Goal: Information Seeking & Learning: Learn about a topic

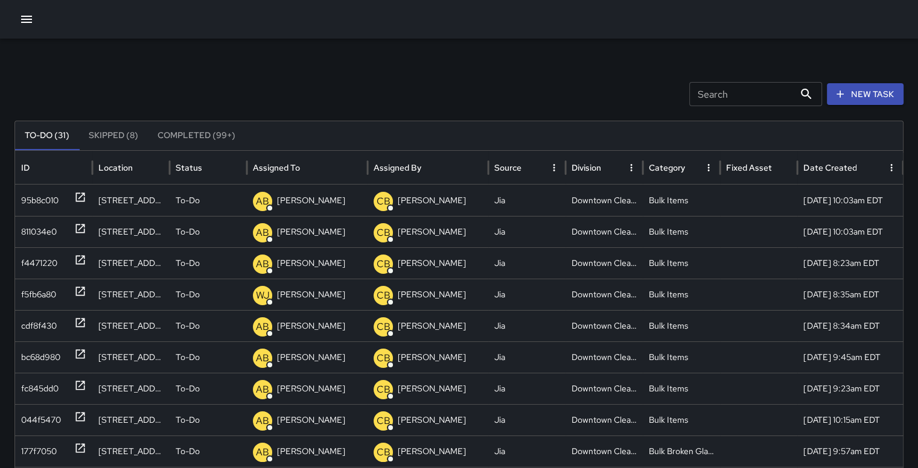
click at [189, 137] on button "Completed (99+)" at bounding box center [196, 135] width 97 height 29
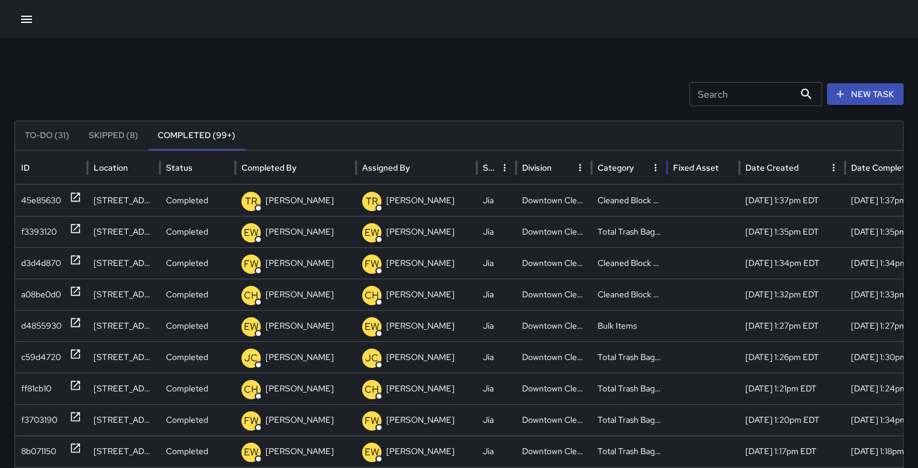
click at [613, 176] on div "Category" at bounding box center [621, 167] width 49 height 33
click at [45, 326] on div "d3d4d870" at bounding box center [41, 326] width 40 height 31
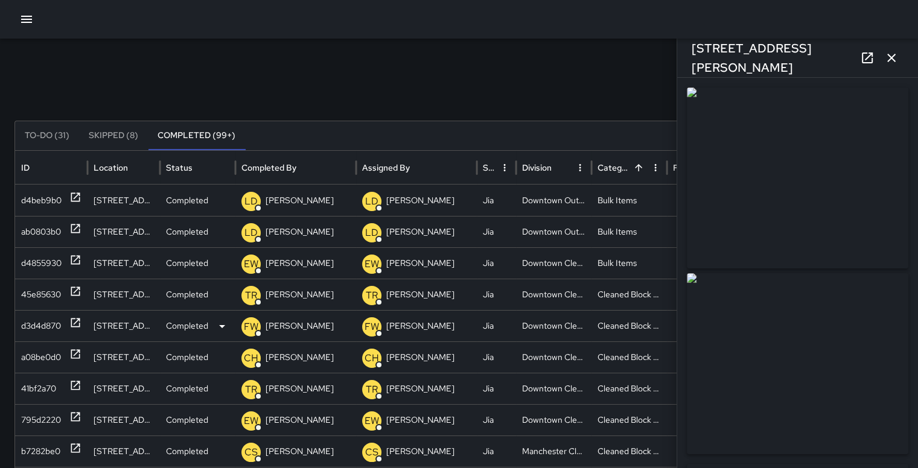
type input "**********"
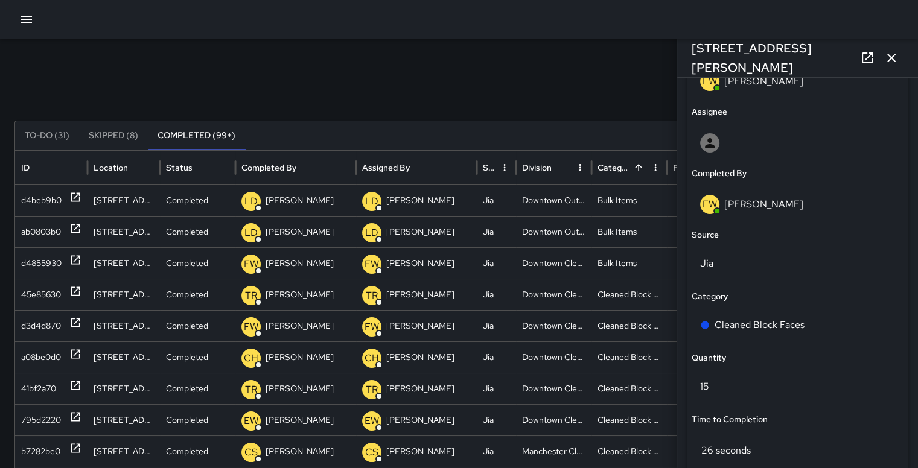
scroll to position [655, 0]
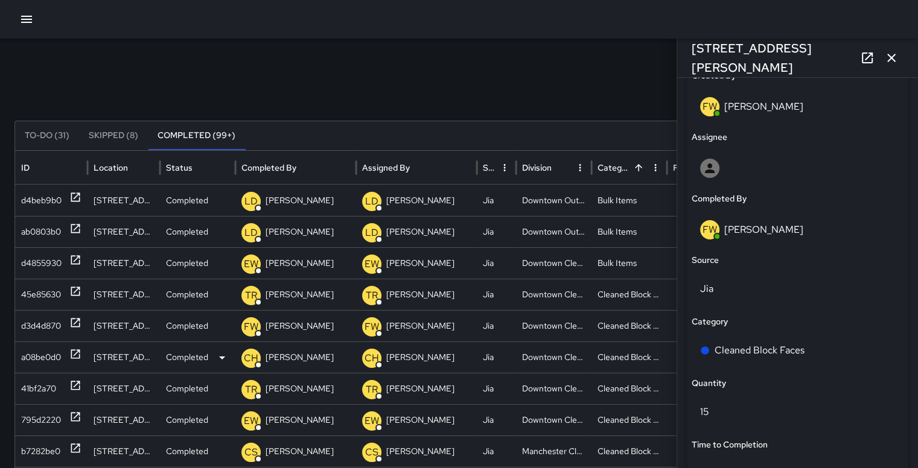
click at [46, 358] on div "a08be0d0" at bounding box center [41, 357] width 40 height 31
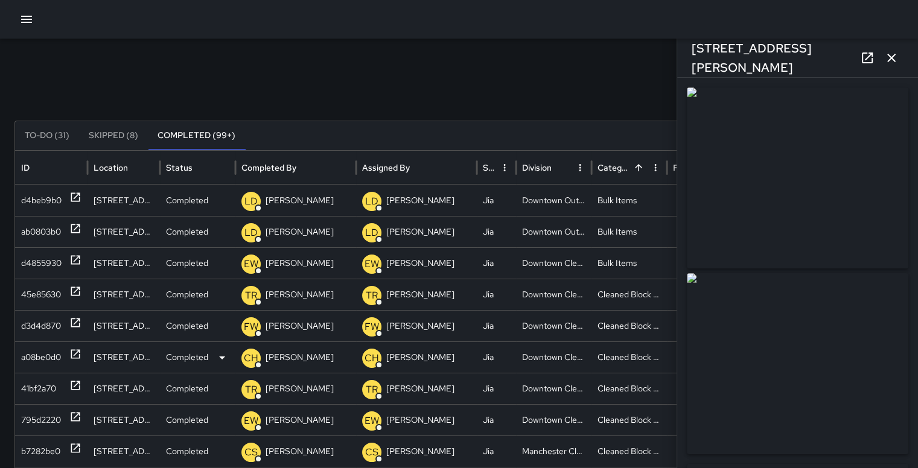
type input "**********"
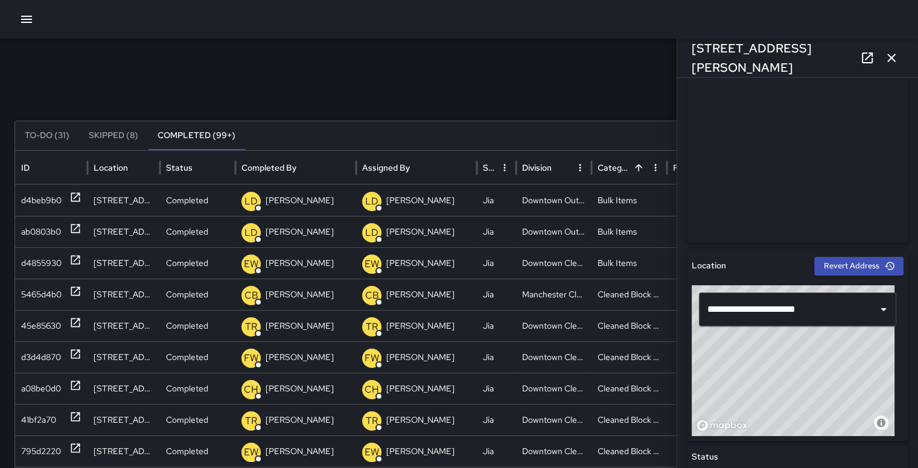
scroll to position [200, 0]
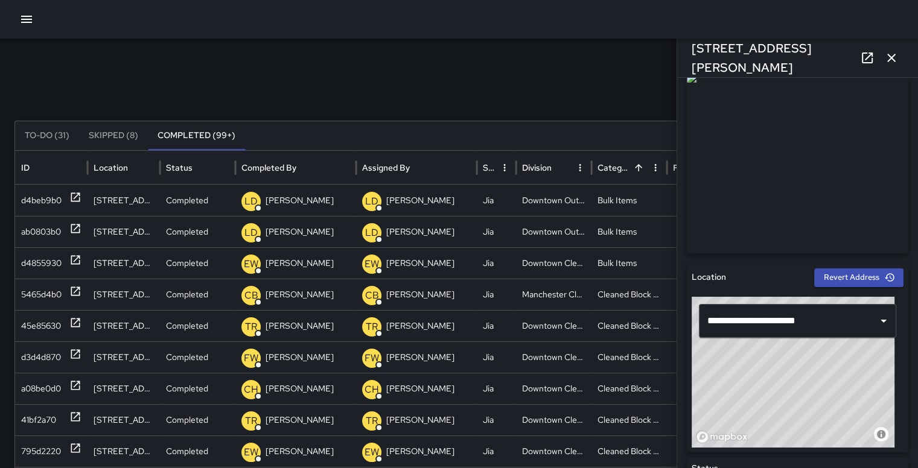
click at [895, 65] on icon "button" at bounding box center [891, 58] width 14 height 14
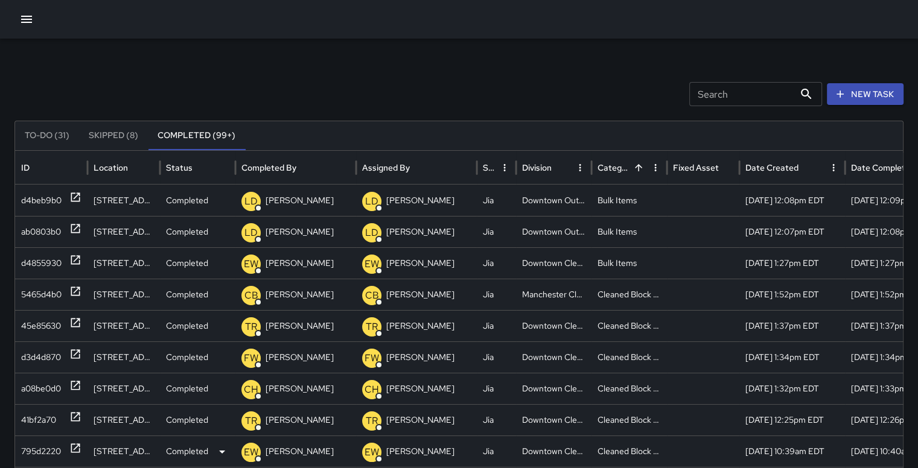
click at [40, 451] on div "795d2220" at bounding box center [41, 451] width 40 height 31
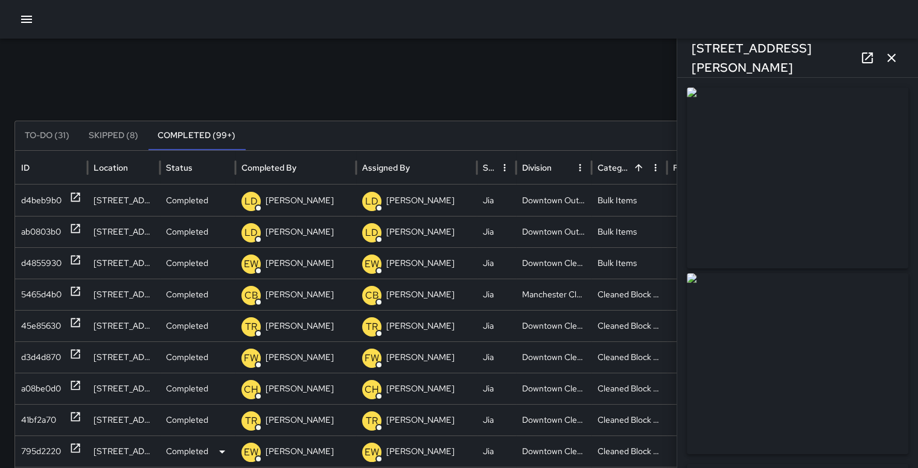
type input "**********"
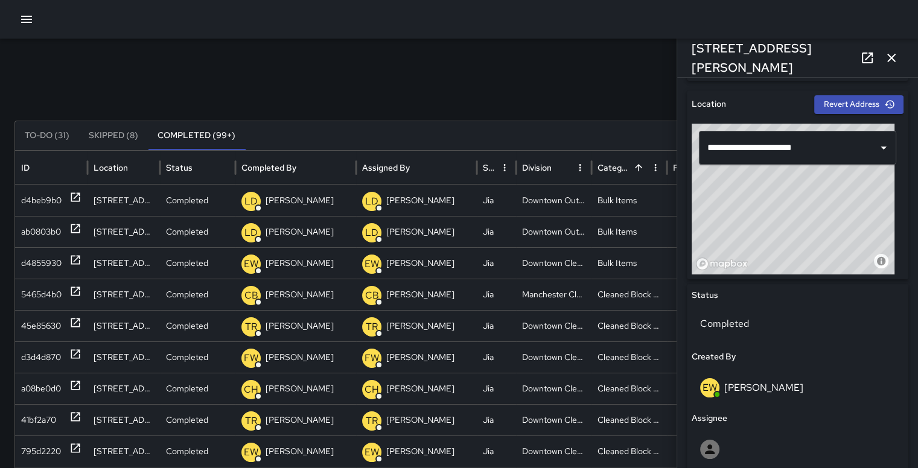
scroll to position [229, 0]
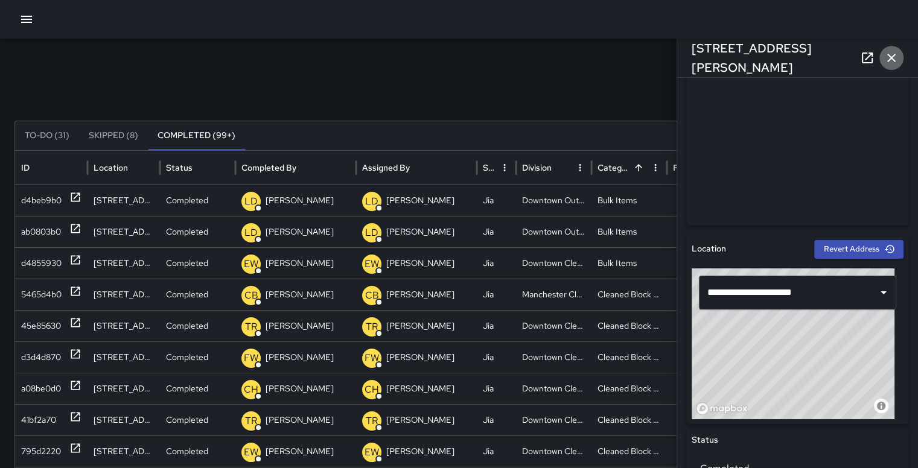
click at [889, 59] on icon "button" at bounding box center [891, 58] width 14 height 14
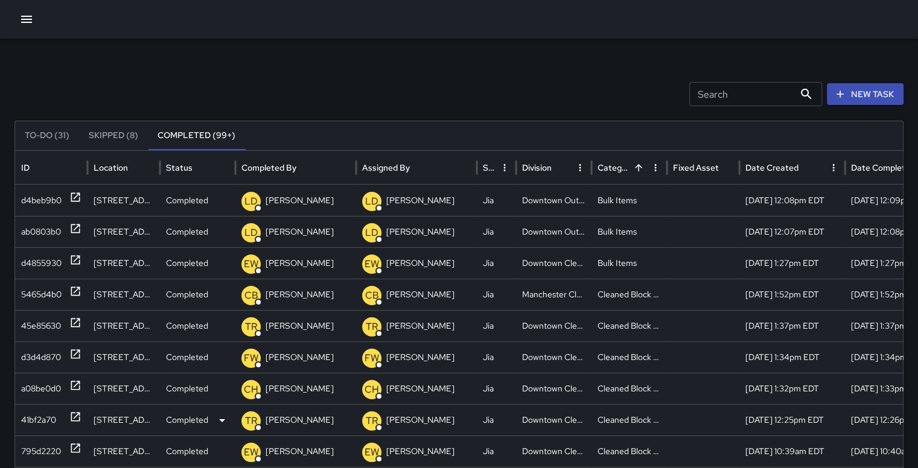
click at [52, 424] on div "41bf2a70" at bounding box center [38, 420] width 35 height 31
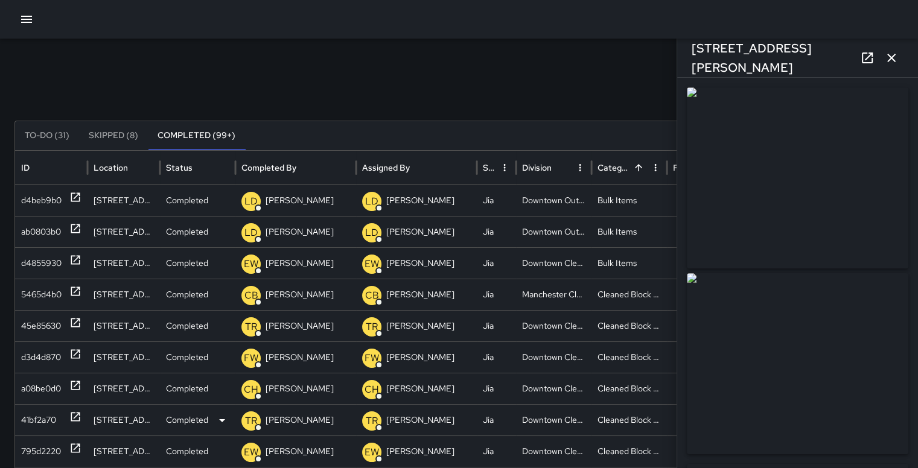
type input "**********"
click at [893, 57] on icon "button" at bounding box center [891, 58] width 14 height 14
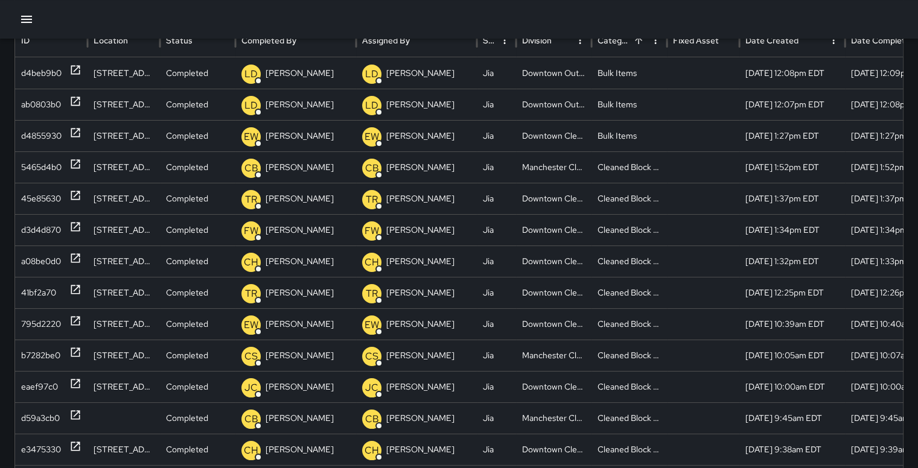
scroll to position [129, 0]
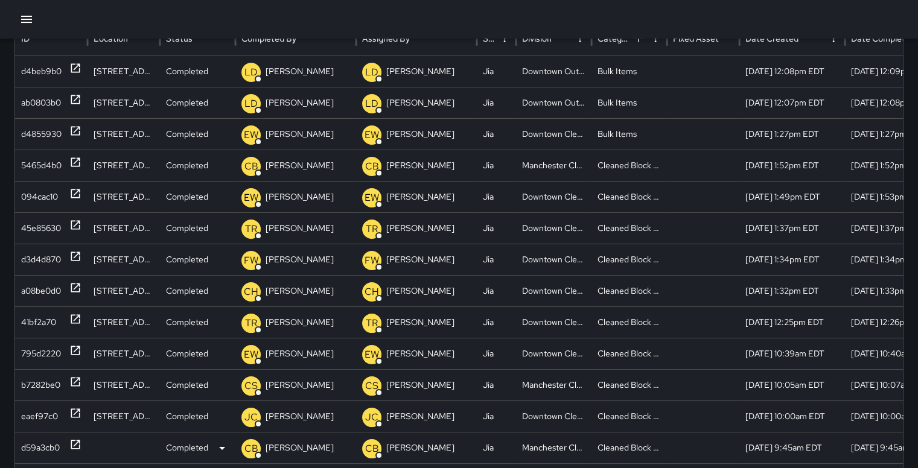
click at [33, 451] on div "d59a3cb0" at bounding box center [40, 448] width 39 height 31
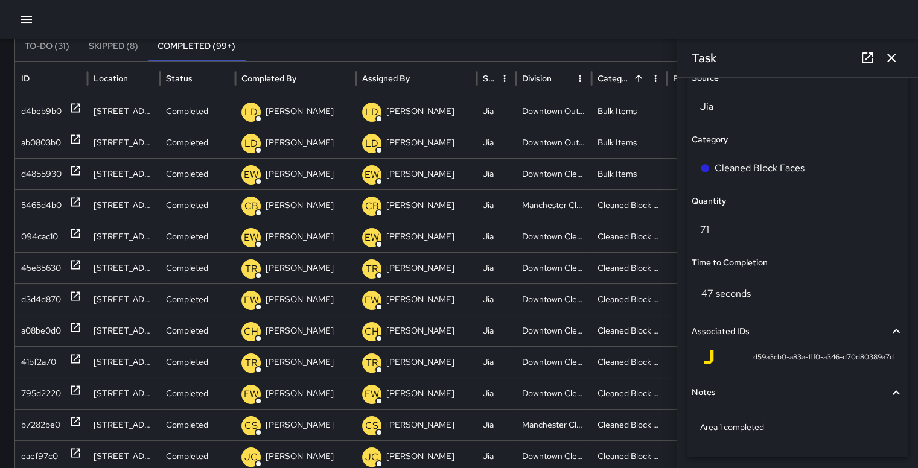
scroll to position [879, 0]
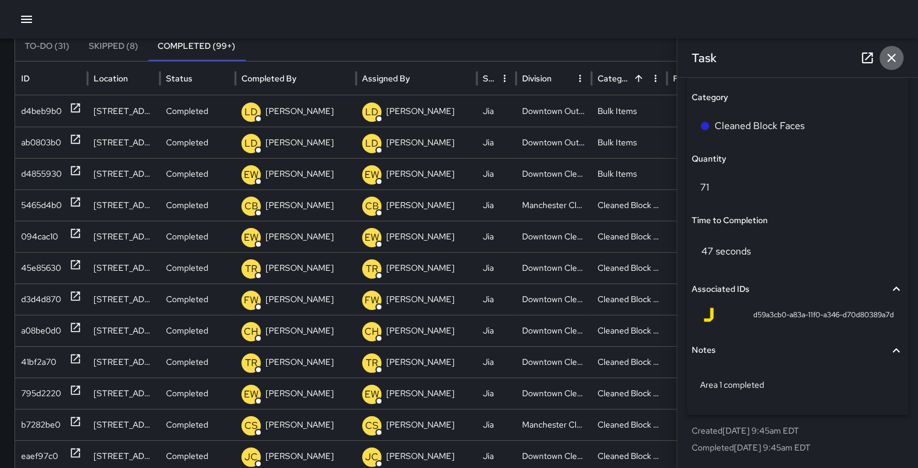
click at [890, 56] on icon "button" at bounding box center [891, 58] width 8 height 8
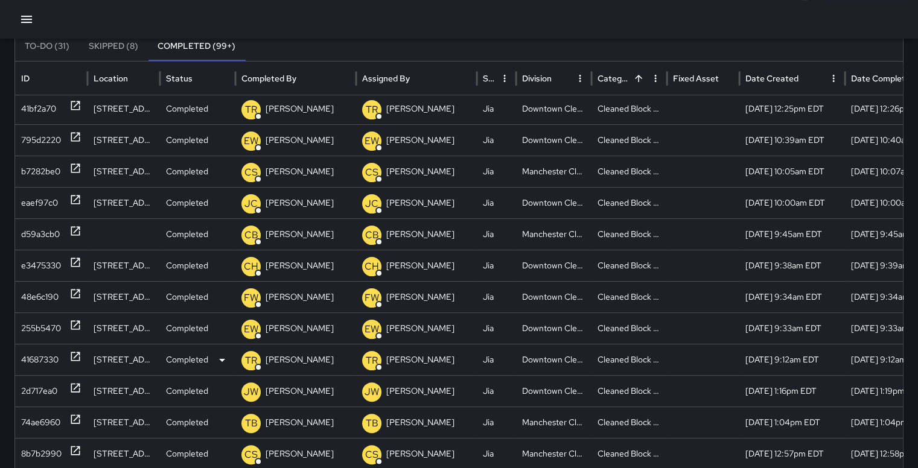
scroll to position [251, 0]
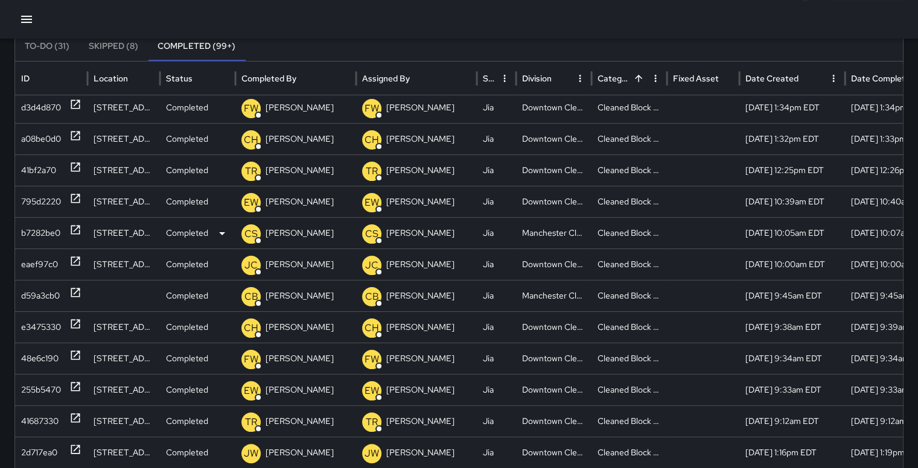
click at [40, 230] on div "b7282be0" at bounding box center [40, 233] width 39 height 31
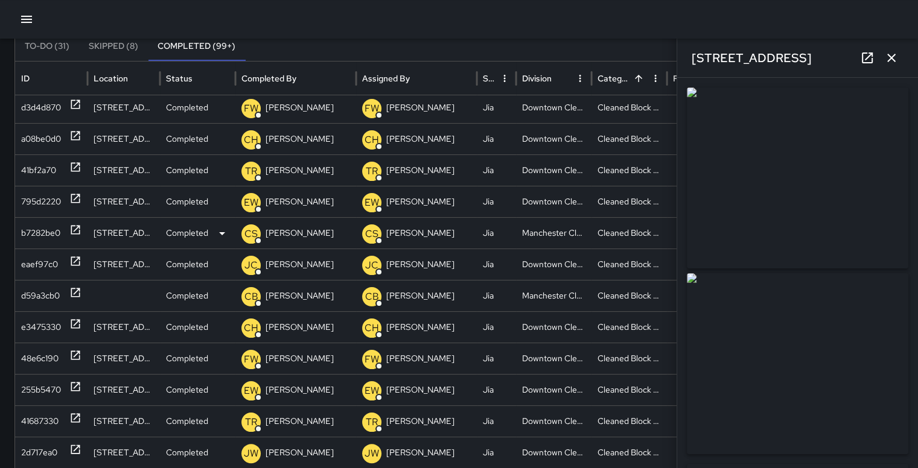
type input "**********"
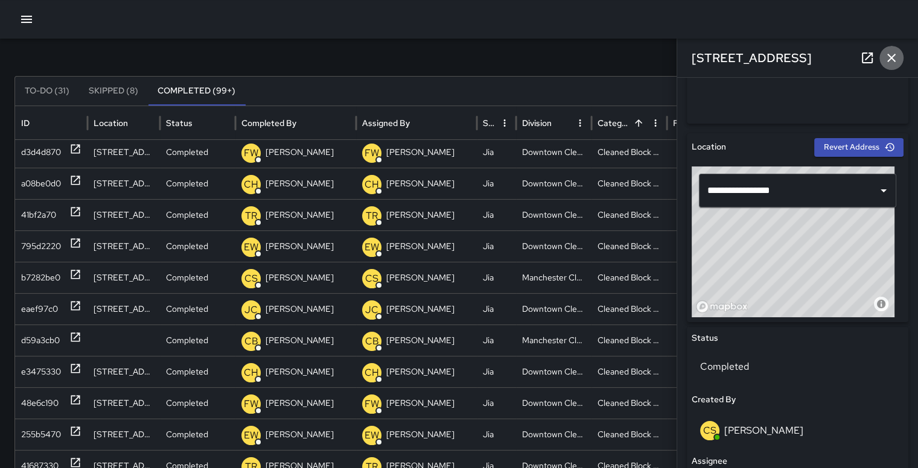
click at [893, 54] on icon "button" at bounding box center [891, 58] width 14 height 14
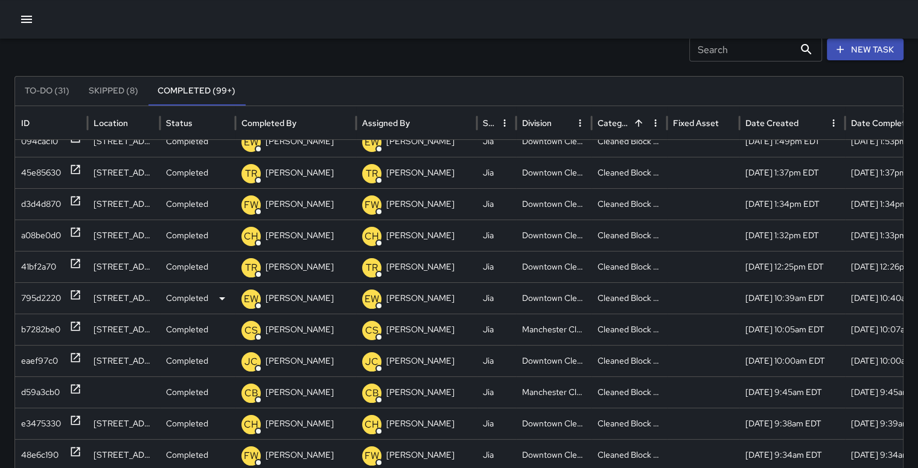
click at [36, 289] on div "795d2220" at bounding box center [41, 298] width 40 height 31
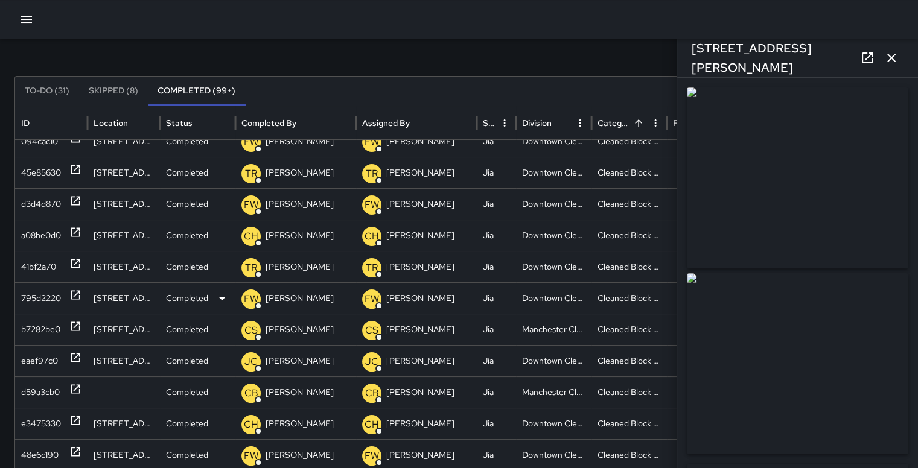
type input "**********"
click at [893, 54] on icon "button" at bounding box center [891, 58] width 8 height 8
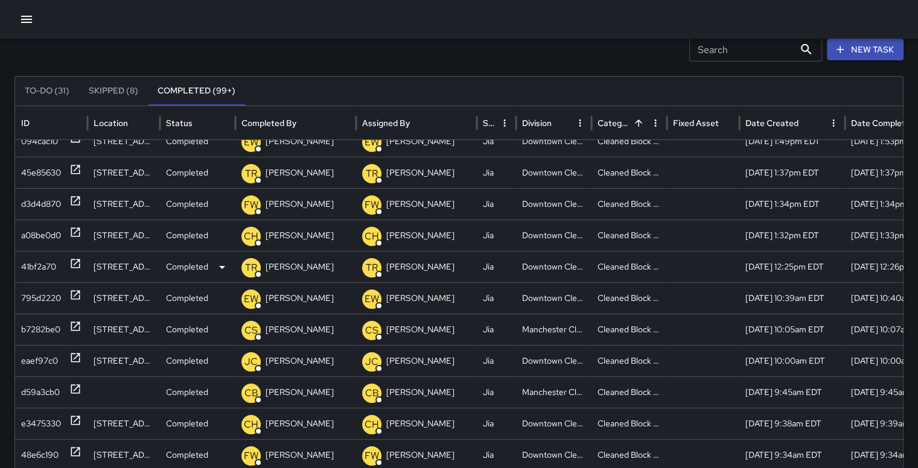
click at [104, 265] on div "[STREET_ADDRESS][PERSON_NAME]" at bounding box center [123, 266] width 72 height 31
click at [33, 266] on div "41bf2a70" at bounding box center [38, 267] width 35 height 31
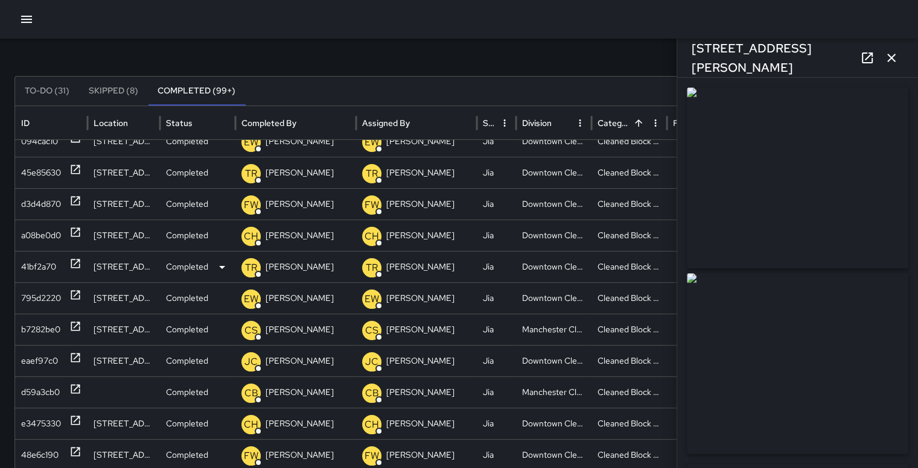
type input "**********"
click at [893, 54] on icon "button" at bounding box center [891, 58] width 14 height 14
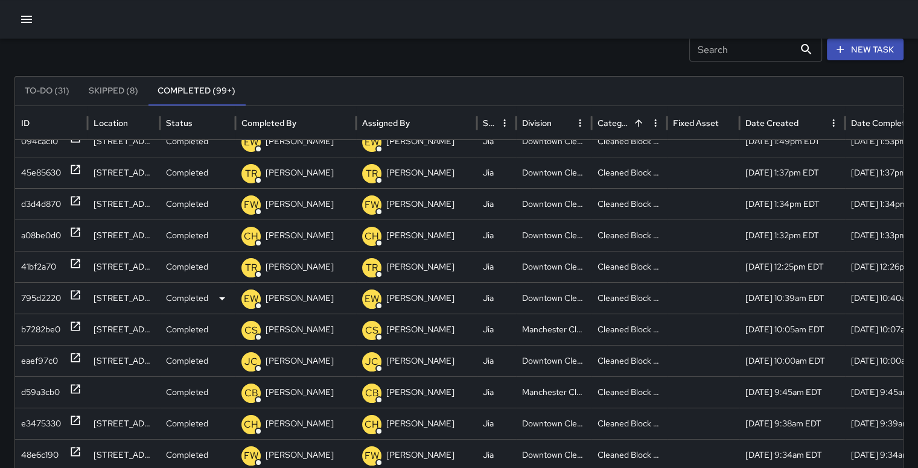
click at [33, 303] on div "795d2220" at bounding box center [41, 298] width 40 height 31
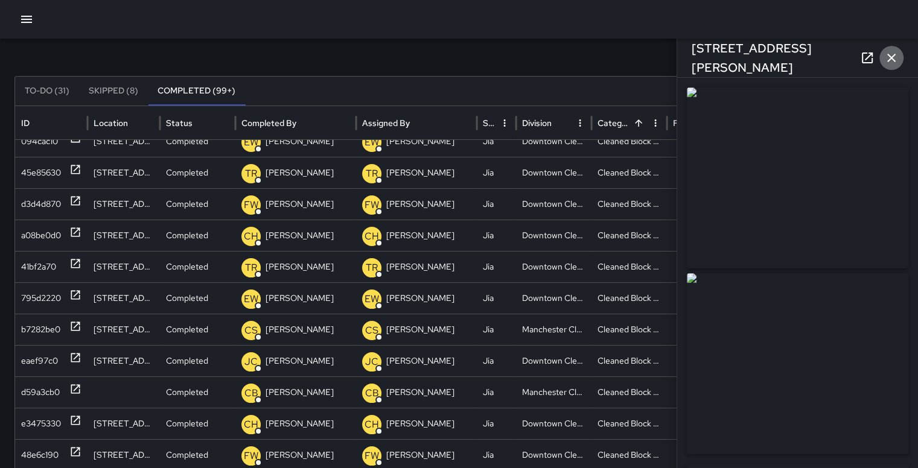
click at [895, 55] on icon "button" at bounding box center [891, 58] width 14 height 14
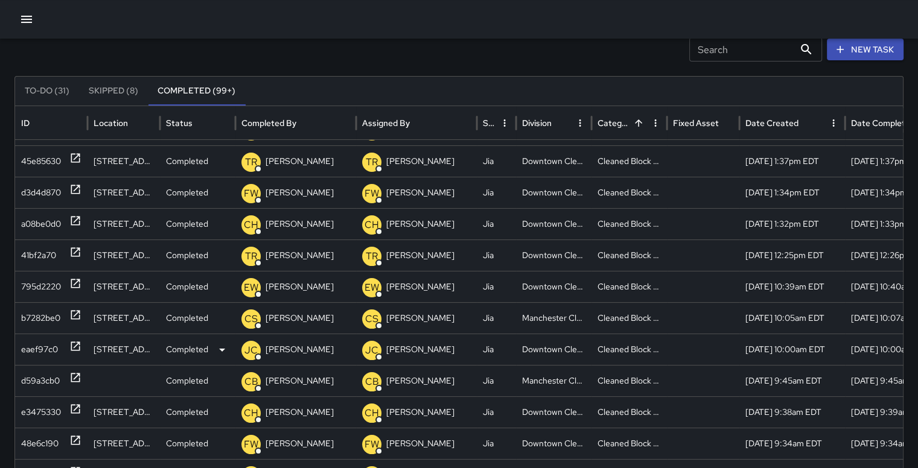
scroll to position [127, 0]
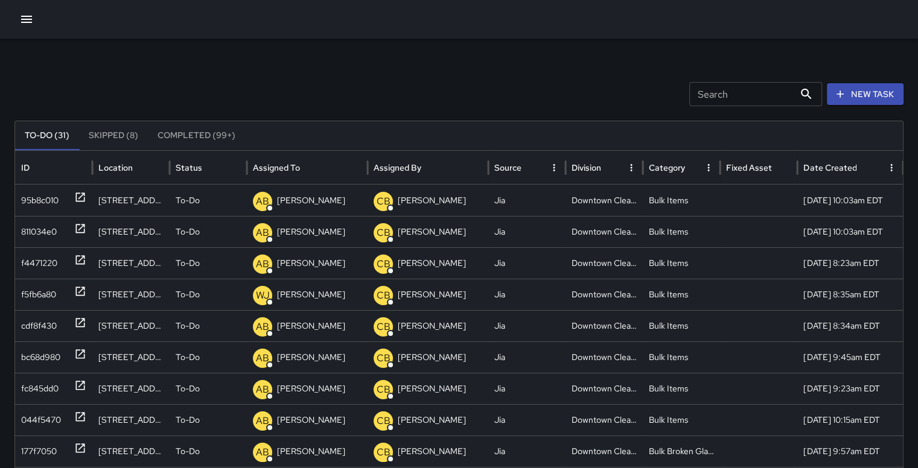
click at [195, 138] on button "Completed (99+)" at bounding box center [196, 135] width 97 height 29
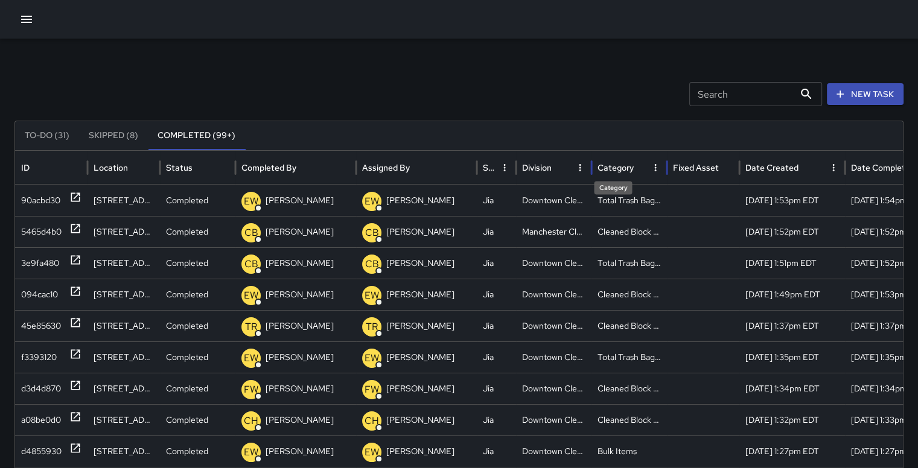
click at [620, 167] on div "Category" at bounding box center [615, 167] width 36 height 11
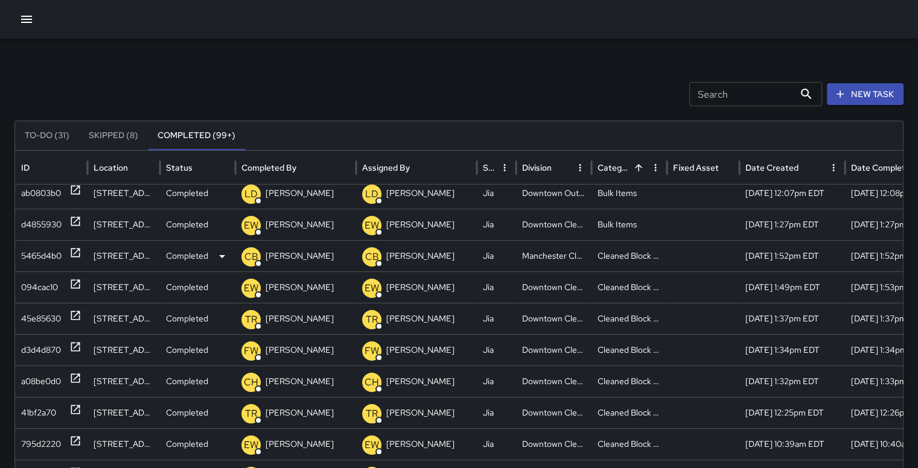
scroll to position [42, 0]
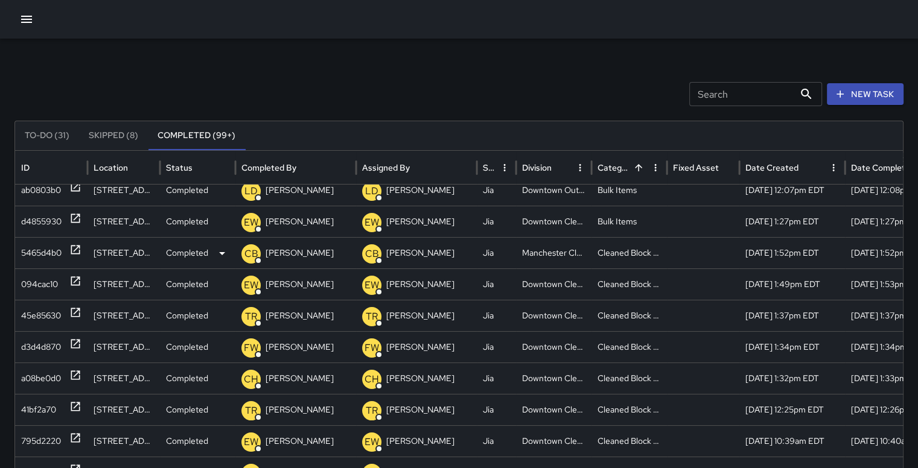
click at [34, 247] on div "5465d4b0" at bounding box center [41, 253] width 40 height 31
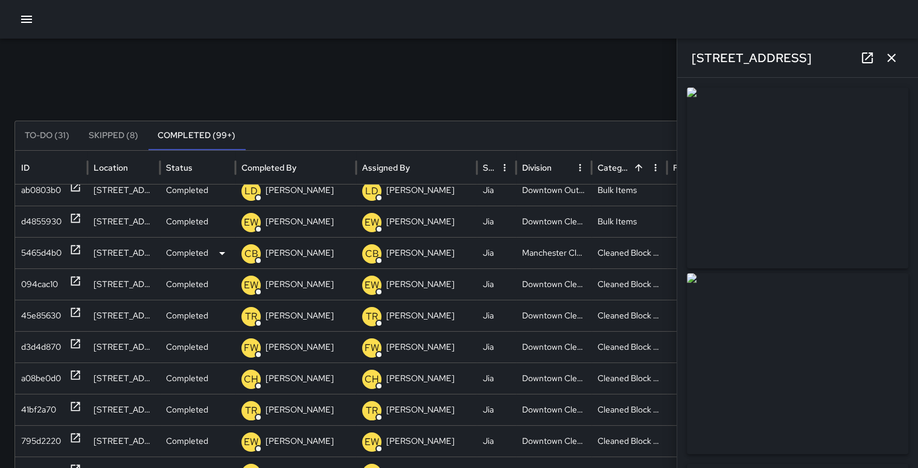
type input "**********"
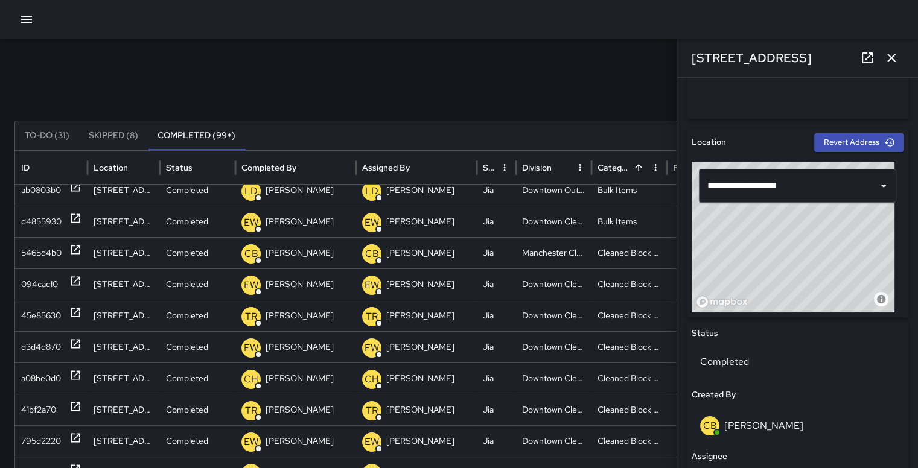
scroll to position [219, 0]
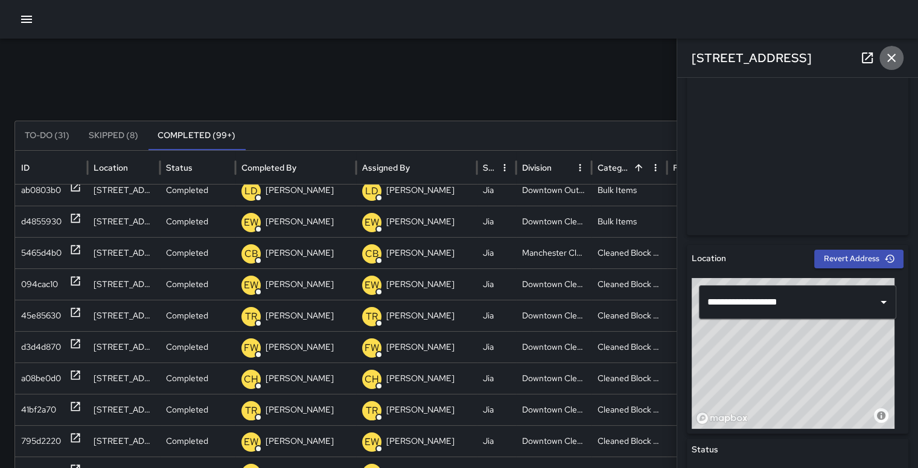
click at [892, 61] on icon "button" at bounding box center [891, 58] width 14 height 14
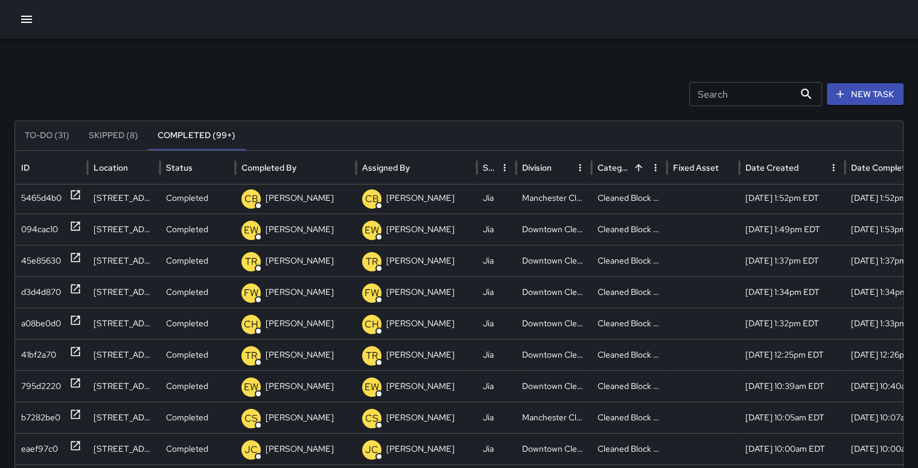
scroll to position [94, 0]
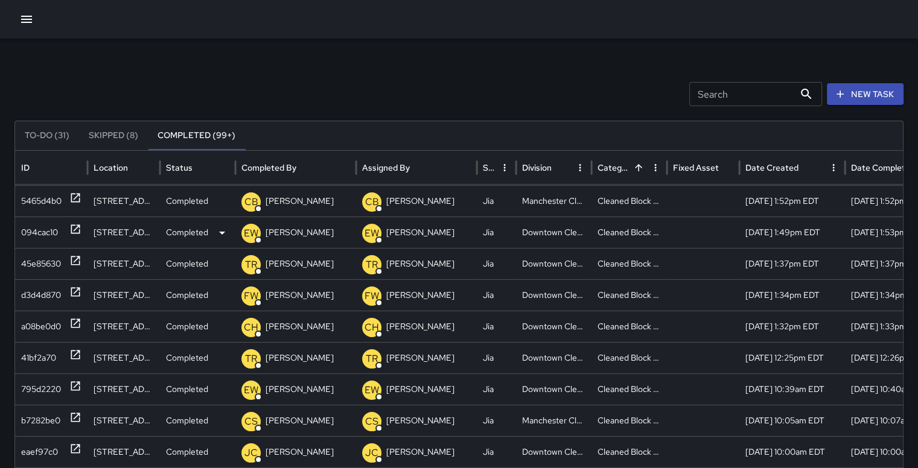
click at [49, 232] on div "094cac10" at bounding box center [39, 232] width 37 height 31
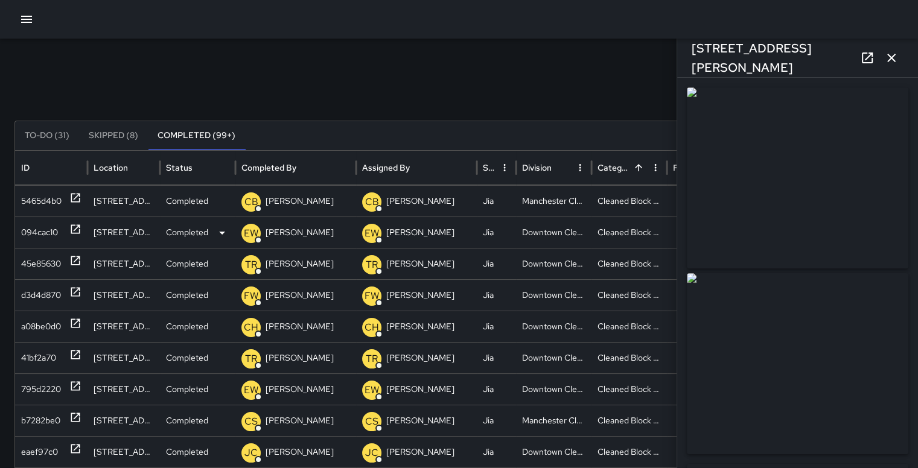
type input "**********"
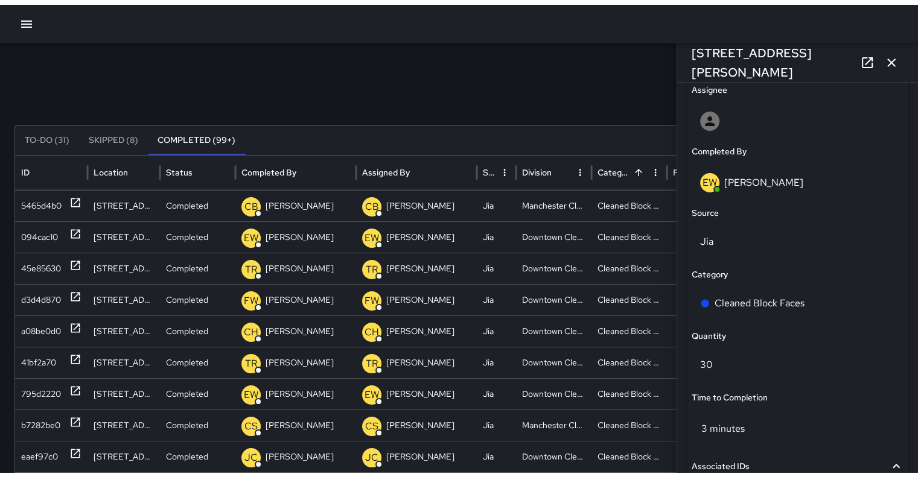
scroll to position [721, 0]
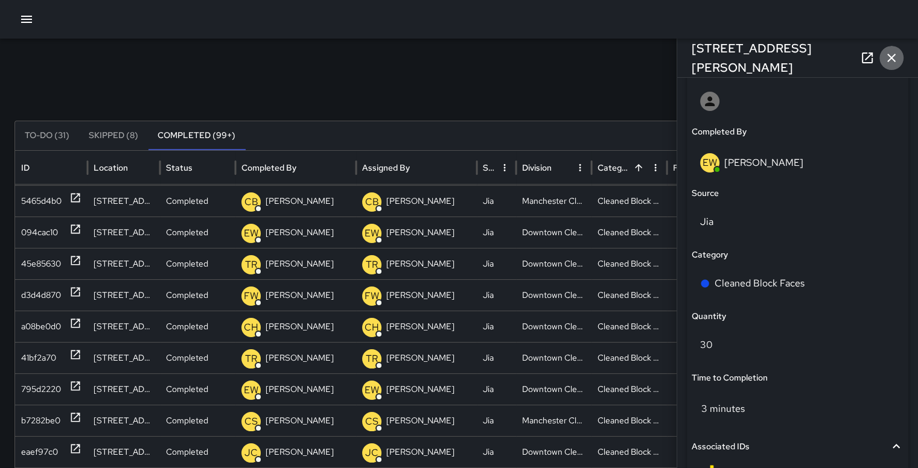
click at [890, 58] on icon "button" at bounding box center [891, 58] width 8 height 8
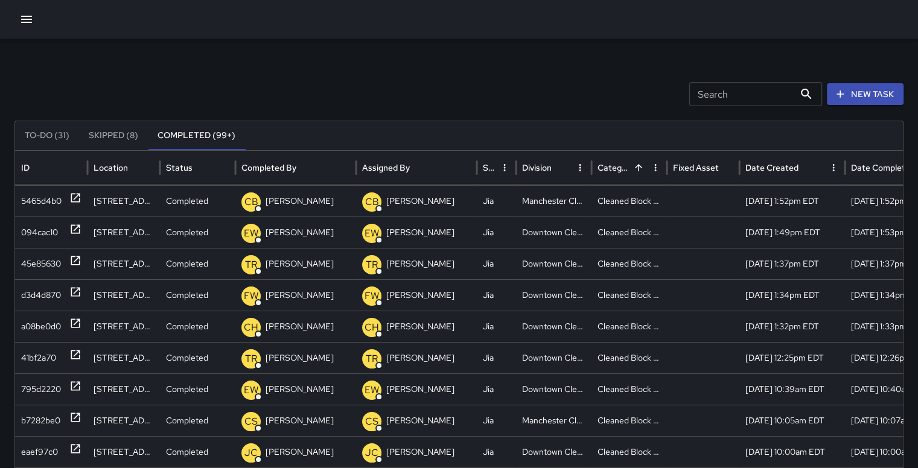
click at [28, 21] on icon "button" at bounding box center [26, 19] width 14 height 14
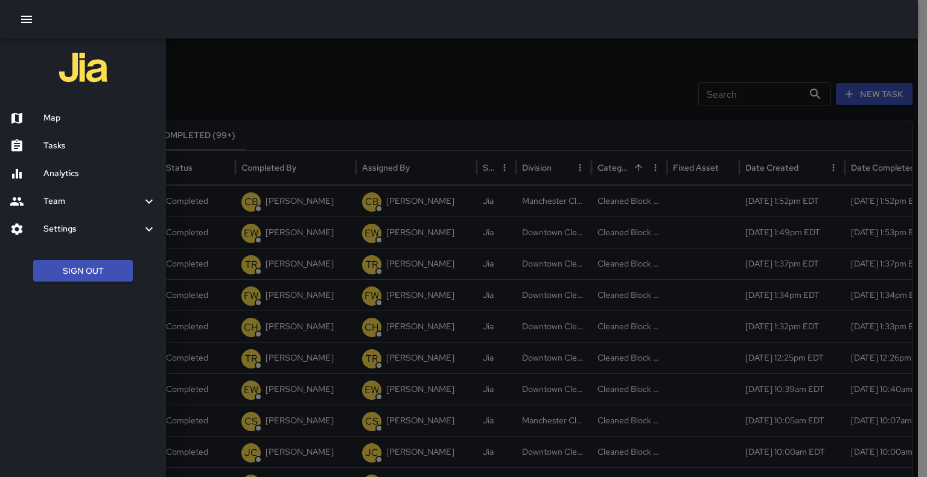
click at [55, 142] on h6 "Tasks" at bounding box center [99, 145] width 113 height 13
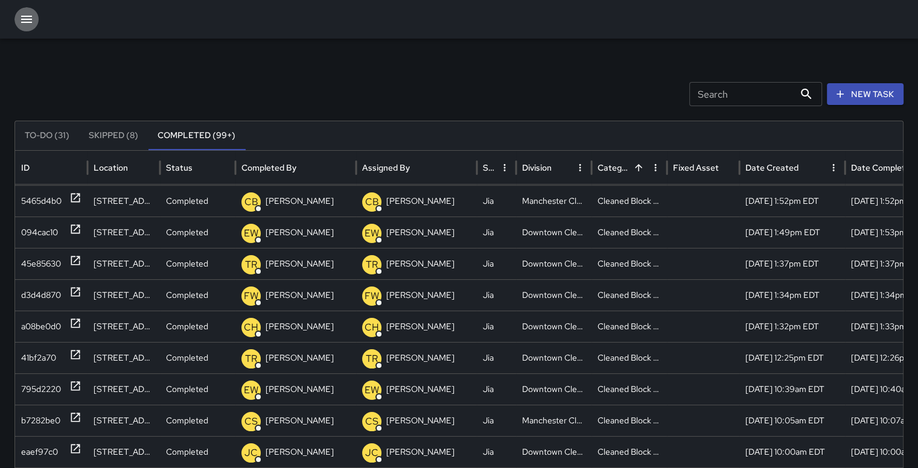
click at [22, 21] on icon "button" at bounding box center [26, 19] width 14 height 14
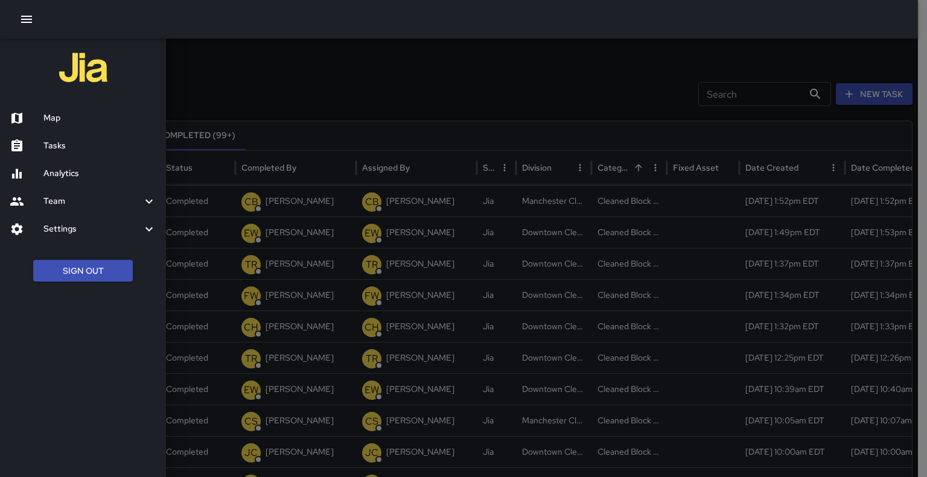
click at [61, 173] on h6 "Analytics" at bounding box center [99, 173] width 113 height 13
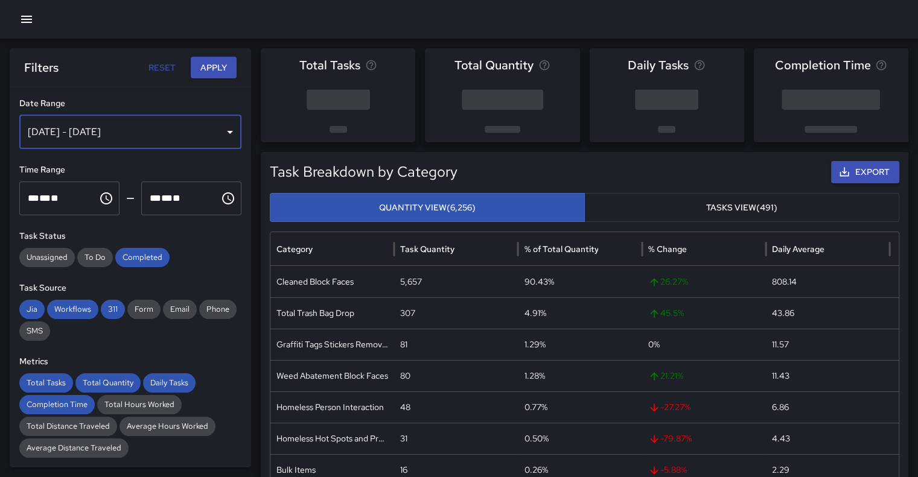
click at [226, 138] on div "Oct 07, 2025 - Oct 13, 2025" at bounding box center [130, 132] width 222 height 34
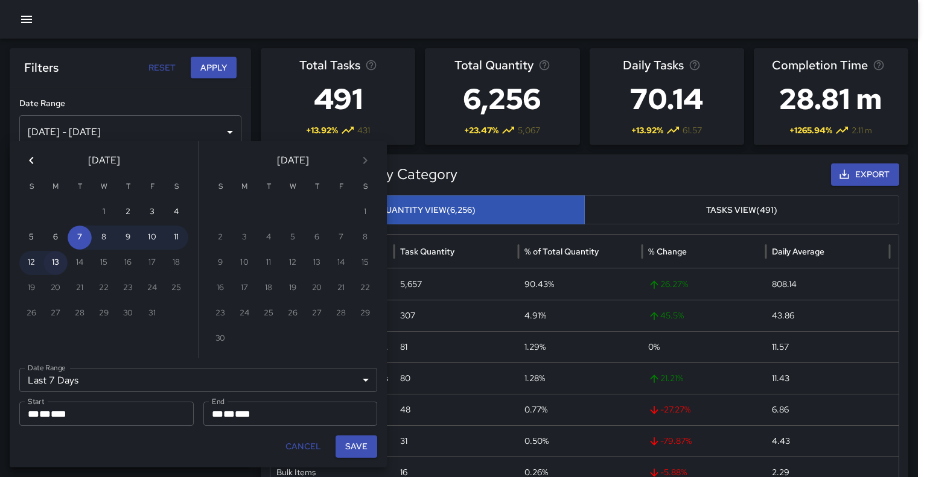
click at [53, 265] on button "13" at bounding box center [55, 263] width 24 height 24
type input "******"
type input "**********"
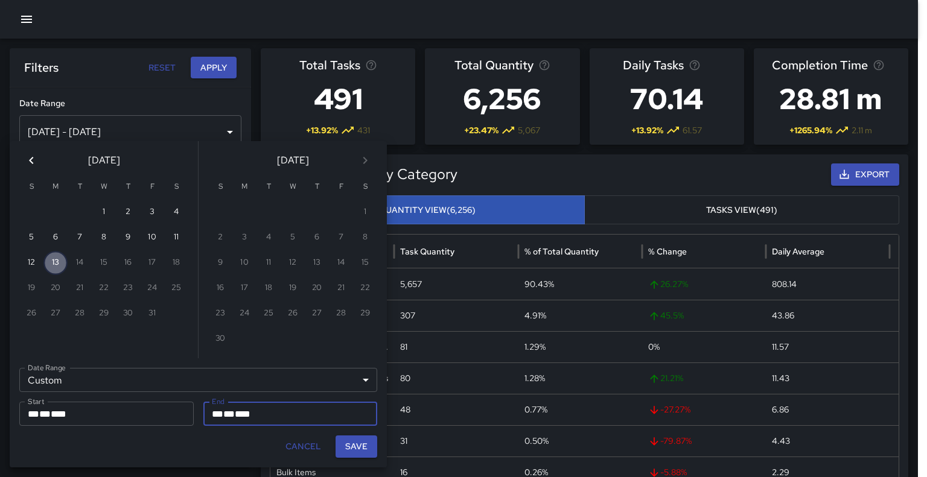
click at [53, 265] on button "13" at bounding box center [55, 263] width 24 height 24
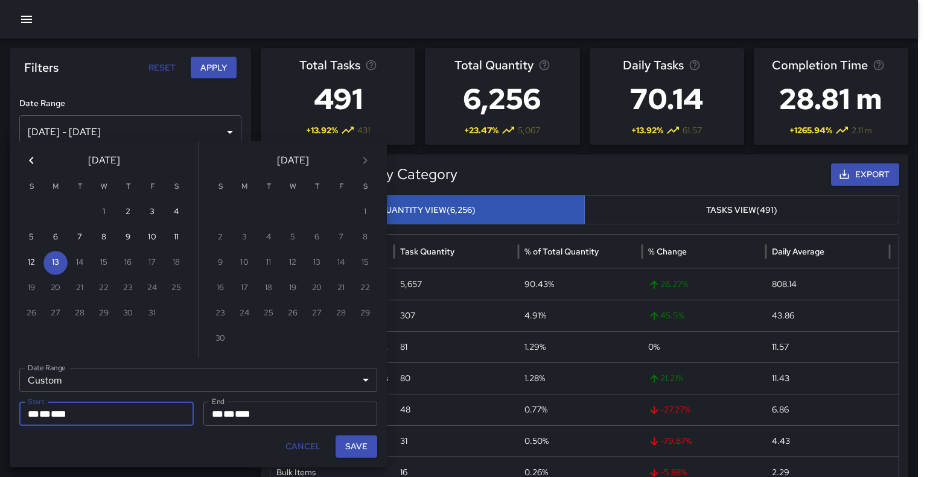
click at [361, 443] on button "Save" at bounding box center [356, 447] width 42 height 22
type input "**********"
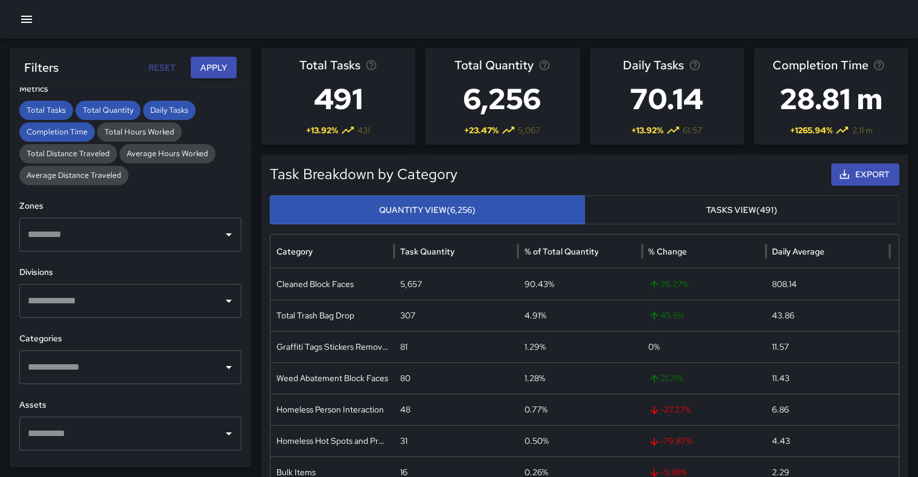
scroll to position [292, 0]
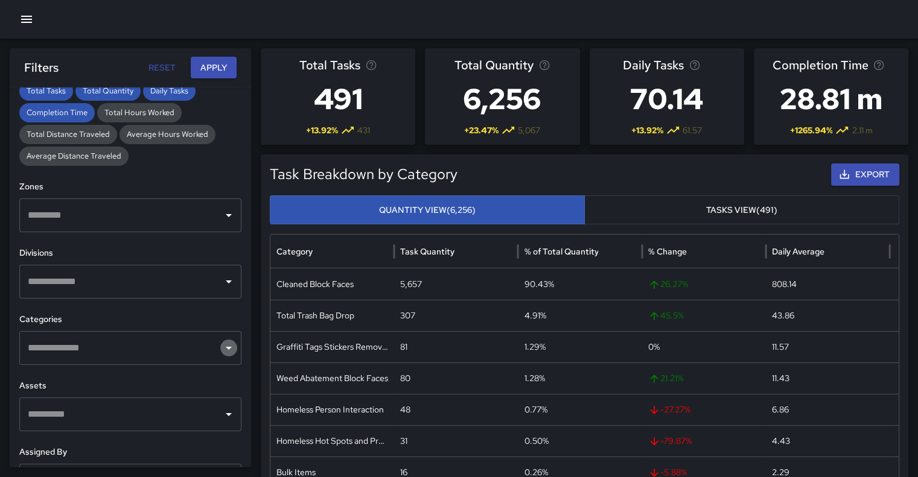
click at [221, 352] on icon "Open" at bounding box center [228, 348] width 14 height 14
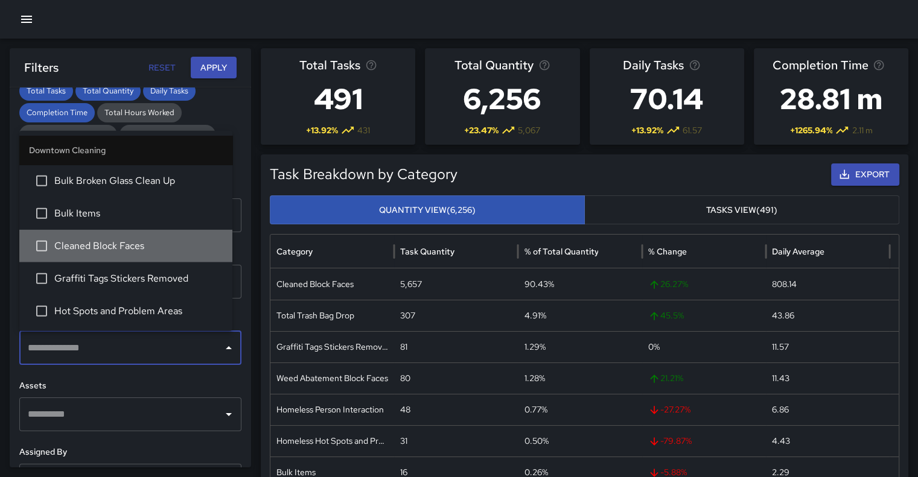
click at [147, 239] on span "Cleaned Block Faces" at bounding box center [138, 245] width 168 height 14
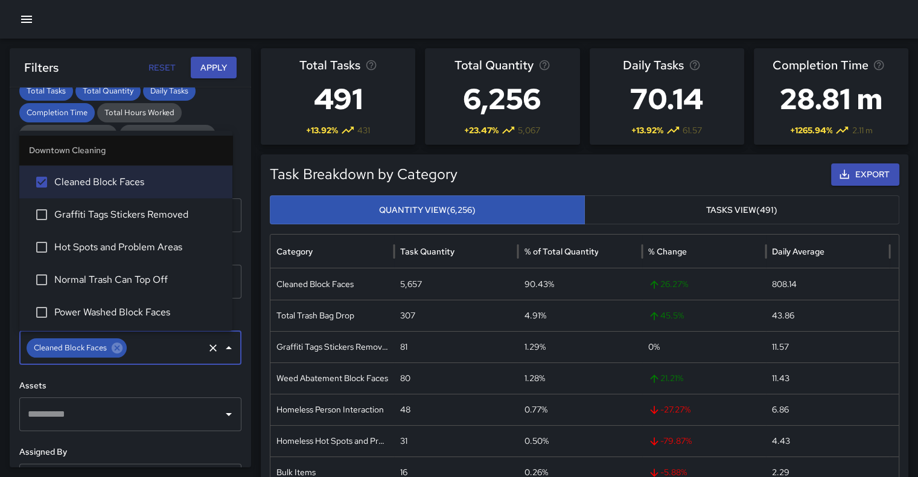
scroll to position [121, 0]
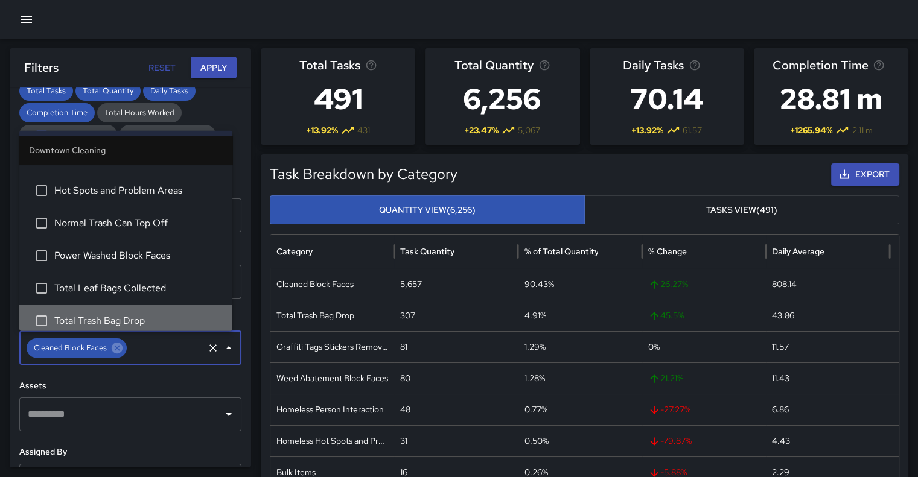
click at [134, 315] on span "Total Trash Bag Drop" at bounding box center [138, 320] width 168 height 14
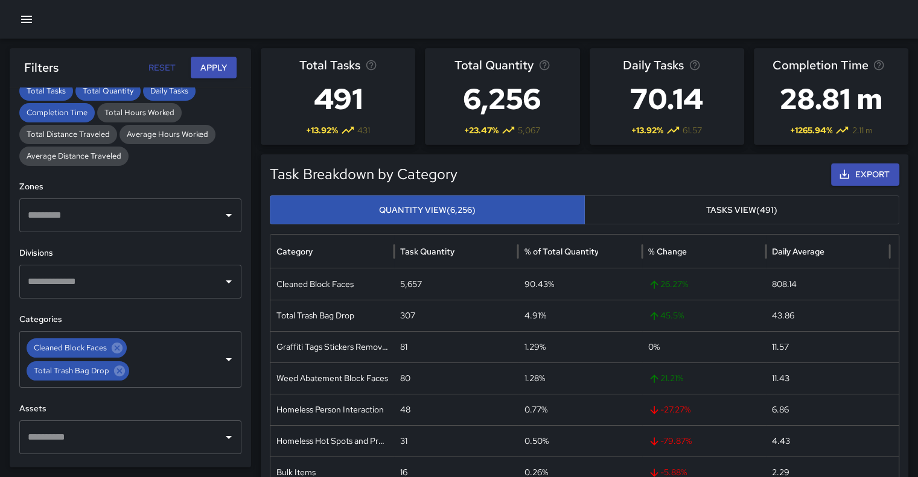
click at [155, 401] on div "**********" at bounding box center [130, 277] width 241 height 380
click at [210, 276] on div "​" at bounding box center [130, 282] width 222 height 34
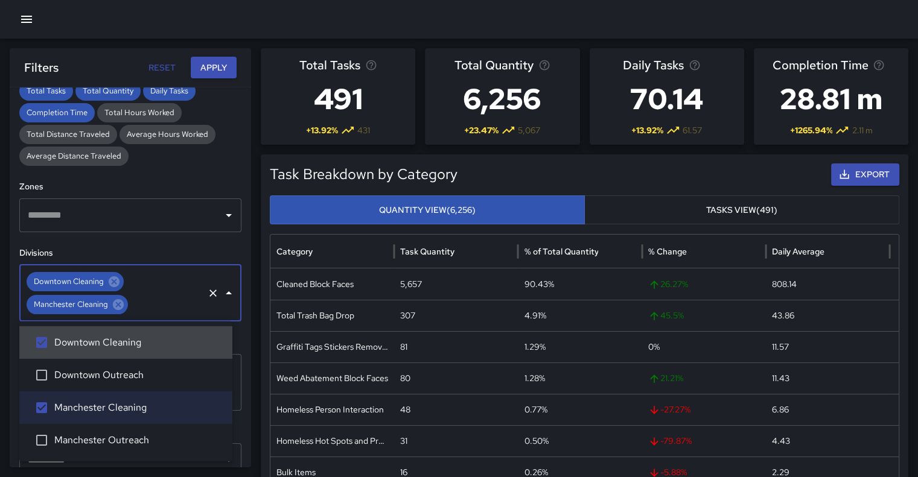
click at [214, 176] on div "**********" at bounding box center [130, 277] width 241 height 380
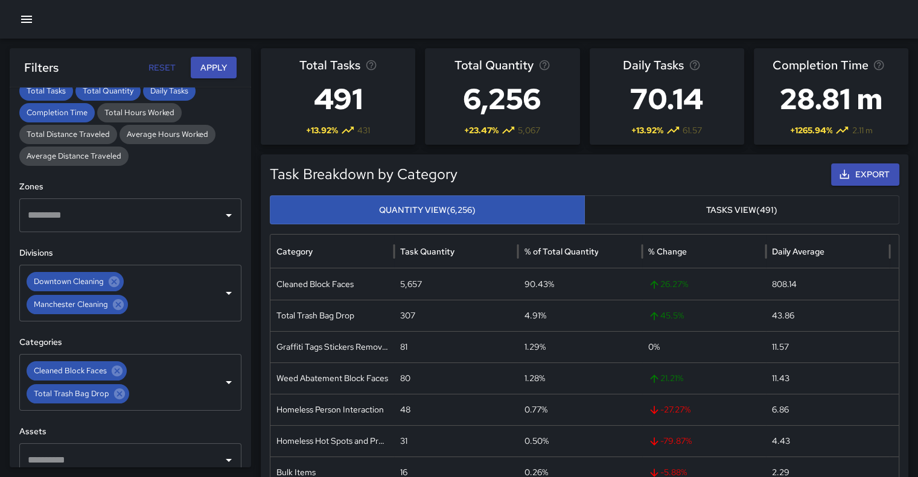
click at [215, 67] on button "Apply" at bounding box center [214, 68] width 46 height 22
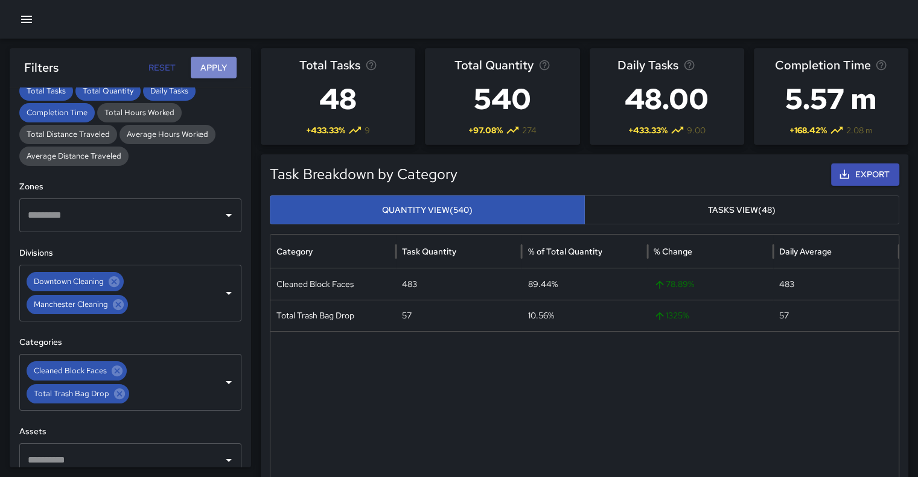
click at [215, 67] on button "Apply" at bounding box center [214, 68] width 46 height 22
click at [220, 69] on button "Apply" at bounding box center [214, 68] width 46 height 22
click at [424, 283] on div "483" at bounding box center [458, 283] width 125 height 31
click at [113, 283] on icon at bounding box center [114, 281] width 11 height 11
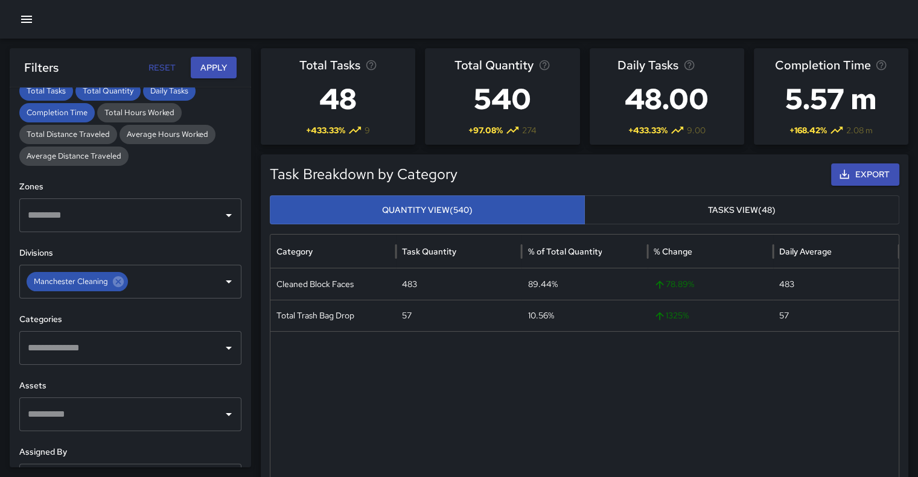
click at [212, 62] on button "Apply" at bounding box center [214, 68] width 46 height 22
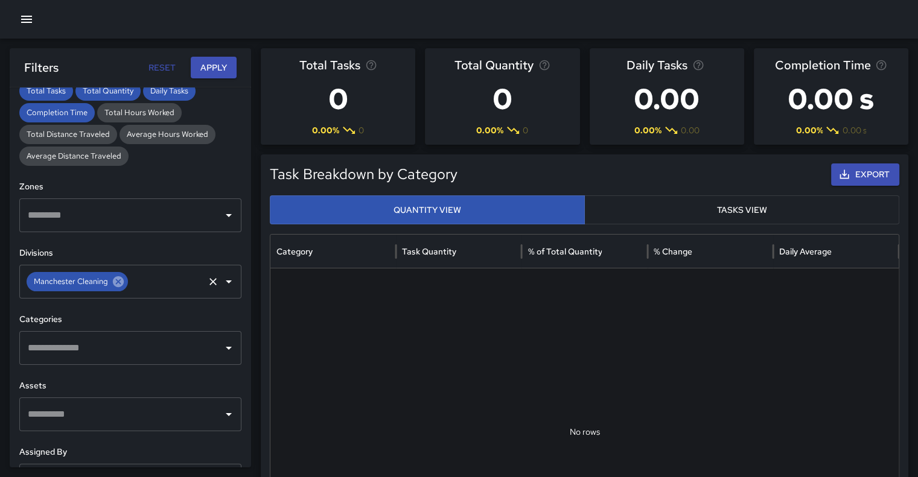
click at [116, 284] on icon at bounding box center [118, 281] width 11 height 11
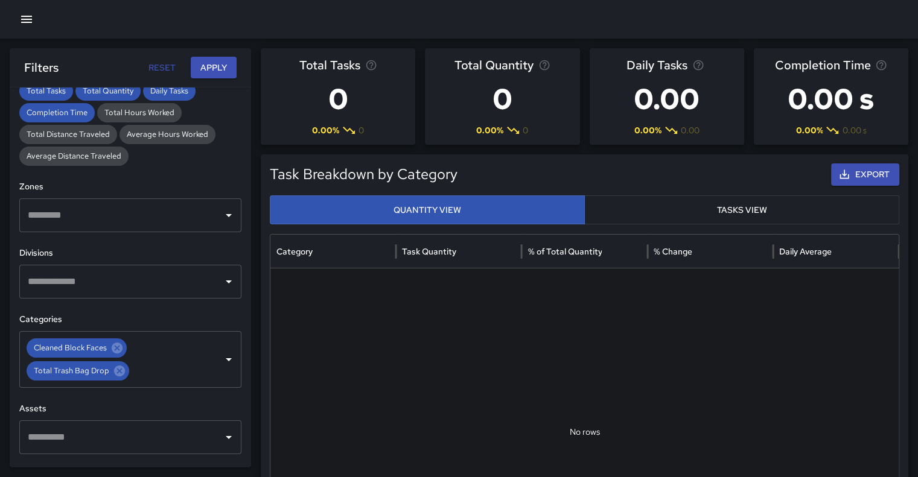
click at [222, 277] on icon "Open" at bounding box center [228, 281] width 14 height 14
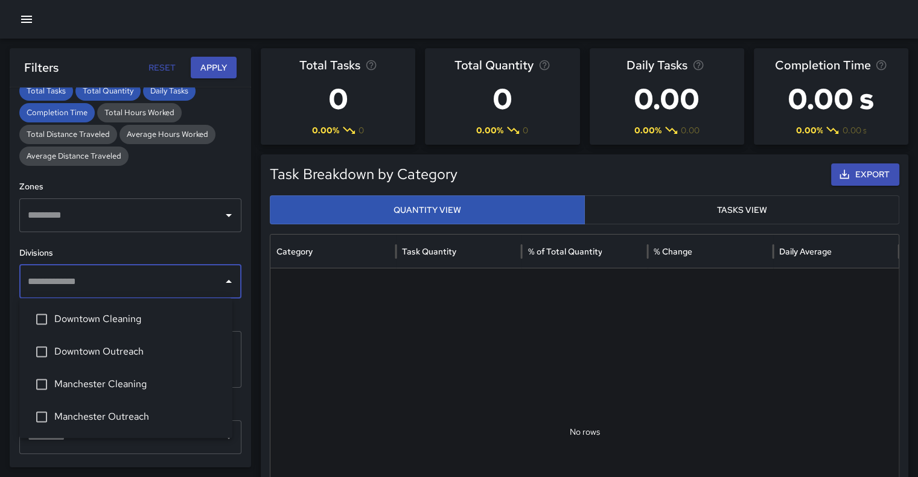
click at [222, 277] on icon "Close" at bounding box center [228, 281] width 14 height 14
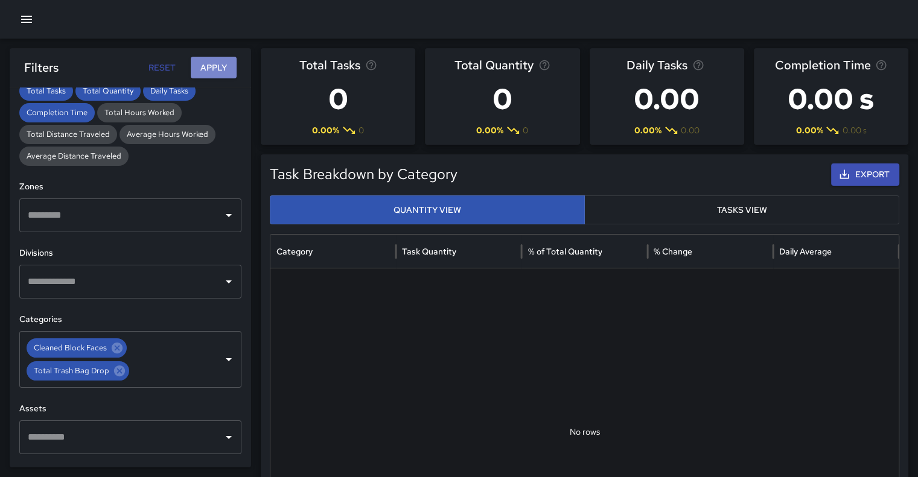
click at [222, 57] on button "Apply" at bounding box center [214, 68] width 46 height 22
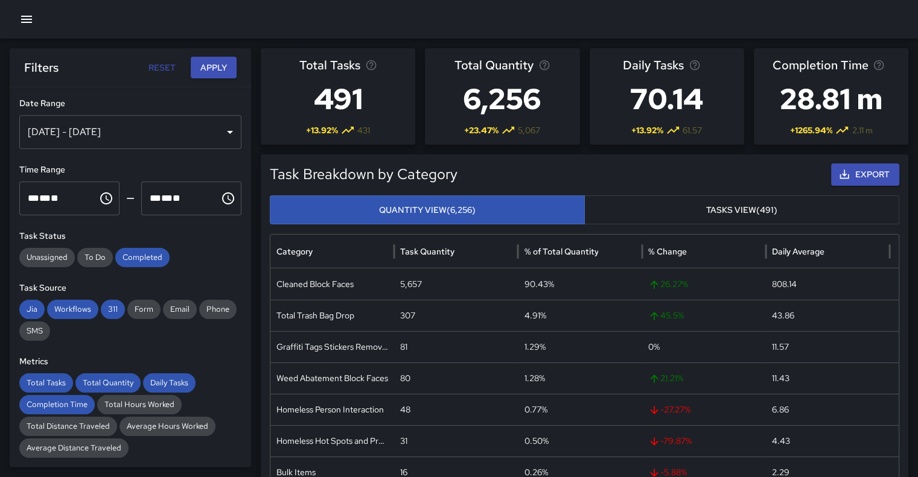
click at [227, 125] on div "Oct 07, 2025 - Oct 13, 2025" at bounding box center [130, 132] width 222 height 34
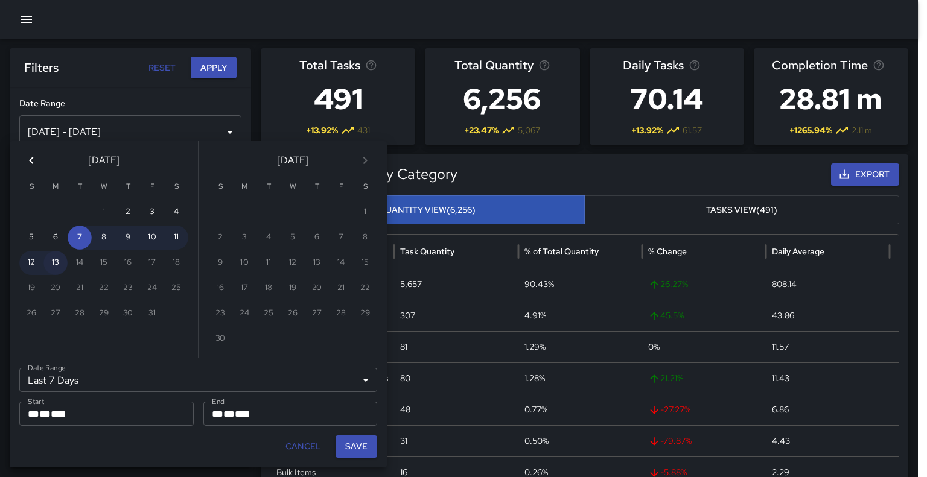
click at [53, 267] on button "13" at bounding box center [55, 263] width 24 height 24
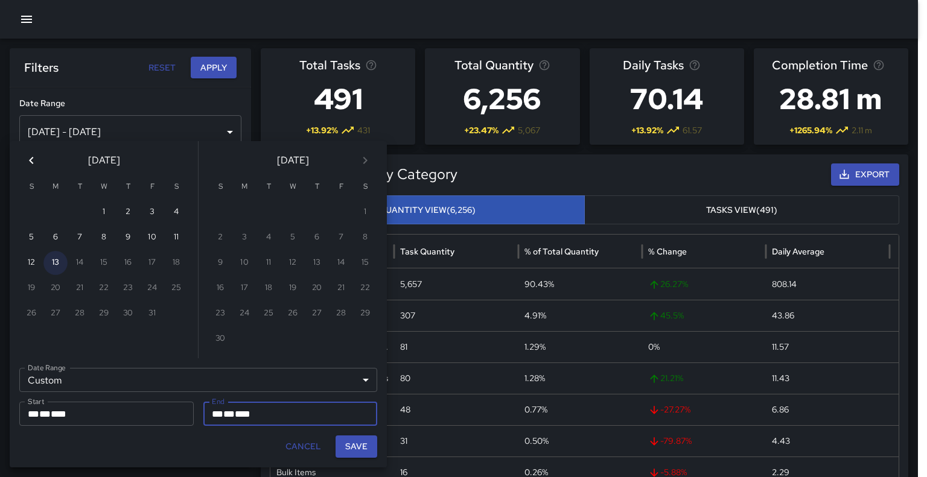
type input "******"
type input "**********"
click at [360, 445] on button "Save" at bounding box center [356, 447] width 42 height 22
type input "**********"
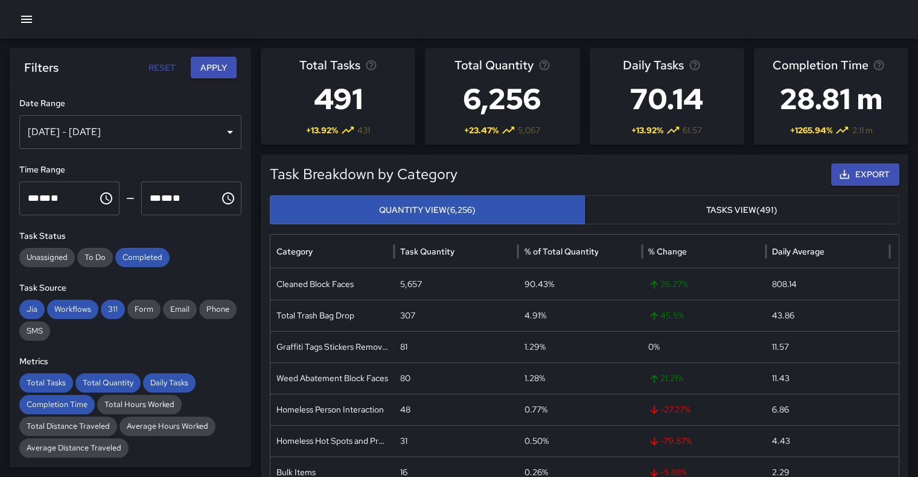
click at [208, 65] on button "Apply" at bounding box center [214, 68] width 46 height 22
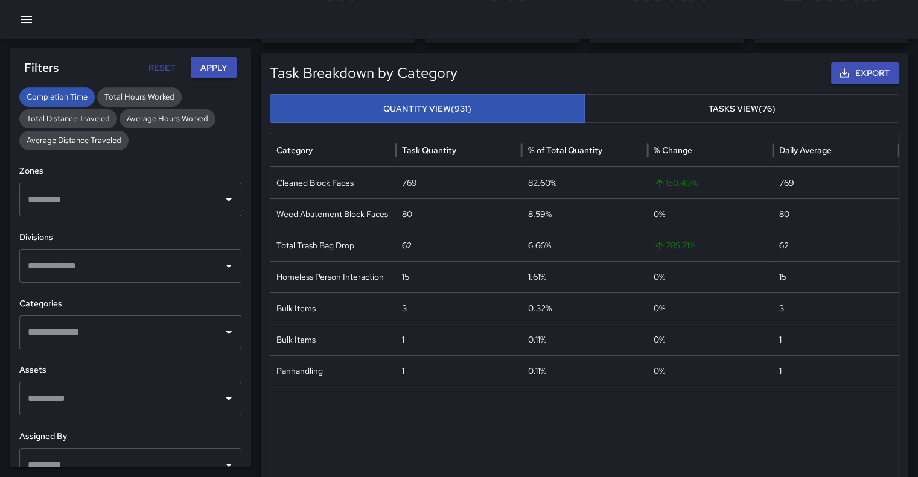
scroll to position [328, 0]
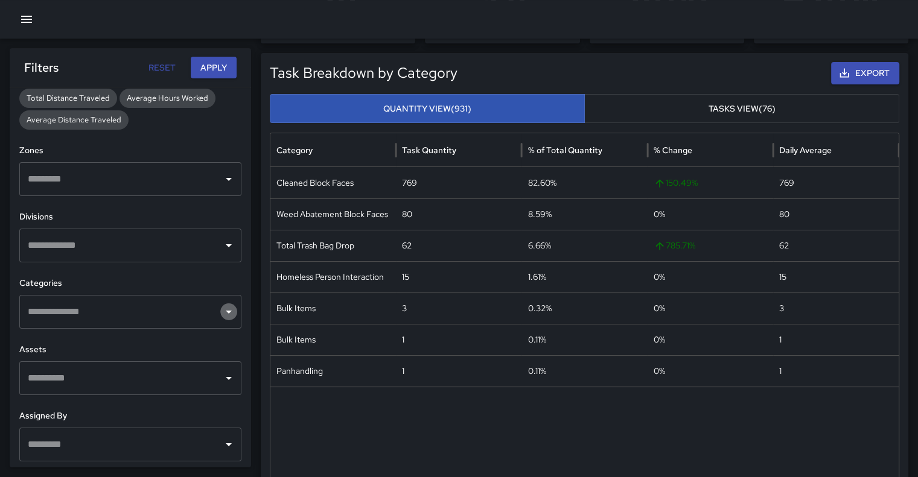
click at [221, 314] on icon "Open" at bounding box center [228, 312] width 14 height 14
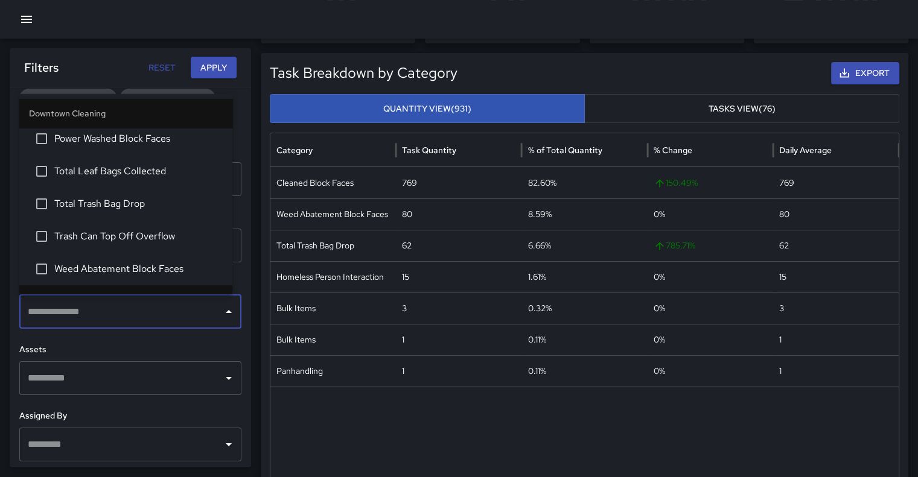
scroll to position [225, 0]
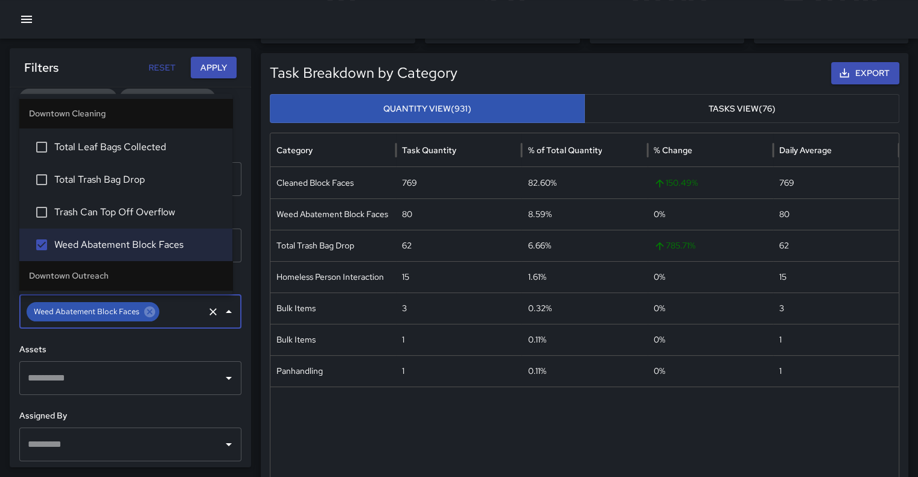
click at [220, 59] on button "Apply" at bounding box center [214, 68] width 46 height 22
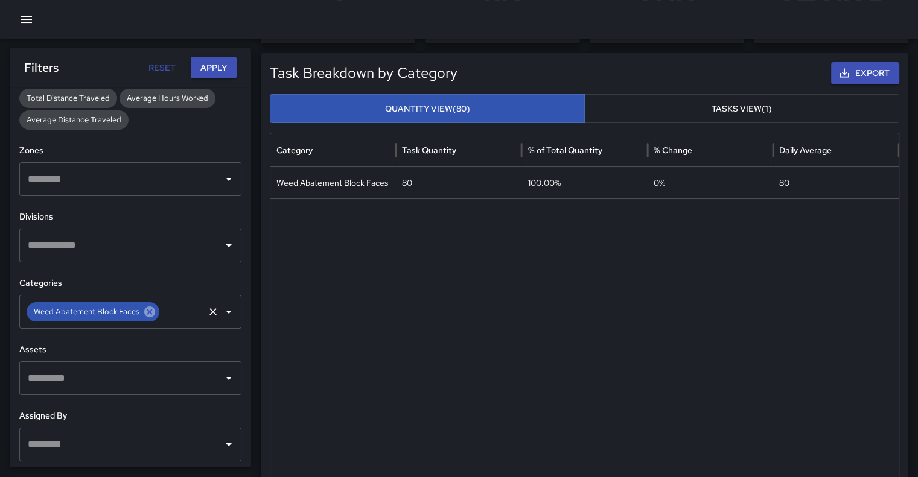
click at [148, 312] on icon at bounding box center [149, 311] width 13 height 13
click at [220, 319] on button "Open" at bounding box center [228, 311] width 17 height 17
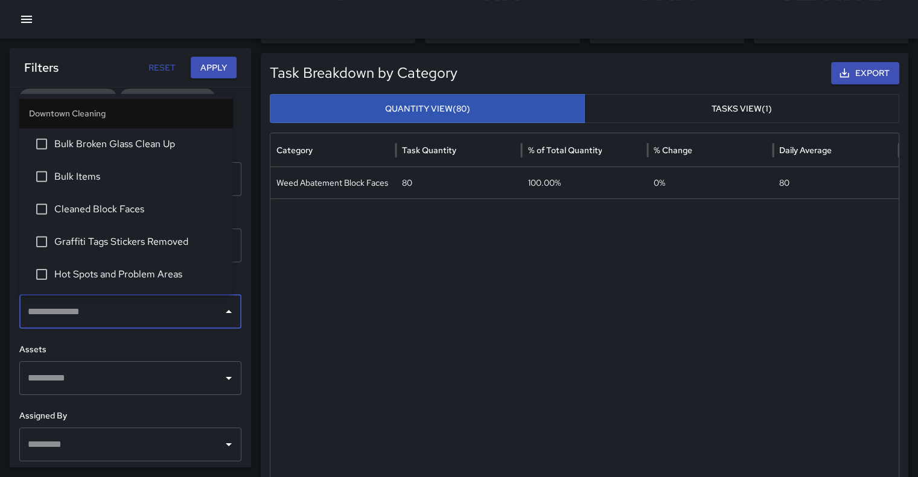
click at [133, 211] on span "Cleaned Block Faces" at bounding box center [138, 208] width 168 height 14
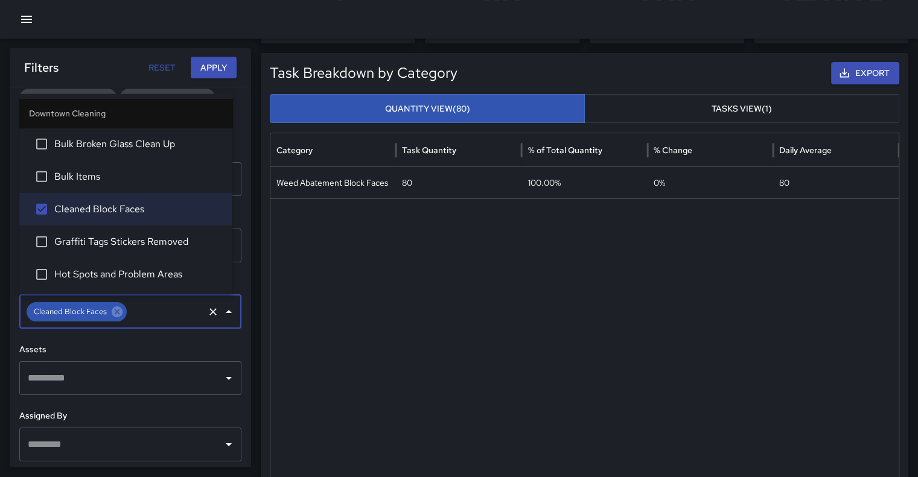
click at [212, 69] on button "Apply" at bounding box center [214, 68] width 46 height 22
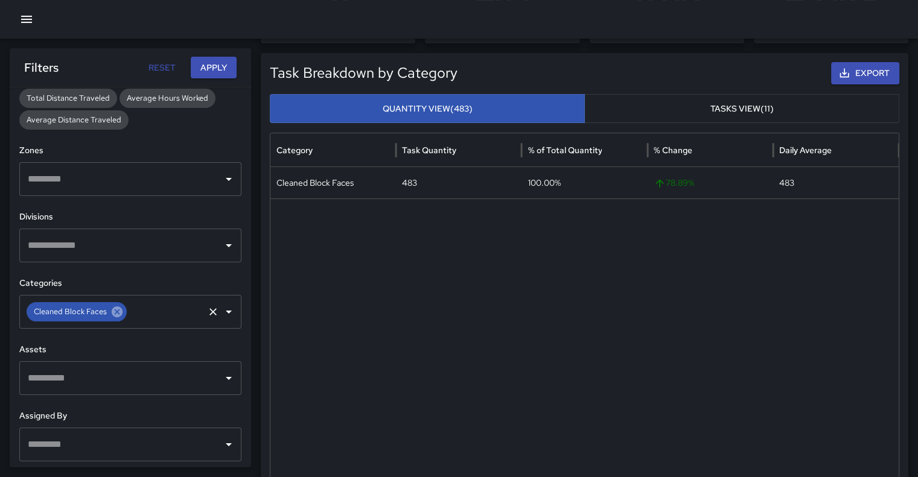
click at [113, 312] on icon at bounding box center [117, 311] width 11 height 11
click at [220, 66] on button "Apply" at bounding box center [214, 68] width 46 height 22
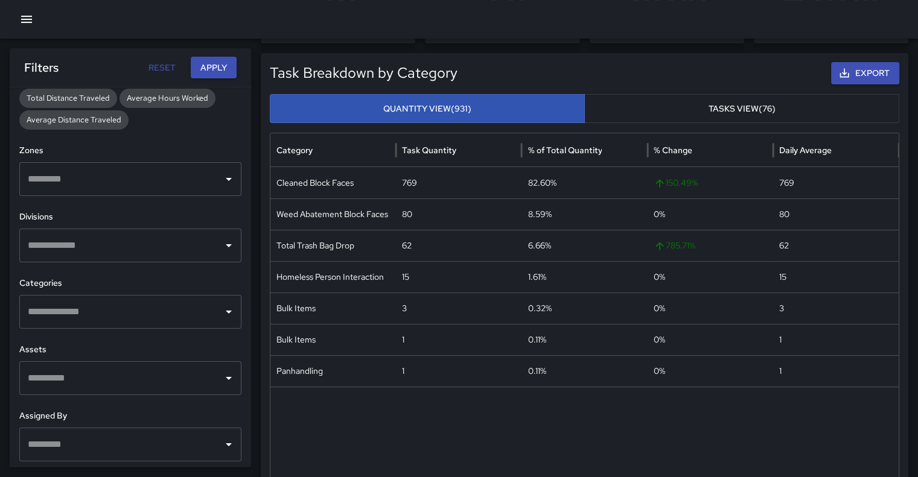
drag, startPoint x: 287, startPoint y: 91, endPoint x: 562, endPoint y: 67, distance: 276.1
click at [562, 67] on div "Task Breakdown by Category Export Quantity View (931) Tasks View (76) Category …" at bounding box center [584, 278] width 629 height 433
click at [562, 67] on h5 "Task Breakdown by Category" at bounding box center [505, 72] width 471 height 19
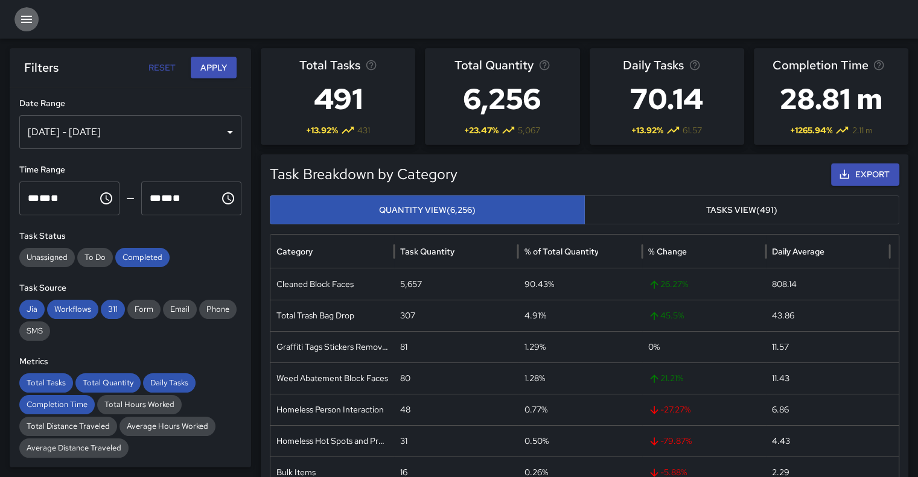
click at [34, 15] on button "button" at bounding box center [26, 19] width 24 height 24
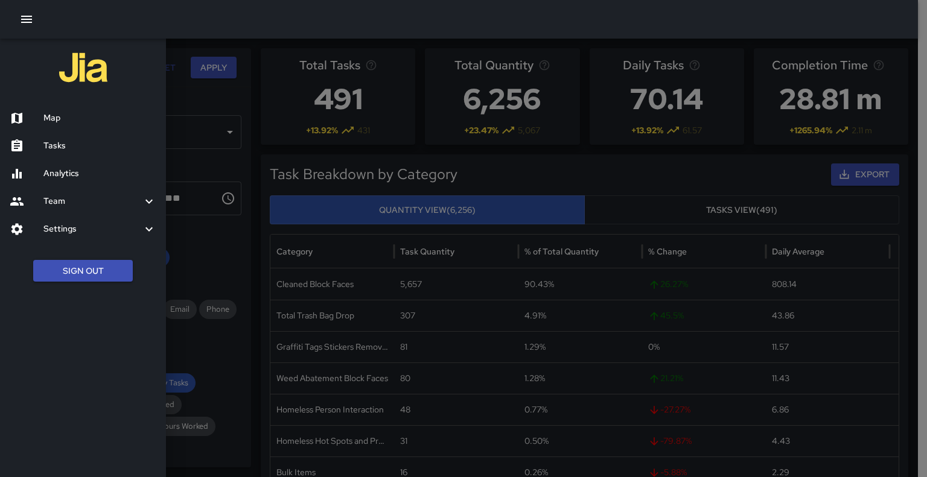
click at [185, 91] on div at bounding box center [463, 238] width 927 height 477
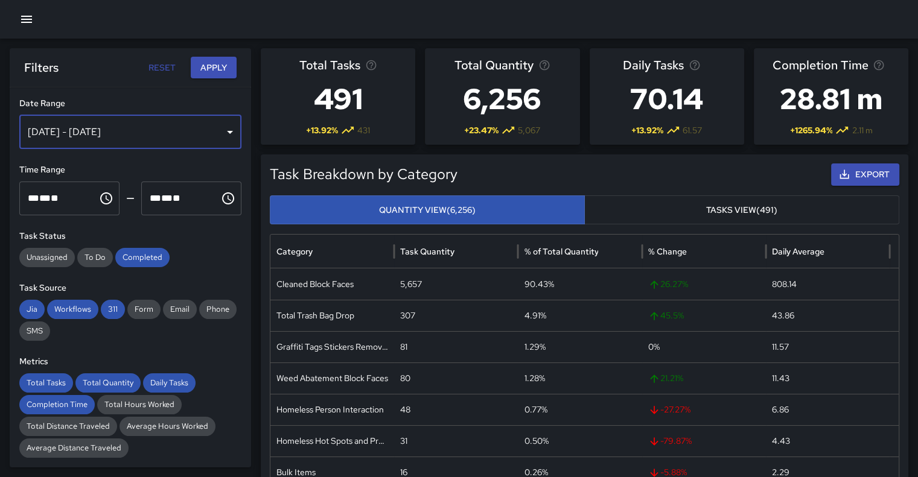
click at [221, 130] on div "[DATE] - [DATE]" at bounding box center [130, 132] width 222 height 34
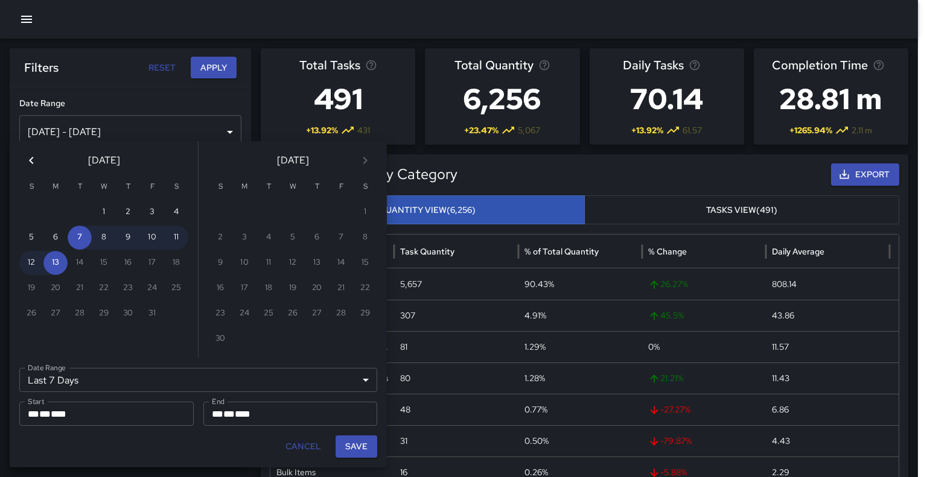
click at [303, 442] on button "Cancel" at bounding box center [303, 447] width 45 height 22
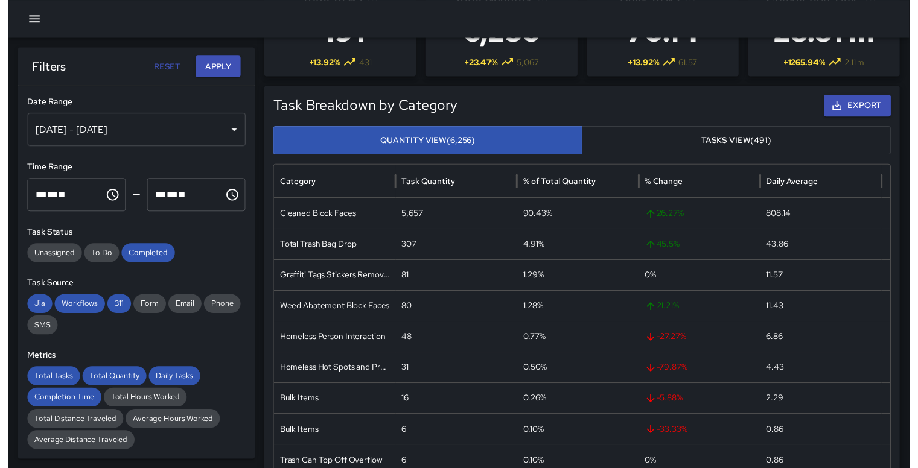
scroll to position [55, 0]
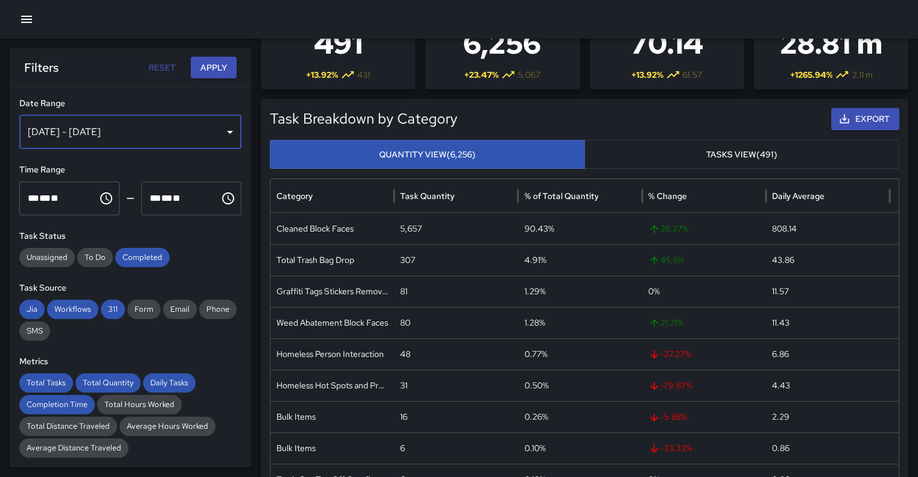
click at [224, 122] on div "[DATE] - [DATE]" at bounding box center [130, 132] width 222 height 34
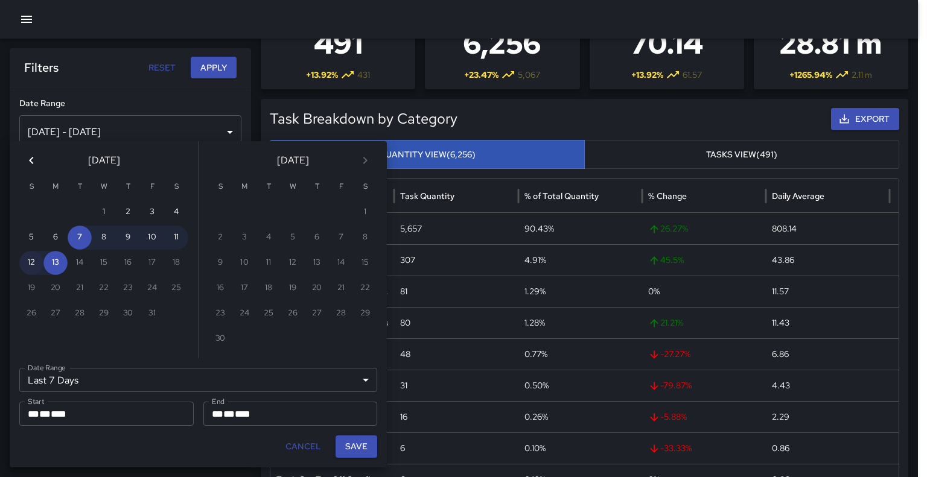
click at [30, 263] on button "12" at bounding box center [31, 263] width 24 height 24
type input "******"
type input "**********"
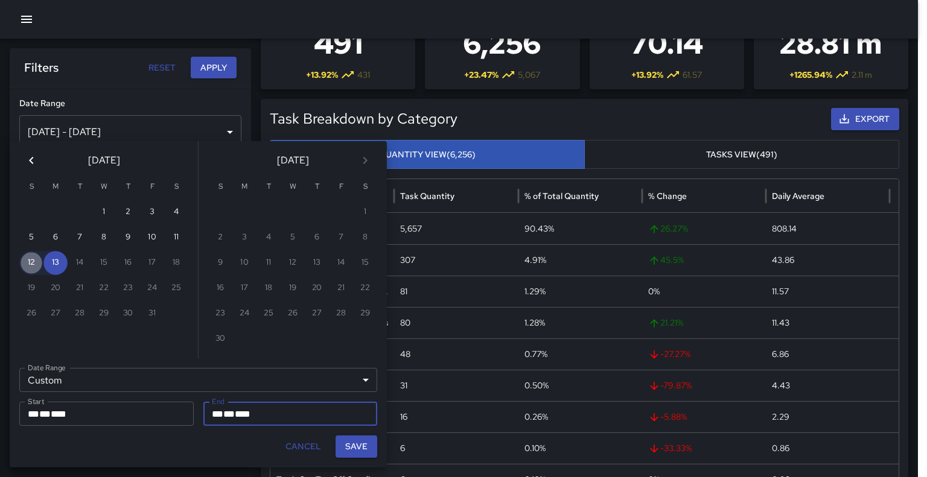
click at [30, 263] on button "12" at bounding box center [31, 263] width 24 height 24
type input "**********"
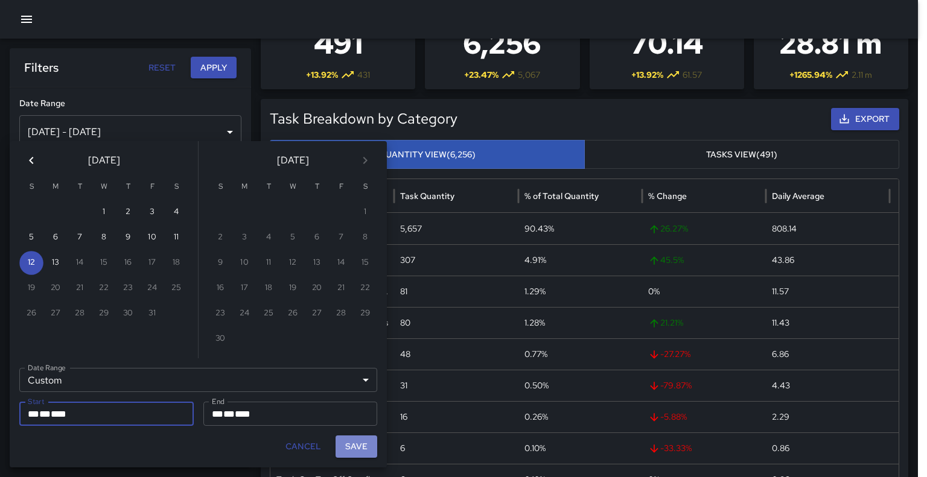
click at [369, 446] on button "Save" at bounding box center [356, 447] width 42 height 22
type input "**********"
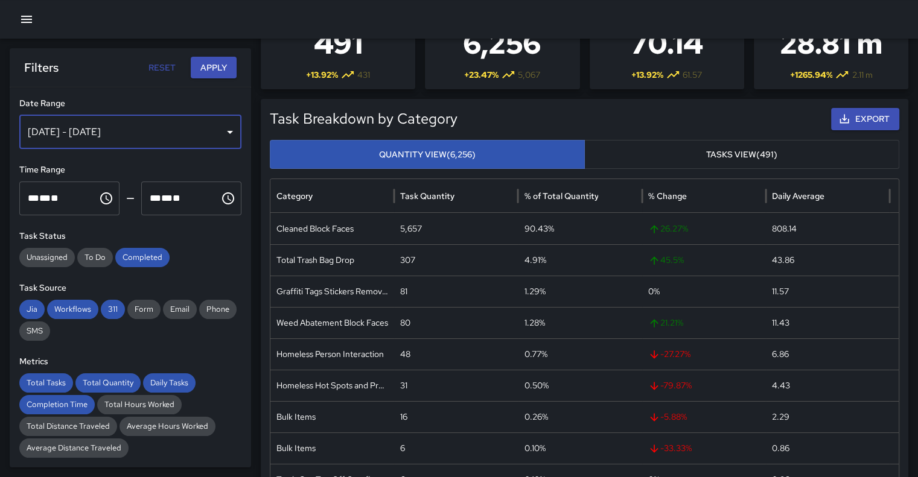
click at [224, 133] on div "Oct 12, 2025 - Oct 12, 2025" at bounding box center [130, 132] width 222 height 34
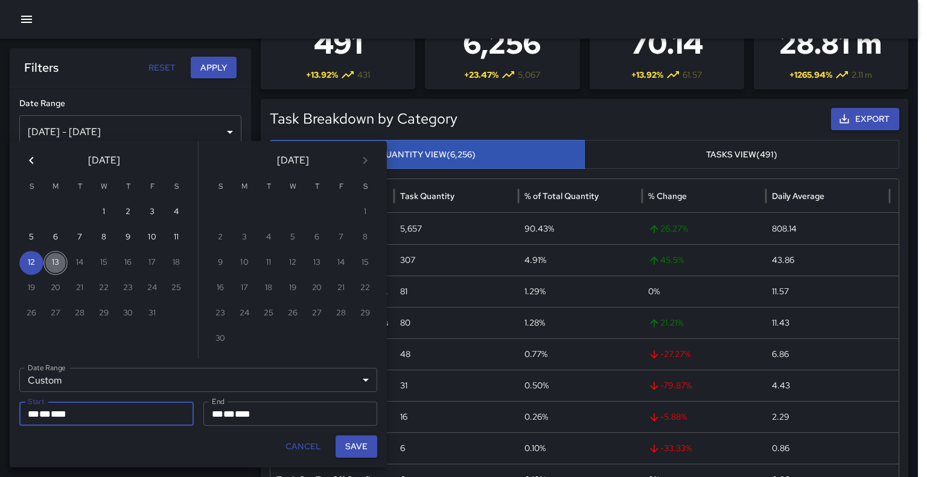
click at [64, 260] on button "13" at bounding box center [55, 263] width 24 height 24
type input "**********"
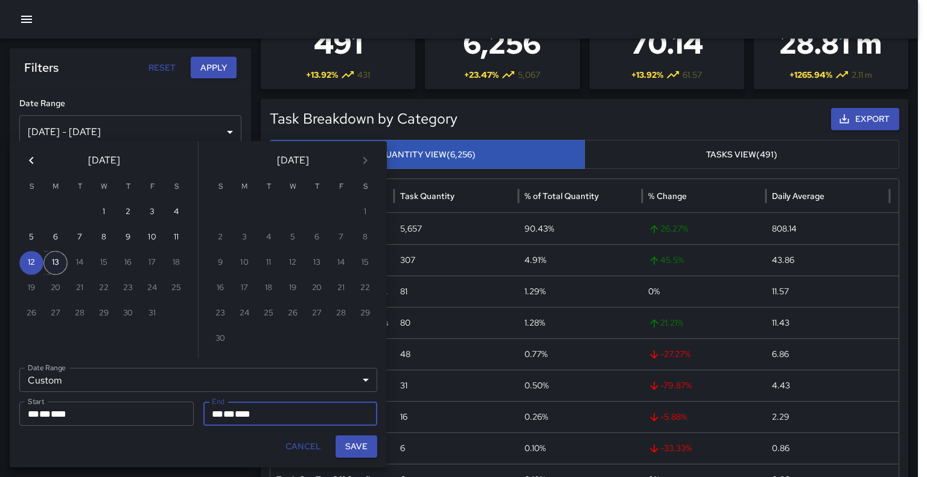
drag, startPoint x: 64, startPoint y: 260, endPoint x: 51, endPoint y: 265, distance: 14.1
click at [51, 265] on button "13" at bounding box center [55, 263] width 24 height 24
type input "**********"
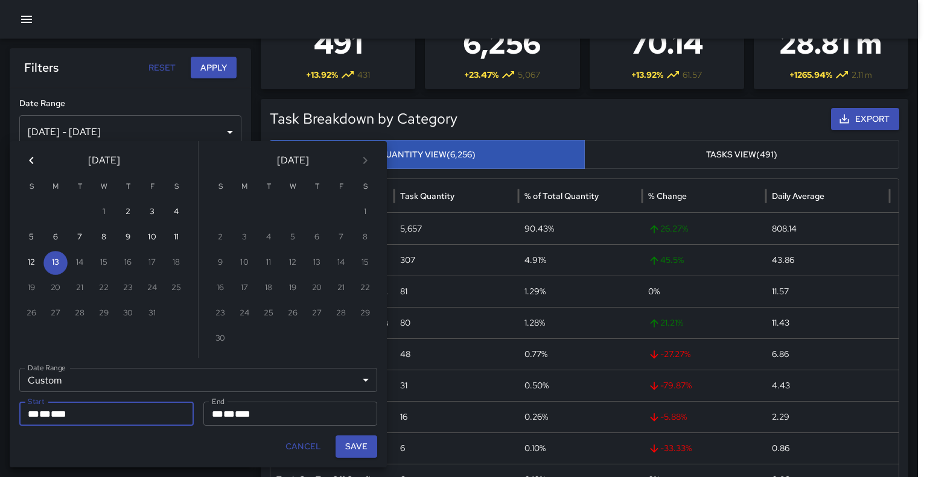
click at [368, 450] on button "Save" at bounding box center [356, 447] width 42 height 22
type input "**********"
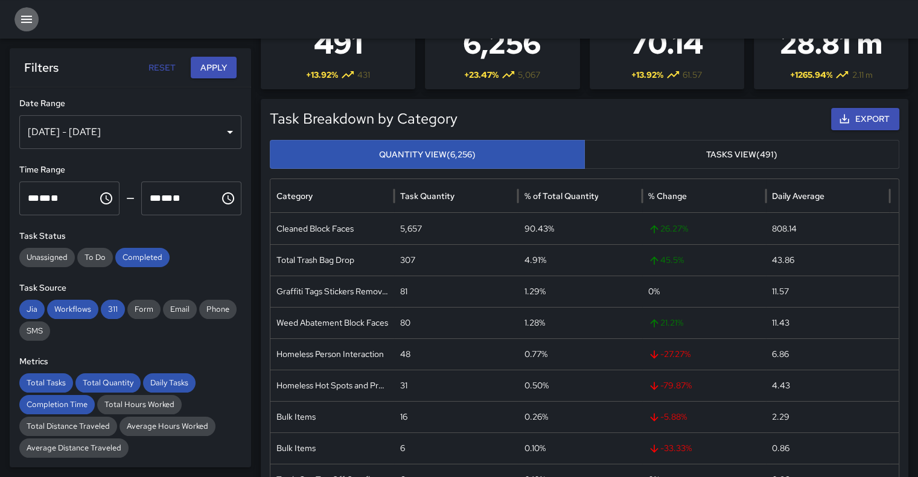
click at [31, 19] on icon "button" at bounding box center [26, 19] width 11 height 7
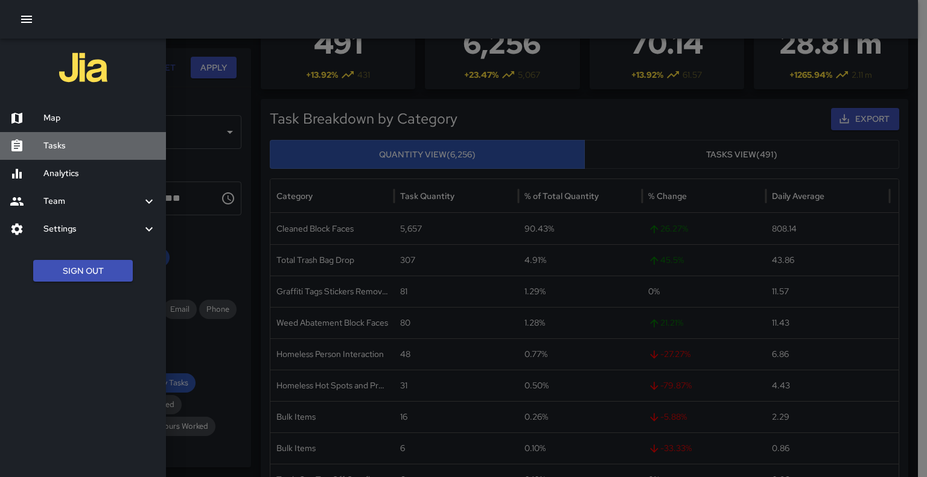
click at [67, 141] on h6 "Tasks" at bounding box center [99, 145] width 113 height 13
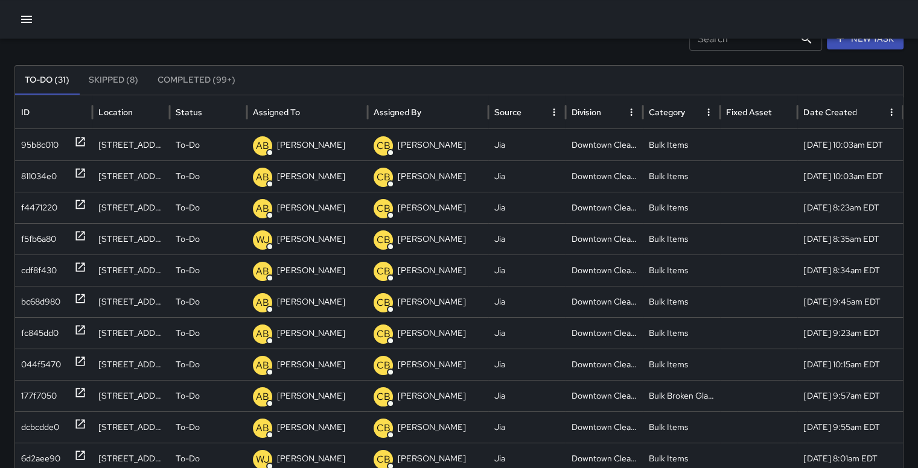
click at [197, 71] on button "Completed (99+)" at bounding box center [196, 80] width 97 height 29
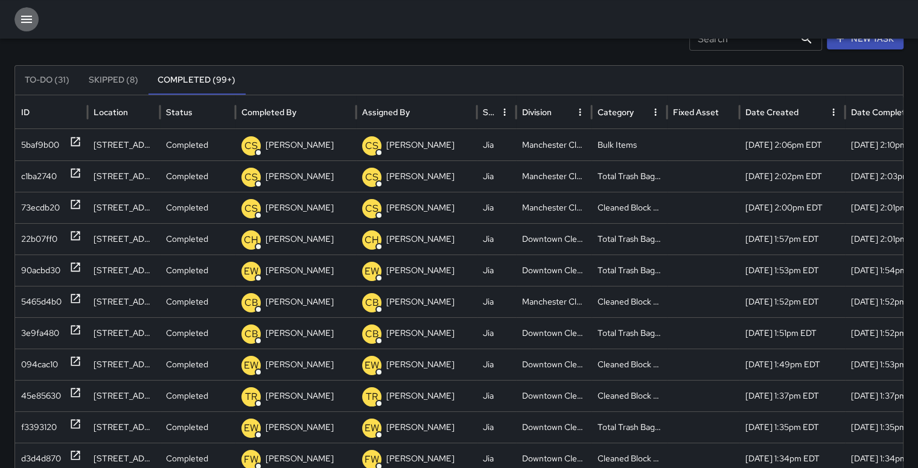
click at [28, 22] on icon "button" at bounding box center [26, 19] width 11 height 7
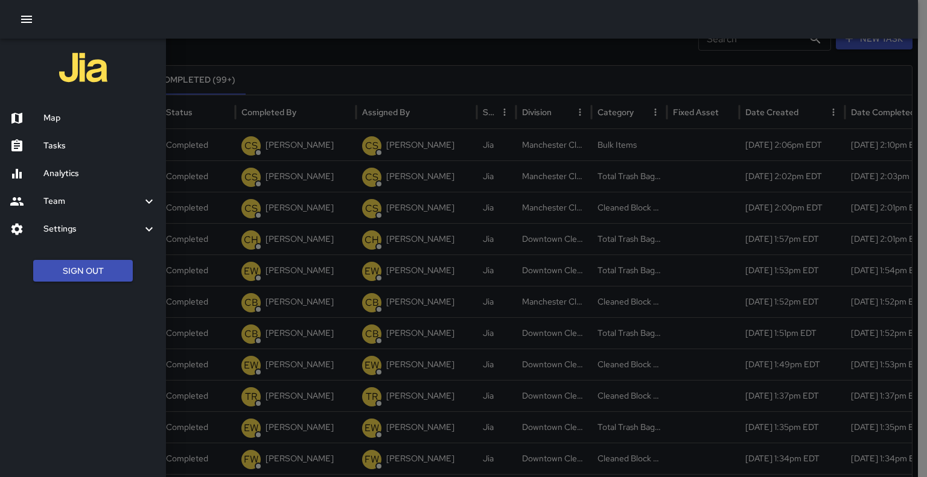
click at [66, 145] on h6 "Tasks" at bounding box center [99, 145] width 113 height 13
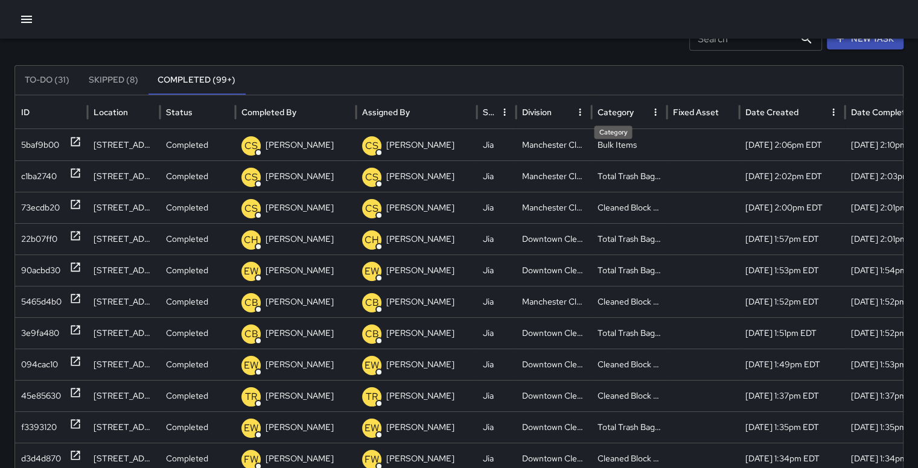
click at [620, 117] on div "Category" at bounding box center [612, 128] width 40 height 23
click at [617, 108] on div "Category" at bounding box center [615, 112] width 36 height 11
click at [43, 269] on div "73ecdb20" at bounding box center [40, 270] width 39 height 31
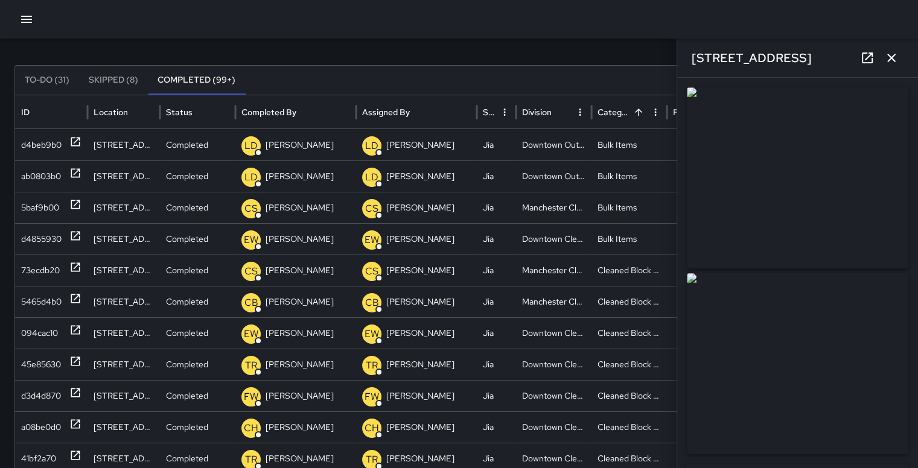
drag, startPoint x: 910, startPoint y: 182, endPoint x: 883, endPoint y: 404, distance: 223.0
click at [883, 404] on img at bounding box center [796, 363] width 221 height 181
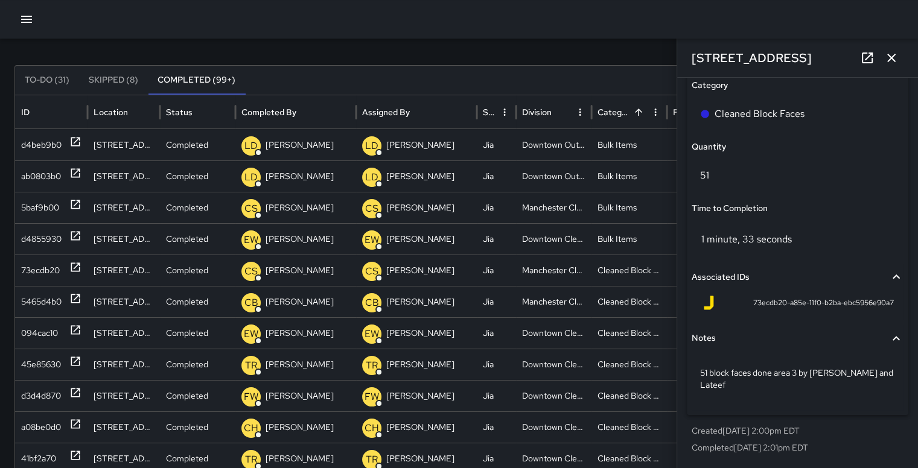
scroll to position [886, 0]
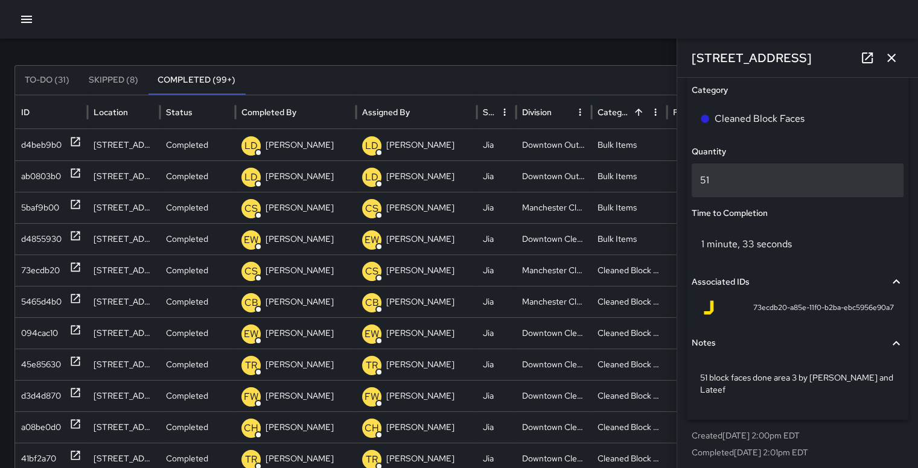
click at [731, 179] on p "51" at bounding box center [797, 180] width 195 height 14
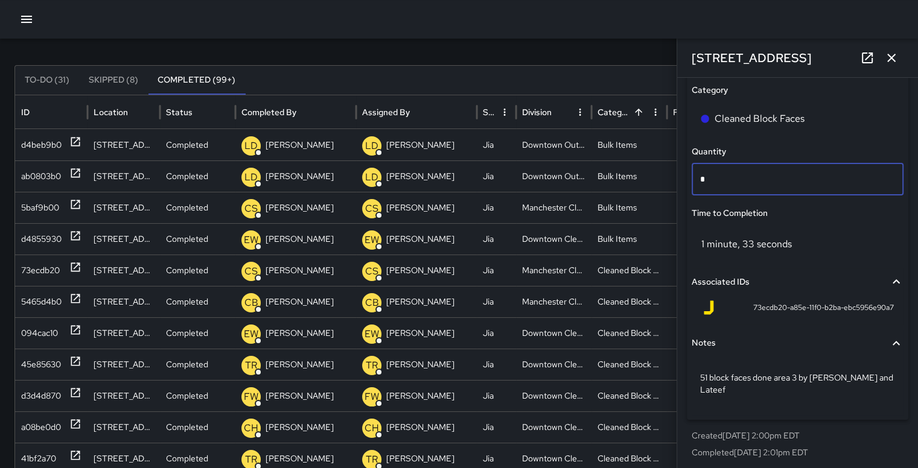
type input "**"
click at [823, 202] on div "Status Completed Created By CS Calvin Sutton Assignee Completed By CS Calvin Su…" at bounding box center [796, 95] width 221 height 649
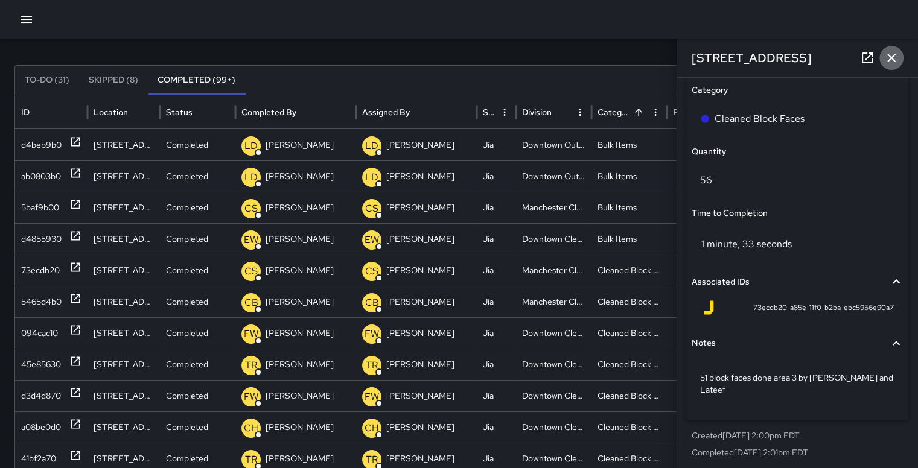
click at [888, 57] on icon "button" at bounding box center [891, 58] width 14 height 14
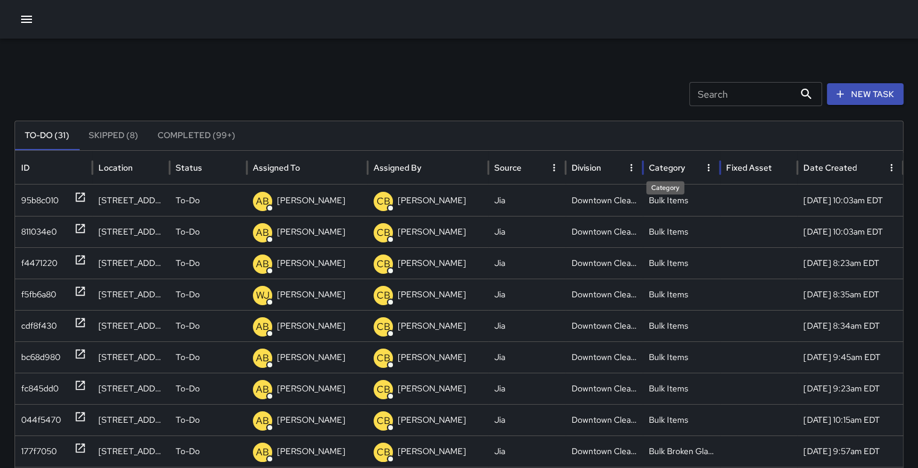
drag, startPoint x: 670, startPoint y: 170, endPoint x: 648, endPoint y: 163, distance: 22.5
click at [648, 163] on div "Category" at bounding box center [666, 167] width 36 height 11
click at [670, 163] on div "Category" at bounding box center [664, 167] width 33 height 11
click at [666, 156] on div "Category" at bounding box center [673, 167] width 51 height 33
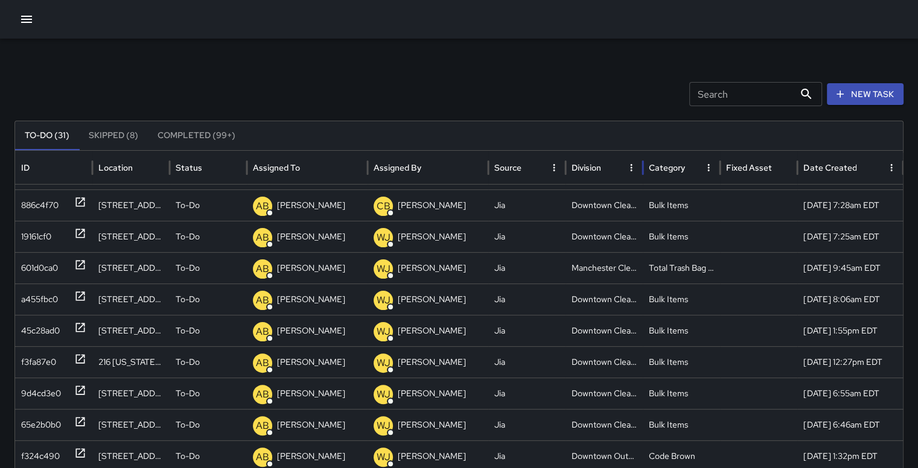
click at [689, 168] on icon "Sort" at bounding box center [694, 167] width 11 height 11
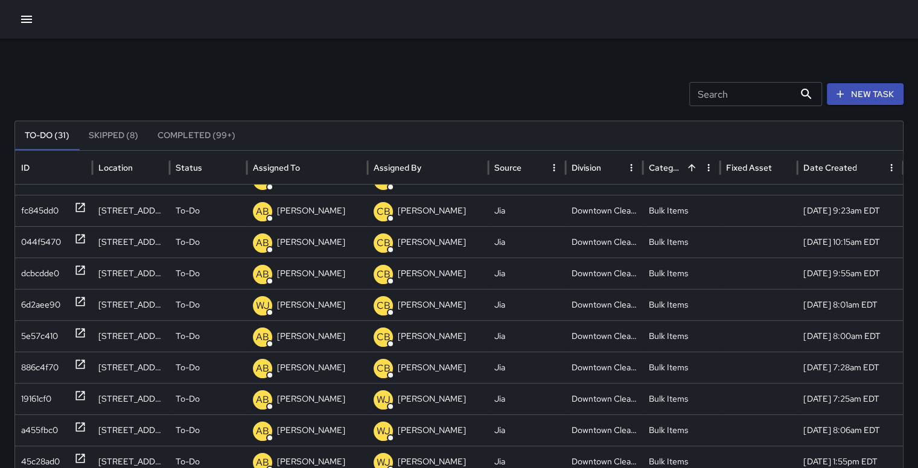
scroll to position [267, 0]
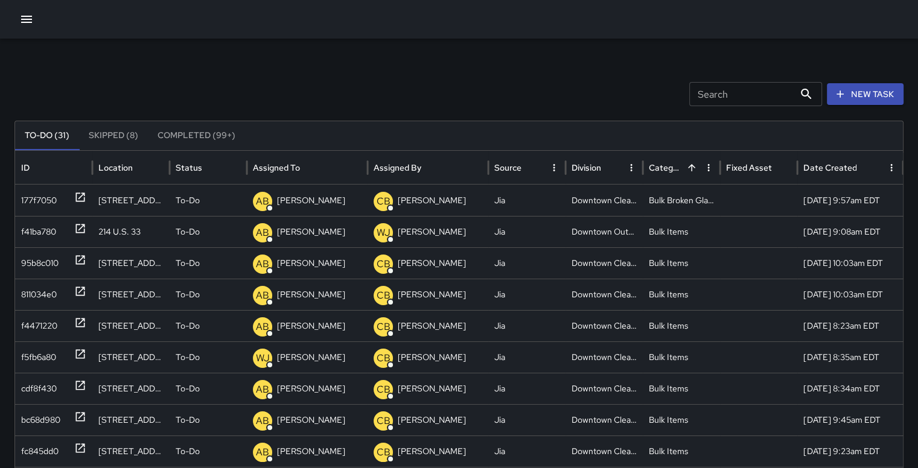
click at [212, 130] on button "Completed (99+)" at bounding box center [196, 135] width 97 height 29
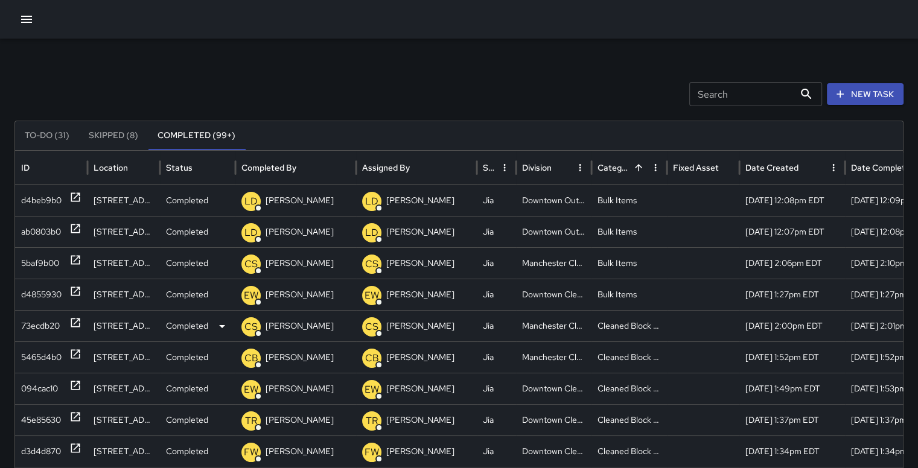
click at [54, 319] on div "73ecdb20" at bounding box center [40, 326] width 39 height 31
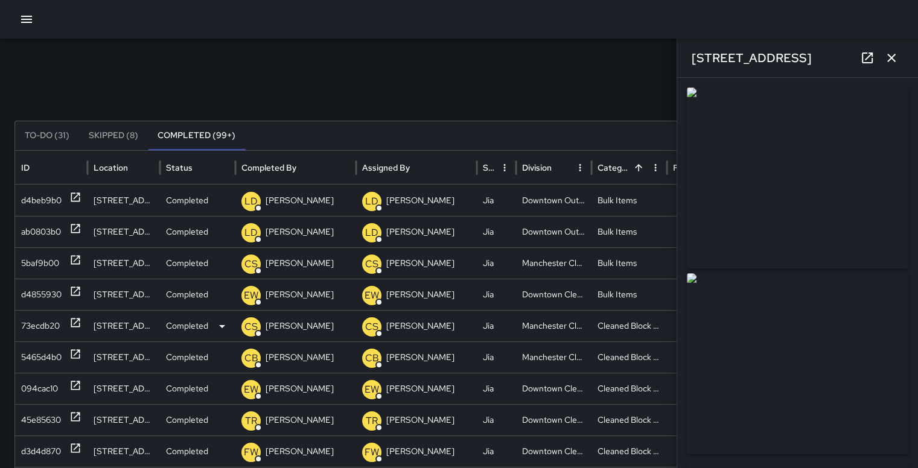
type input "**********"
click at [893, 57] on icon "button" at bounding box center [891, 58] width 14 height 14
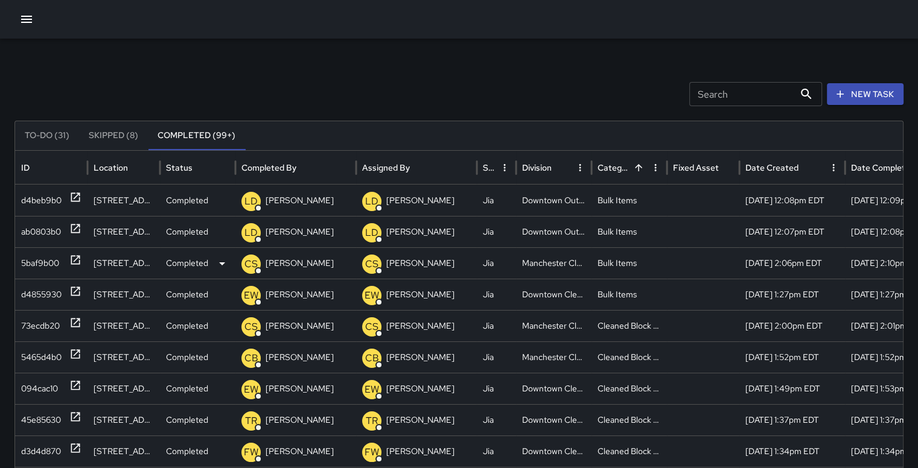
click at [39, 262] on div "5baf9b00" at bounding box center [40, 263] width 38 height 31
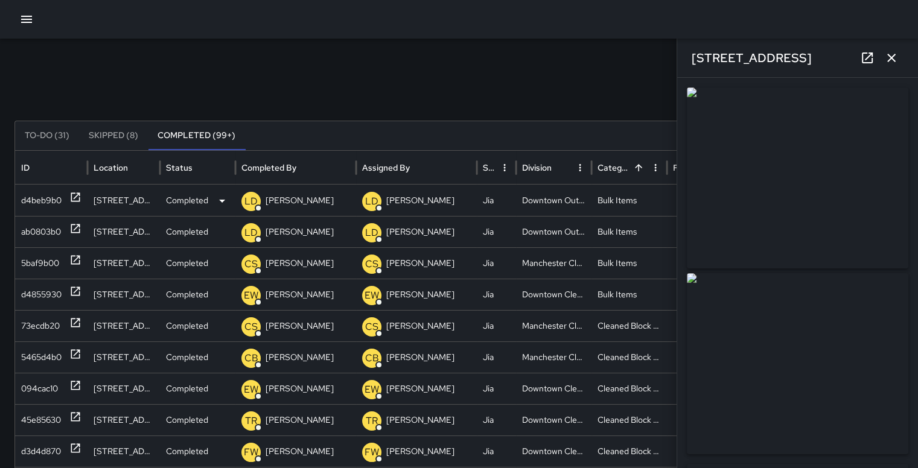
type input "**********"
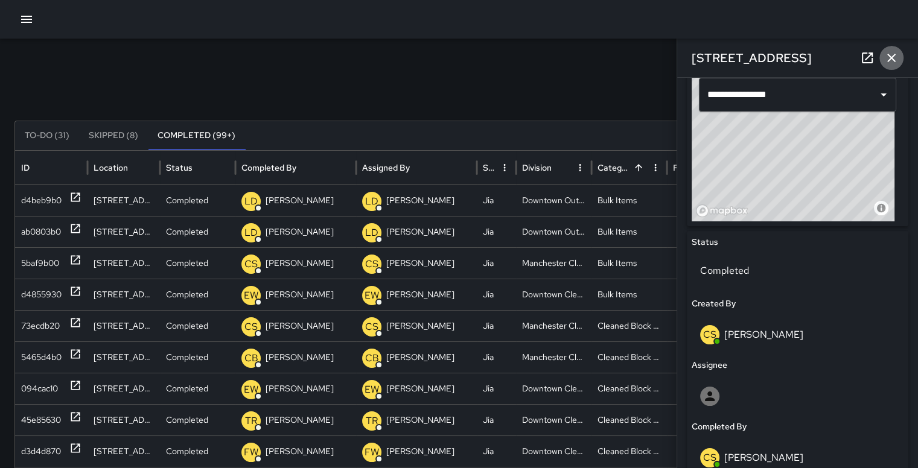
click at [894, 55] on icon "button" at bounding box center [891, 58] width 8 height 8
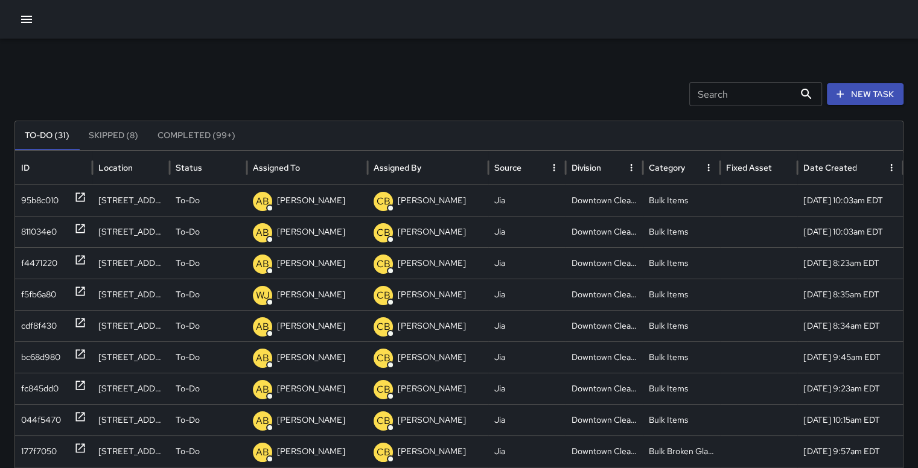
click at [174, 133] on button "Completed (99+)" at bounding box center [196, 135] width 97 height 29
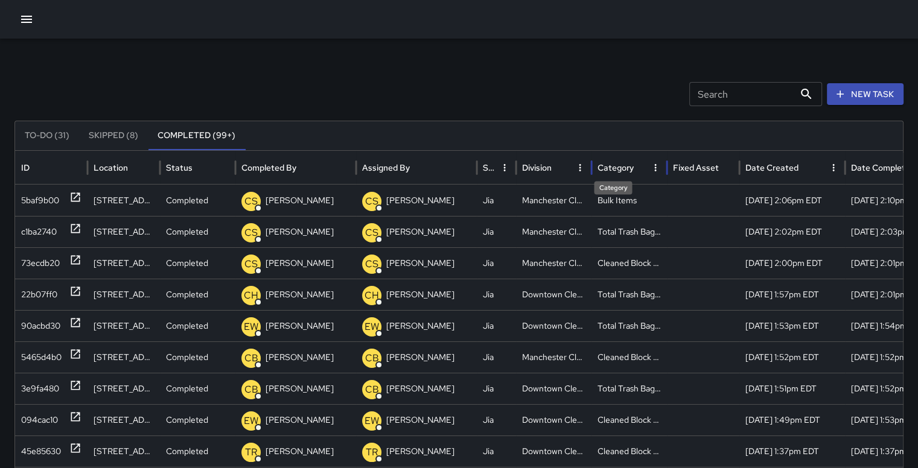
click at [625, 166] on div "Category" at bounding box center [615, 167] width 36 height 11
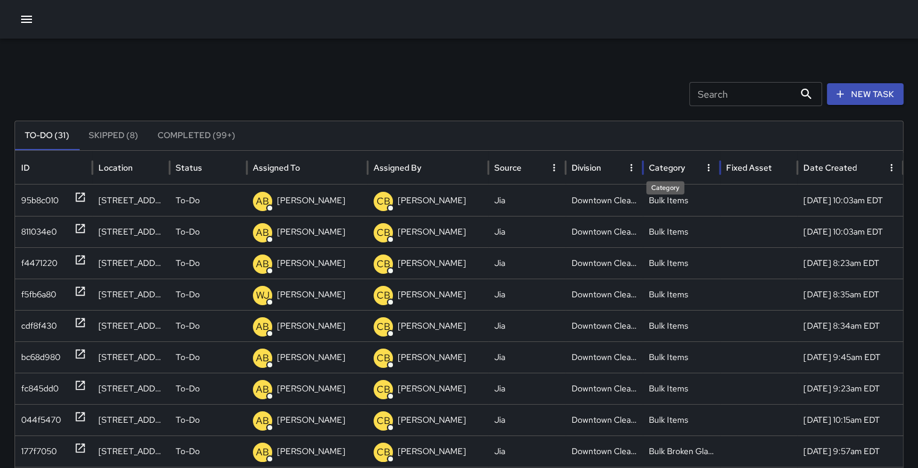
click at [673, 165] on div "Category" at bounding box center [666, 167] width 36 height 11
click at [198, 132] on button "Completed (99+)" at bounding box center [196, 135] width 97 height 29
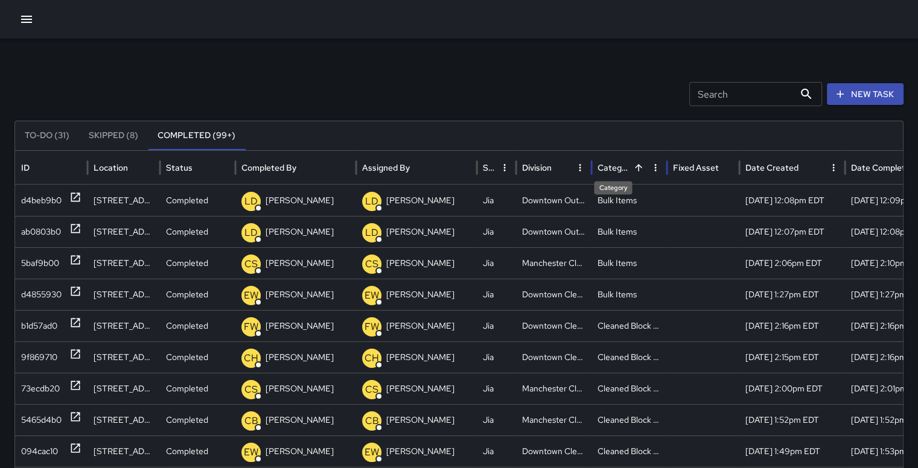
click at [623, 164] on div "Category" at bounding box center [612, 167] width 31 height 11
click at [625, 164] on div "Category" at bounding box center [615, 167] width 36 height 11
click at [44, 289] on div "d4855930" at bounding box center [41, 294] width 40 height 31
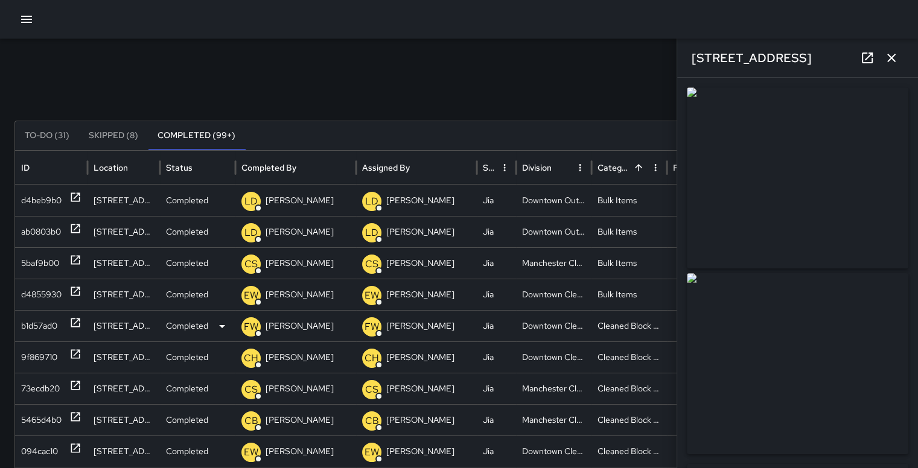
type input "**********"
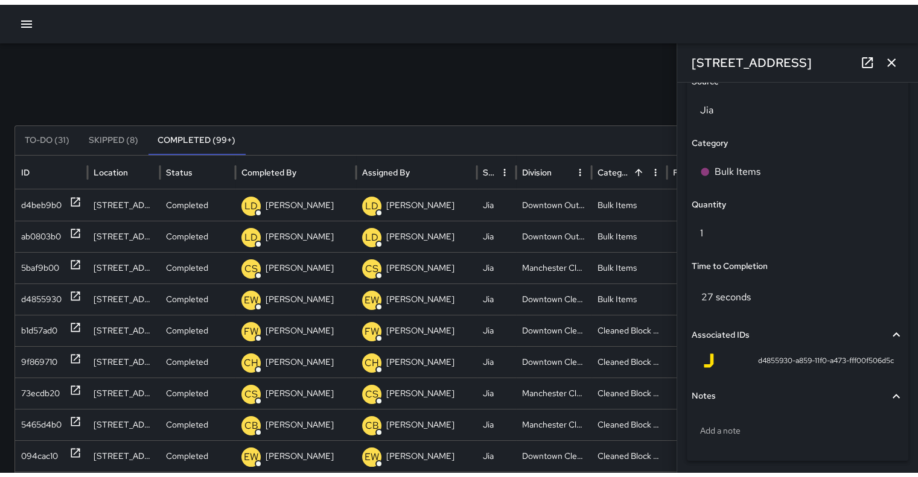
scroll to position [879, 0]
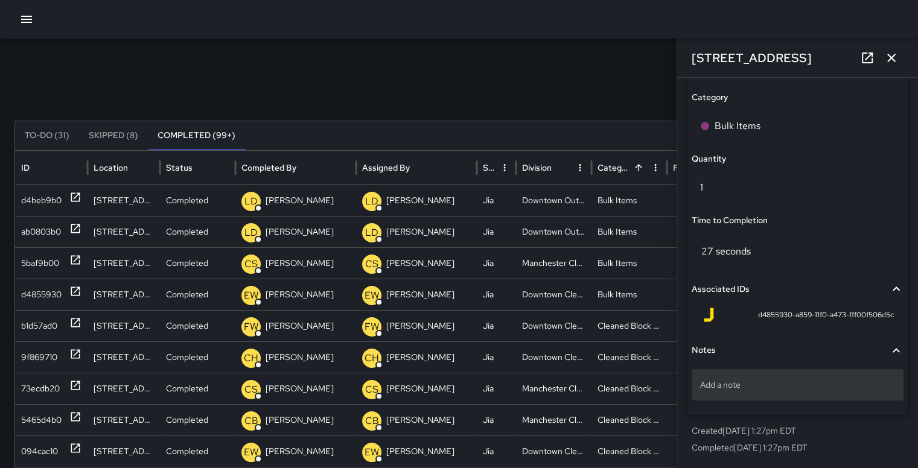
click at [746, 379] on p "Add a note" at bounding box center [797, 385] width 195 height 12
type textarea "*"
type textarea "**********"
click at [560, 65] on div "Search Search New Task To-Do (31) Skipped (8) Completed (99+) ID Location Statu…" at bounding box center [459, 381] width 918 height 685
click at [896, 60] on icon "button" at bounding box center [891, 58] width 14 height 14
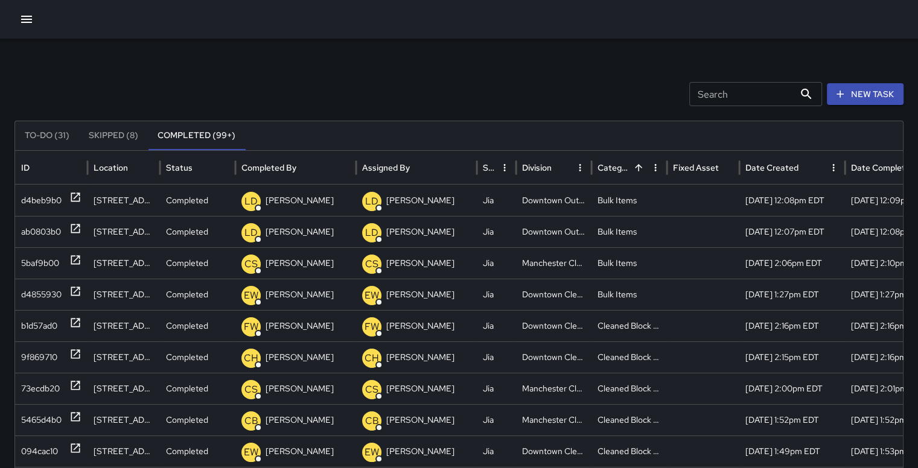
click at [27, 28] on button "button" at bounding box center [26, 19] width 24 height 24
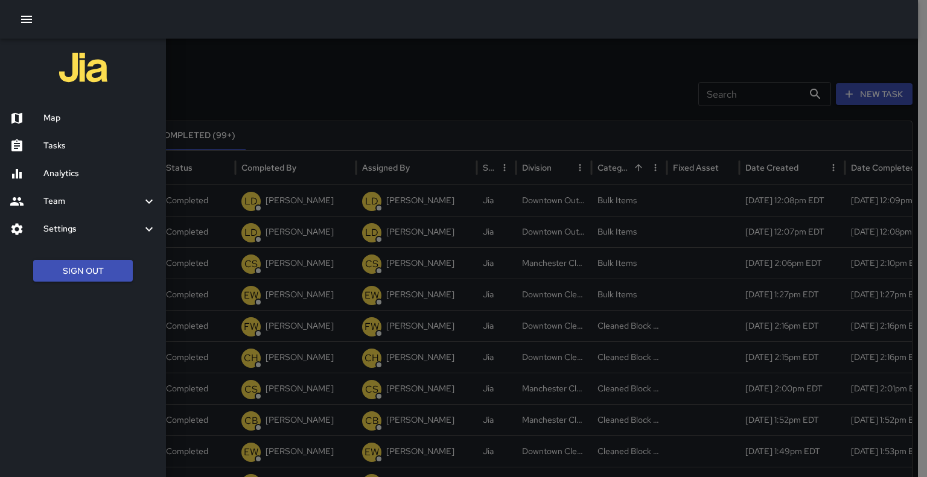
click at [77, 177] on h6 "Analytics" at bounding box center [99, 173] width 113 height 13
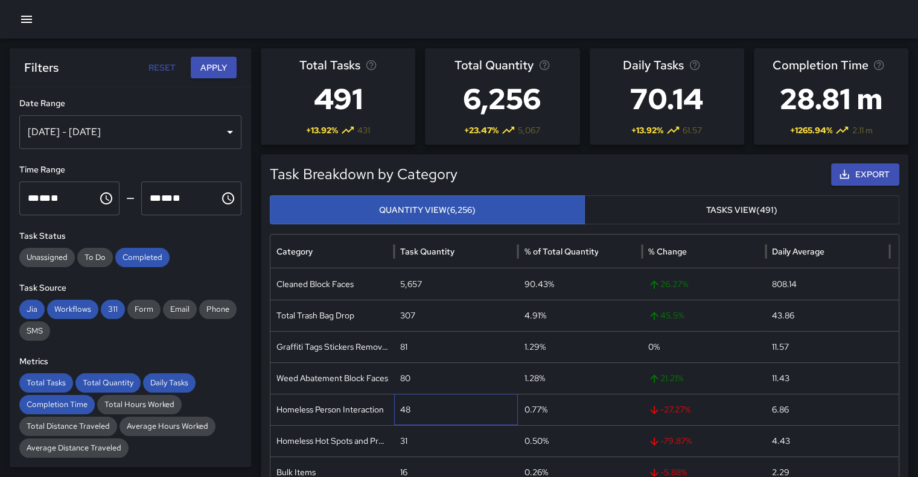
click at [396, 408] on div "48" at bounding box center [456, 409] width 124 height 31
click at [409, 384] on div "80" at bounding box center [456, 378] width 124 height 31
click at [221, 130] on div "[DATE] - [DATE]" at bounding box center [130, 132] width 222 height 34
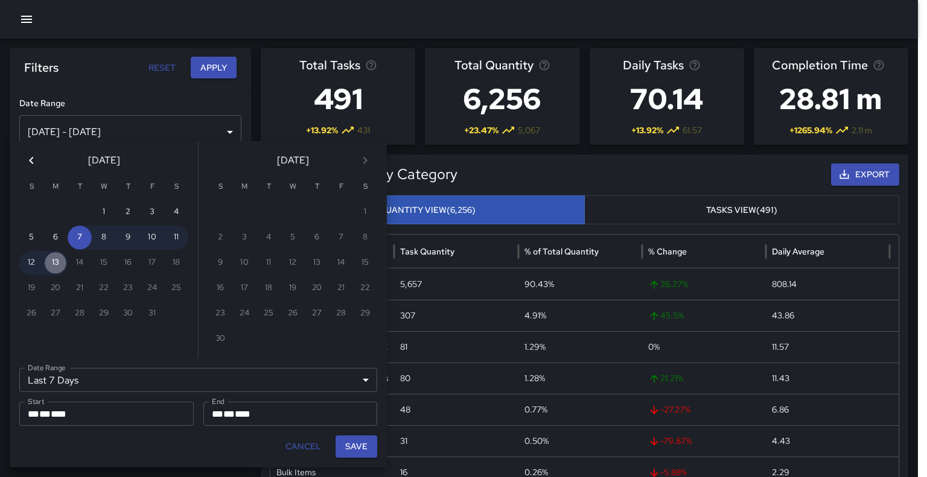
click at [57, 262] on button "13" at bounding box center [55, 263] width 24 height 24
type input "******"
type input "**********"
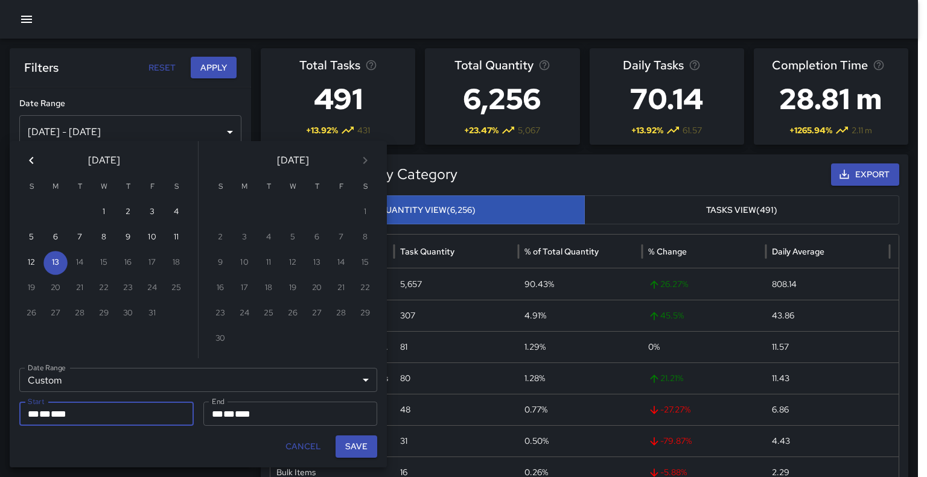
click at [363, 447] on button "Save" at bounding box center [356, 447] width 42 height 22
type input "**********"
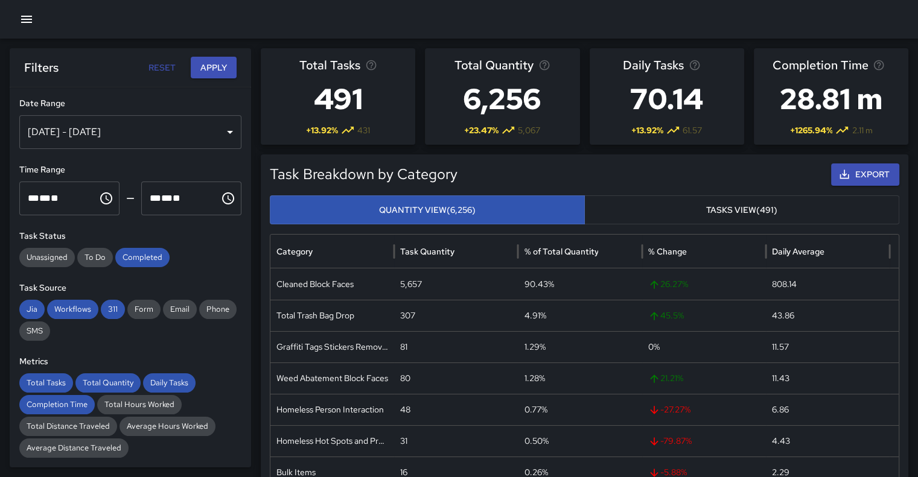
click at [29, 17] on icon "button" at bounding box center [26, 19] width 14 height 14
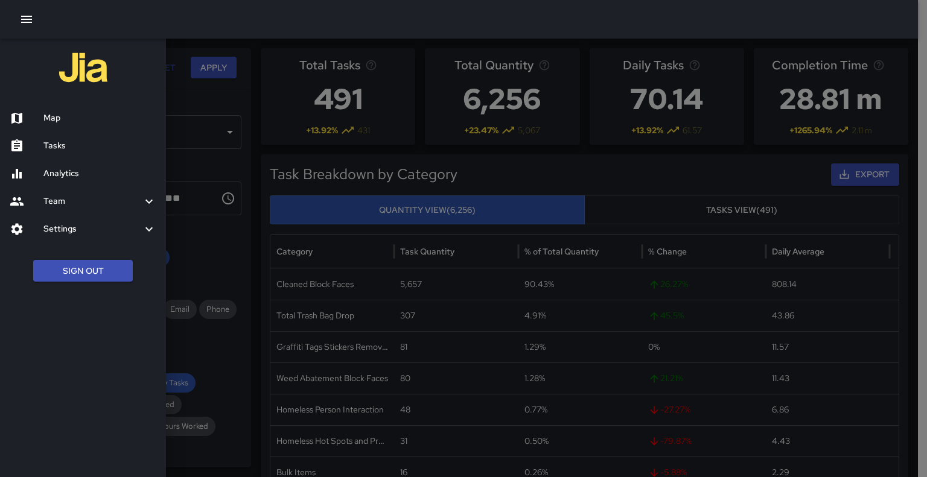
click at [174, 87] on div at bounding box center [463, 238] width 927 height 477
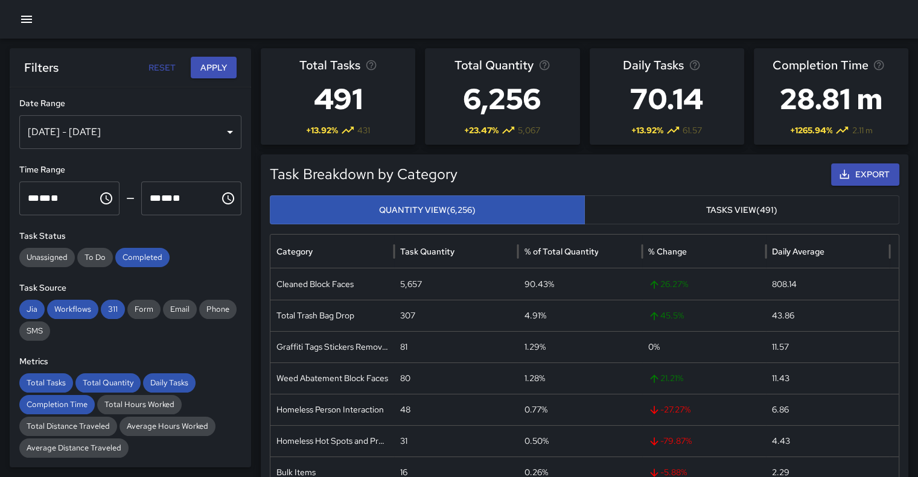
click at [194, 128] on div "[DATE] - [DATE]" at bounding box center [130, 132] width 222 height 34
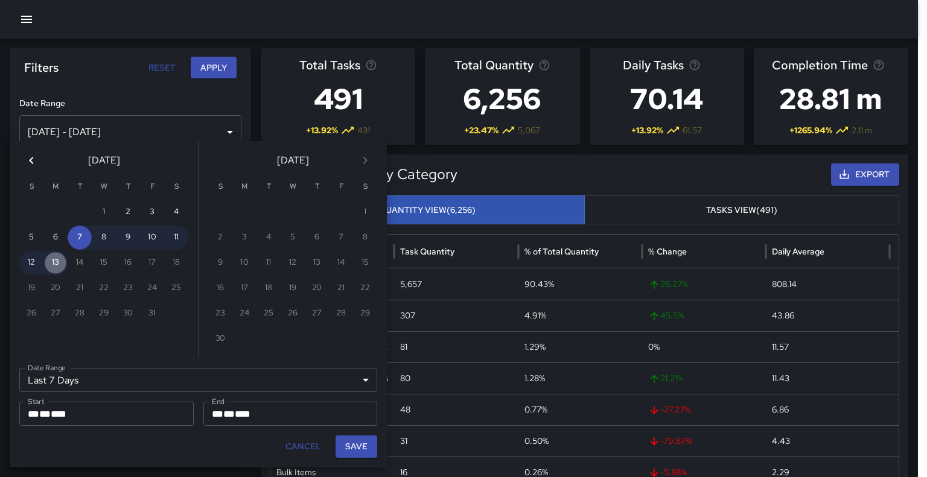
click at [62, 262] on button "13" at bounding box center [55, 263] width 24 height 24
type input "******"
type input "**********"
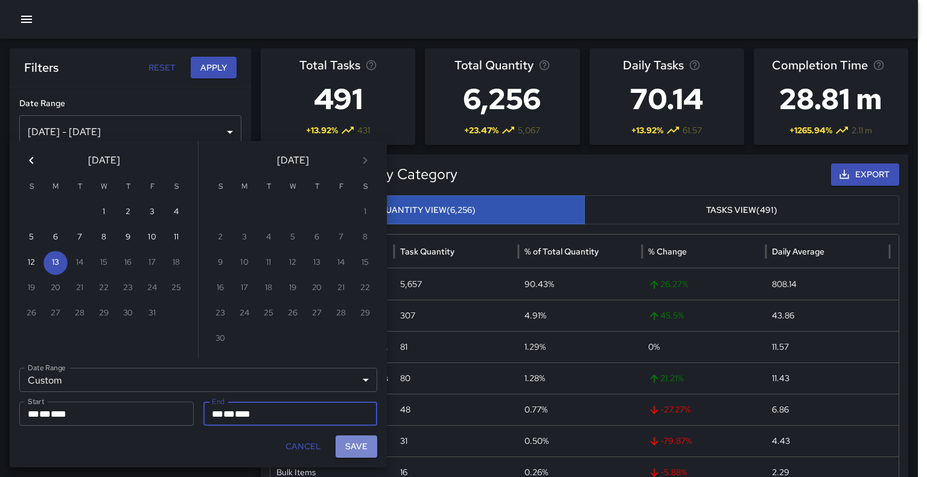
click at [359, 450] on button "Save" at bounding box center [356, 447] width 42 height 22
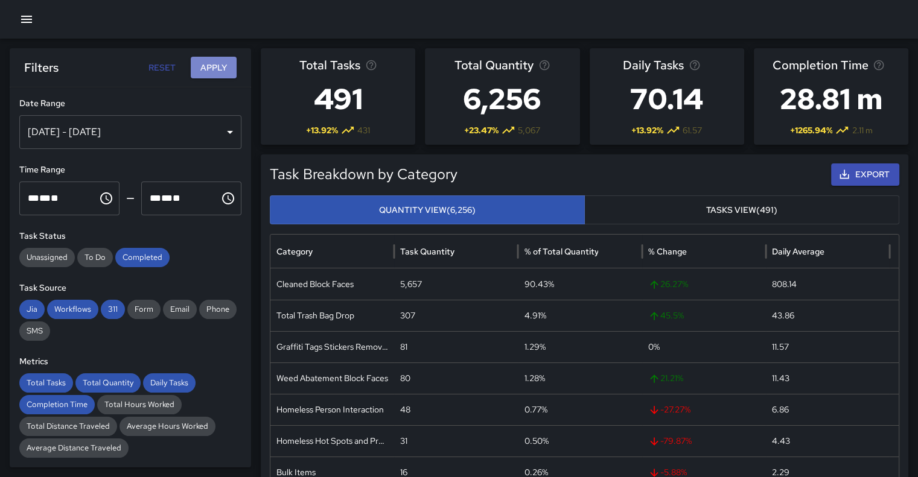
click at [210, 73] on button "Apply" at bounding box center [214, 68] width 46 height 22
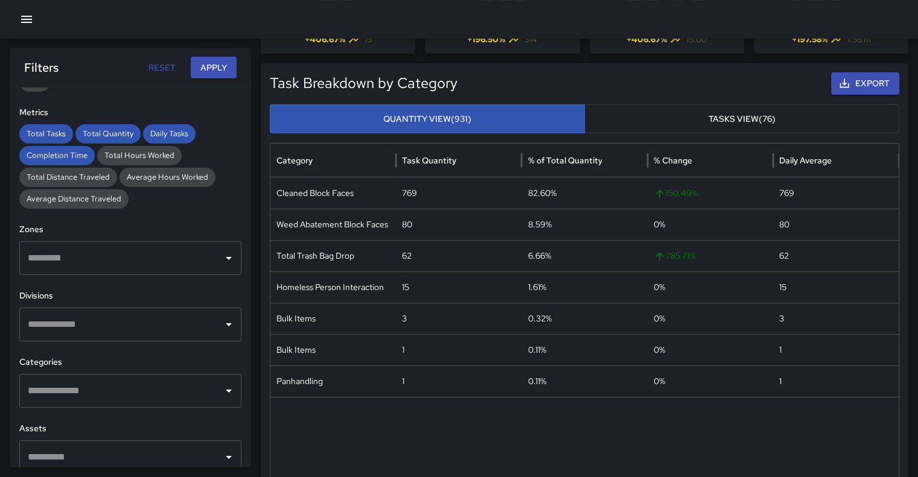
scroll to position [297, 0]
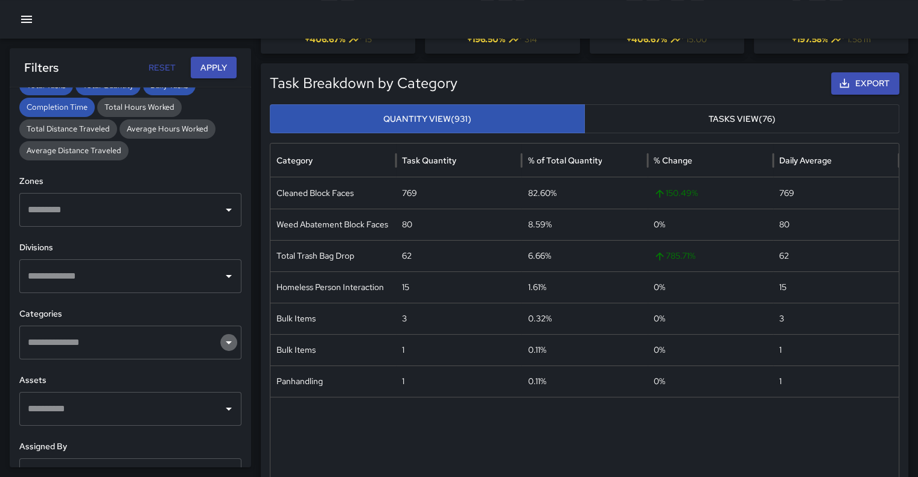
click at [221, 338] on icon "Open" at bounding box center [228, 342] width 14 height 14
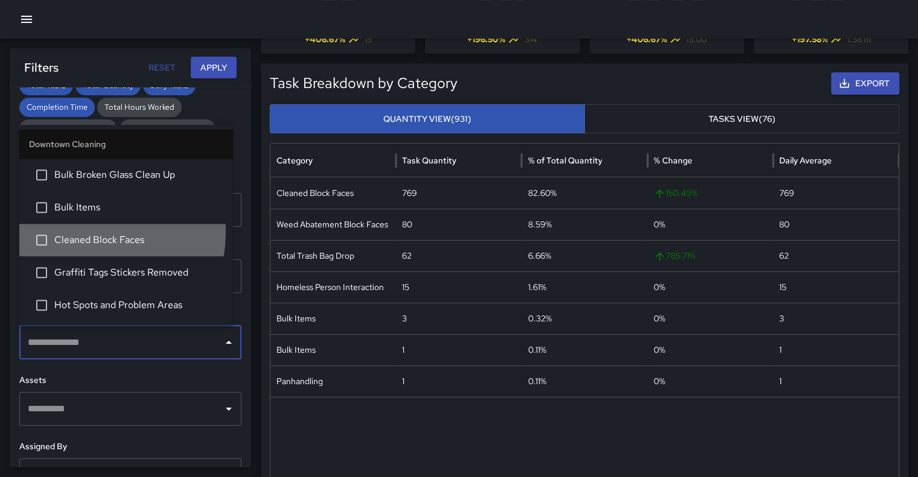
click at [84, 233] on span "Cleaned Block Faces" at bounding box center [138, 240] width 168 height 14
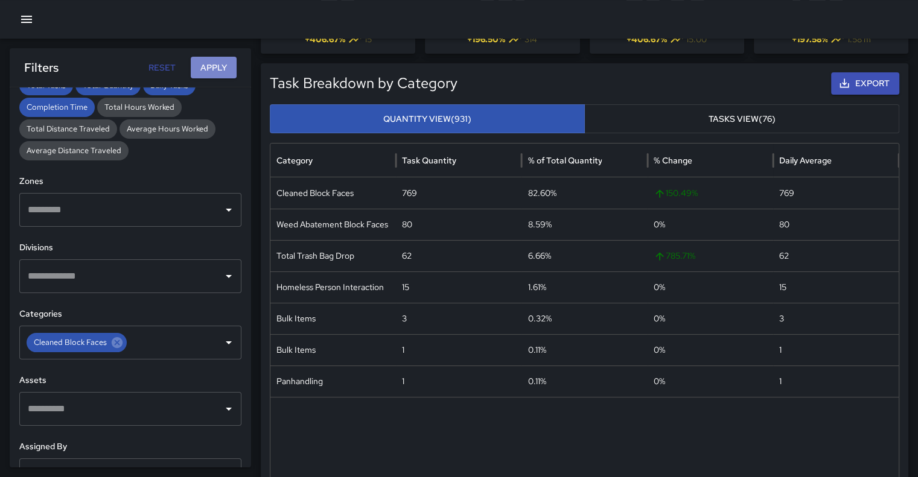
click at [204, 69] on button "Apply" at bounding box center [214, 68] width 46 height 22
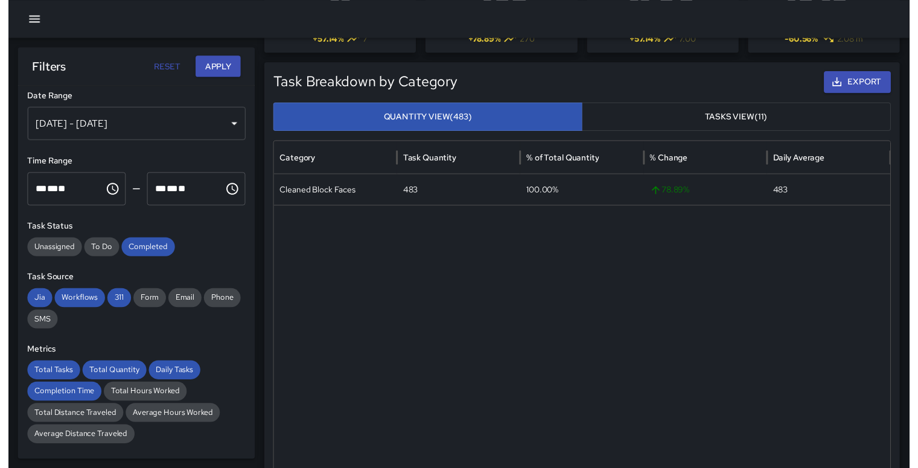
scroll to position [0, 0]
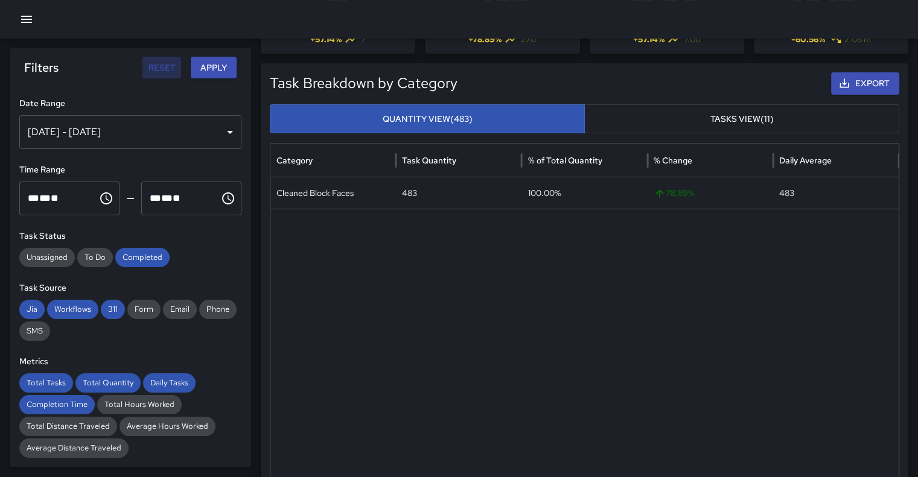
click at [166, 60] on button "Reset" at bounding box center [161, 68] width 39 height 22
type input "**********"
click at [164, 67] on button "Reset" at bounding box center [161, 68] width 39 height 22
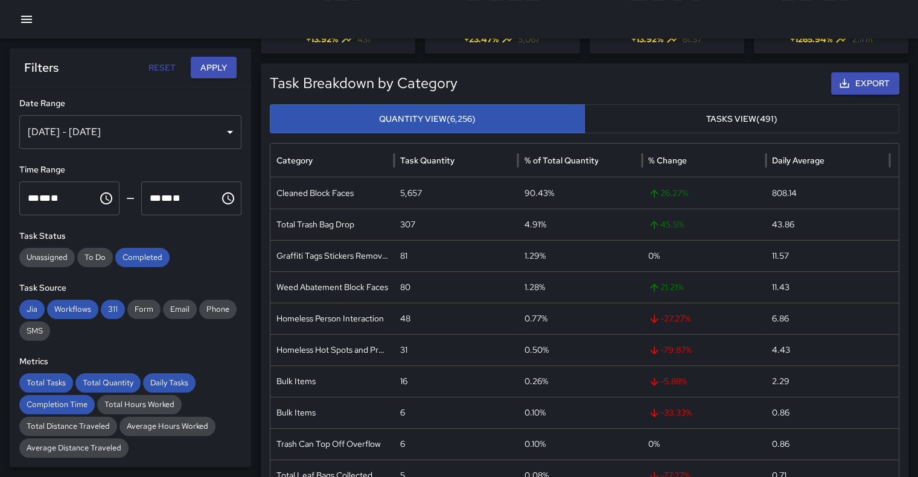
click at [217, 137] on div "[DATE] - [DATE]" at bounding box center [130, 132] width 222 height 34
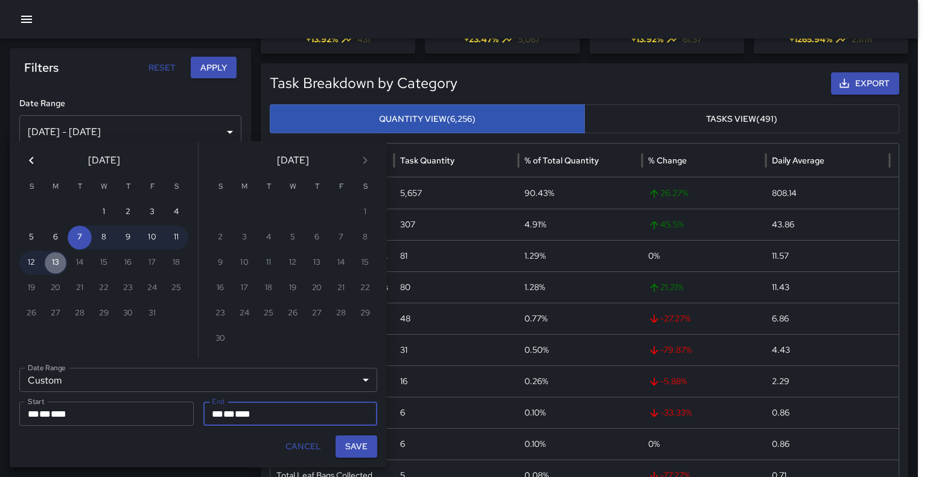
click at [59, 262] on button "13" at bounding box center [55, 263] width 24 height 24
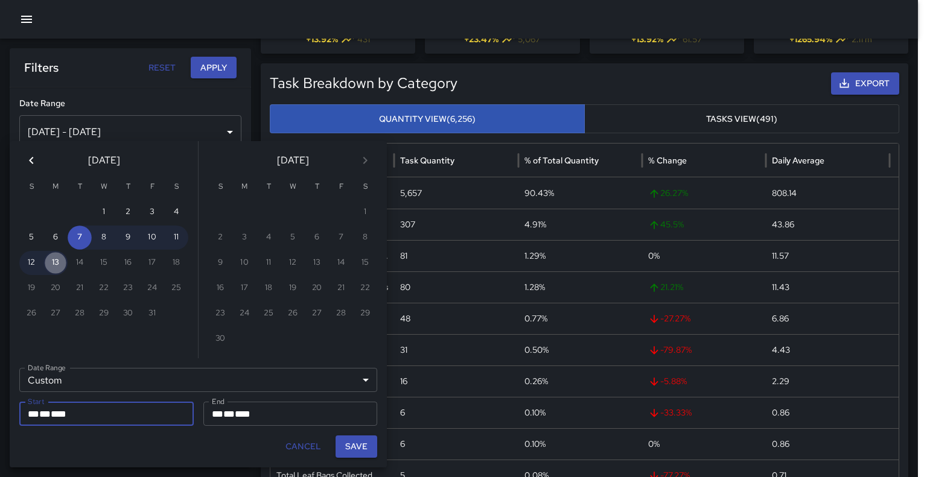
click at [59, 262] on button "13" at bounding box center [55, 263] width 24 height 24
type input "**********"
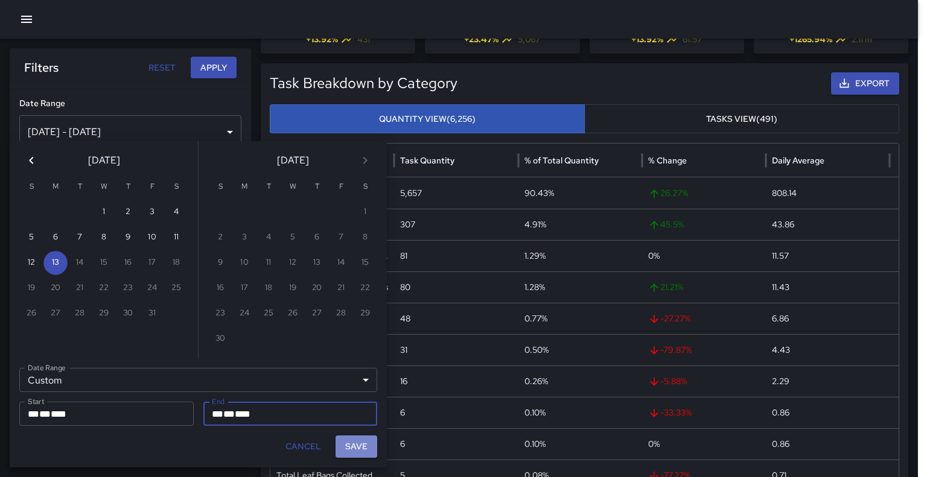
click at [353, 443] on button "Save" at bounding box center [356, 447] width 42 height 22
type input "**********"
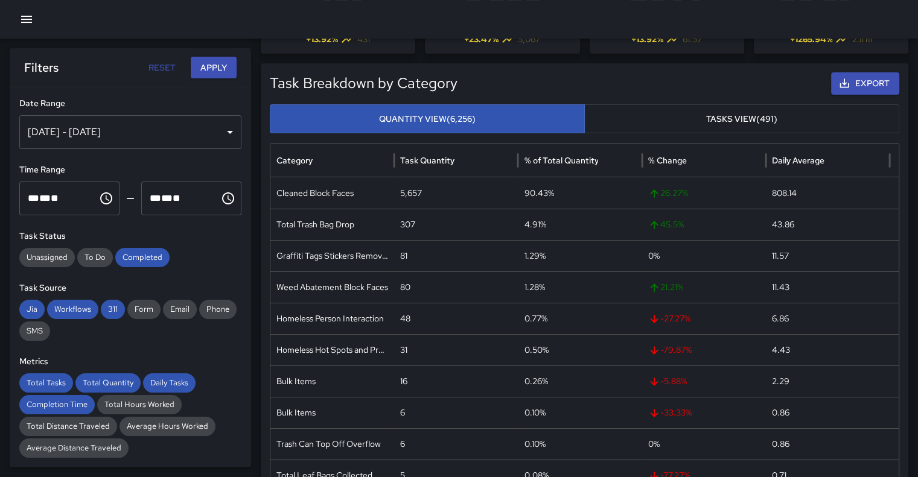
click at [214, 62] on button "Apply" at bounding box center [214, 68] width 46 height 22
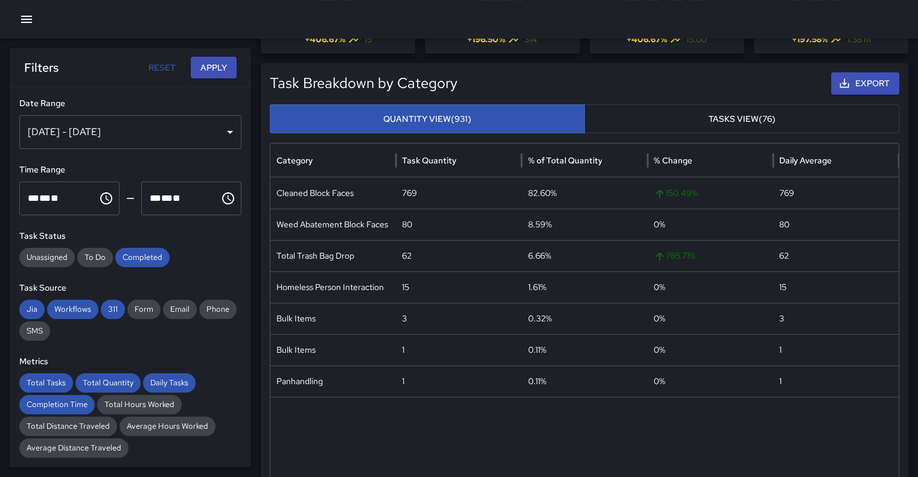
click at [28, 16] on icon "button" at bounding box center [26, 19] width 11 height 7
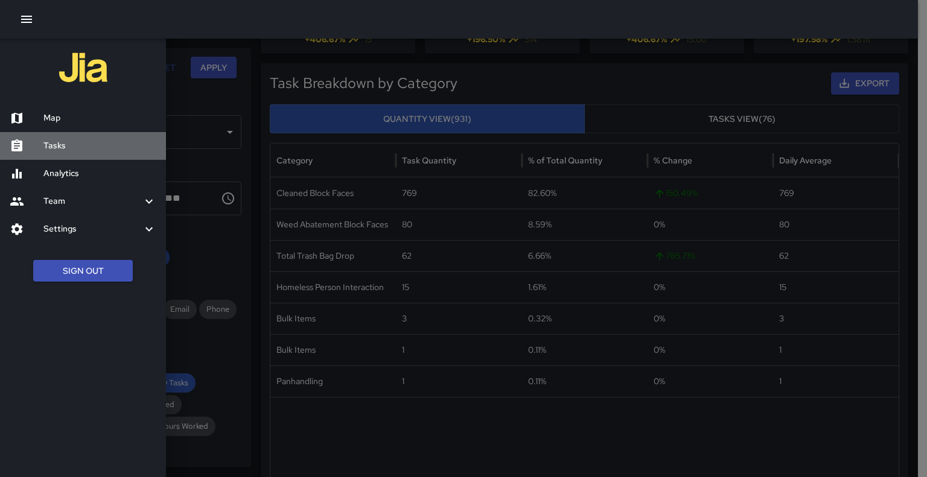
click at [53, 147] on h6 "Tasks" at bounding box center [99, 145] width 113 height 13
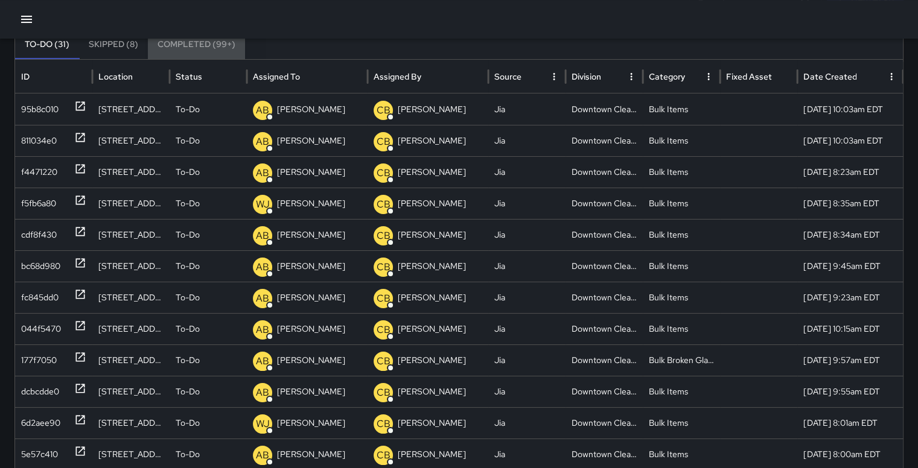
click at [206, 43] on button "Completed (99+)" at bounding box center [196, 44] width 97 height 29
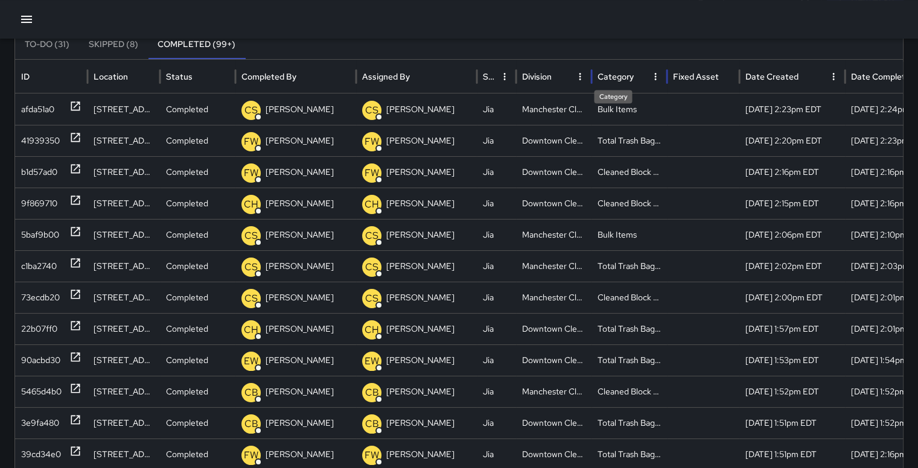
click at [618, 71] on div "Category" at bounding box center [615, 76] width 36 height 11
click at [31, 258] on div "b1d57ad0" at bounding box center [39, 266] width 36 height 31
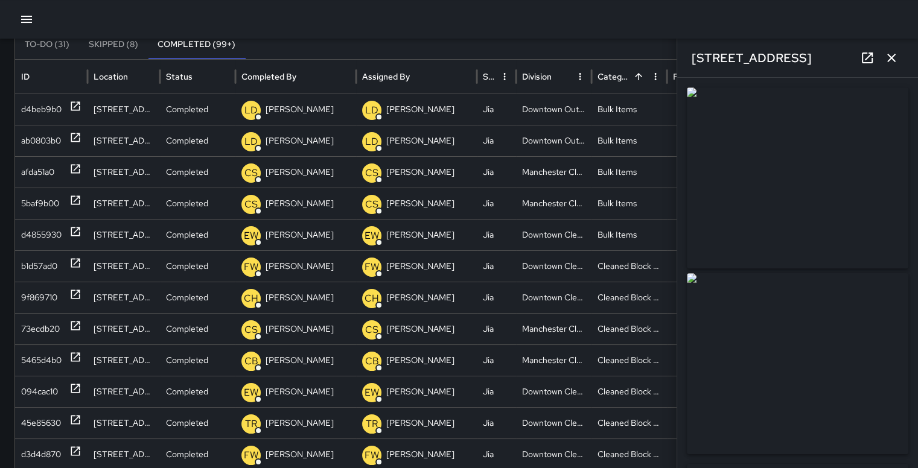
drag, startPoint x: 910, startPoint y: 170, endPoint x: 617, endPoint y: 6, distance: 336.5
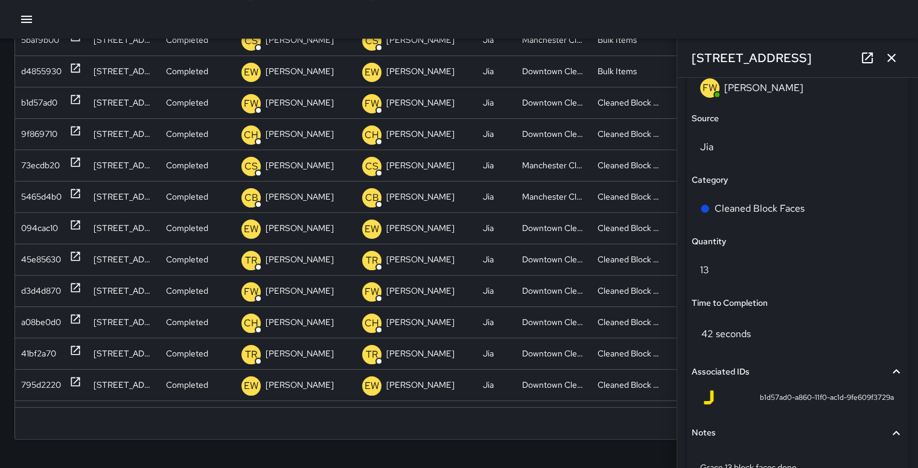
scroll to position [879, 0]
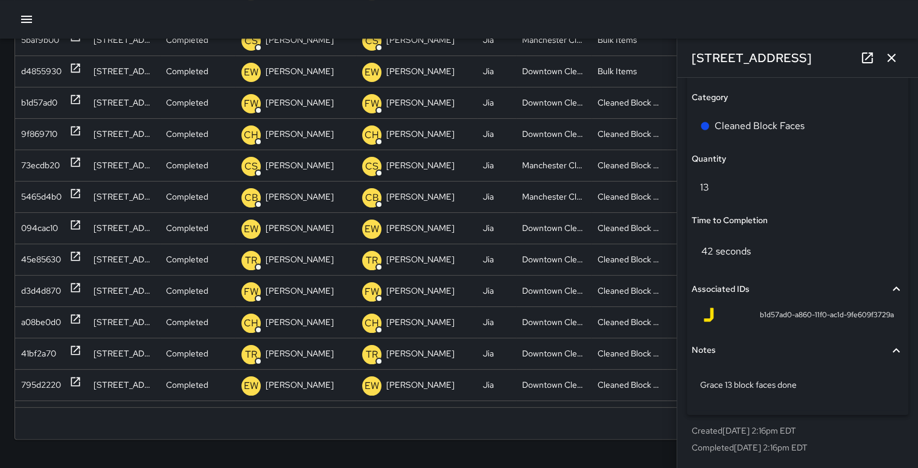
click at [522, 448] on div "Search Search New Task To-Do (31) Skipped (8) Completed (99+) ID Location Statu…" at bounding box center [459, 126] width 918 height 685
click at [897, 60] on icon "button" at bounding box center [891, 58] width 14 height 14
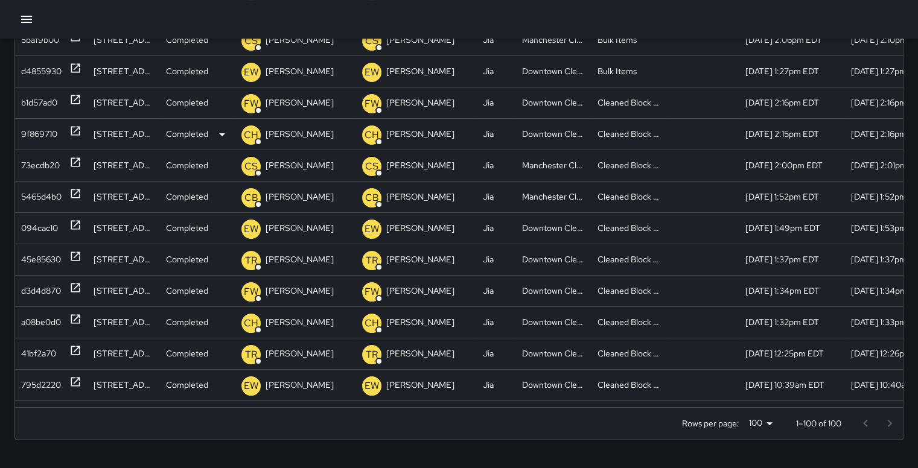
click at [37, 132] on div "9f869710" at bounding box center [39, 134] width 36 height 31
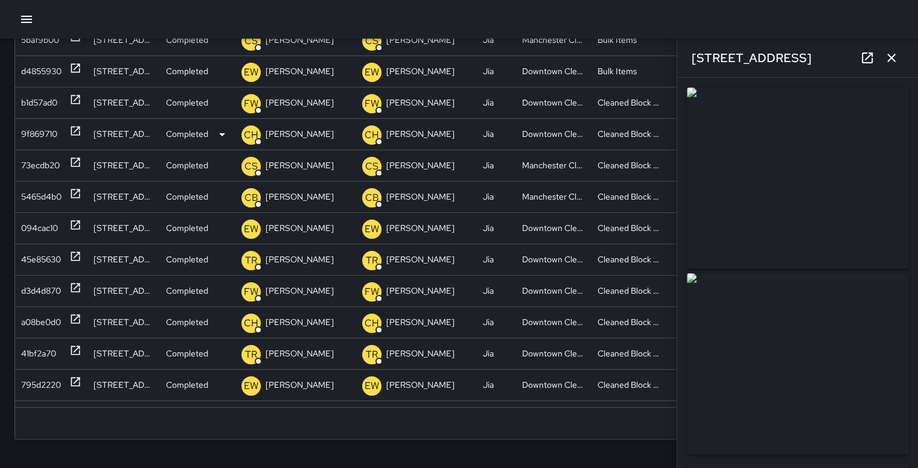
type input "**********"
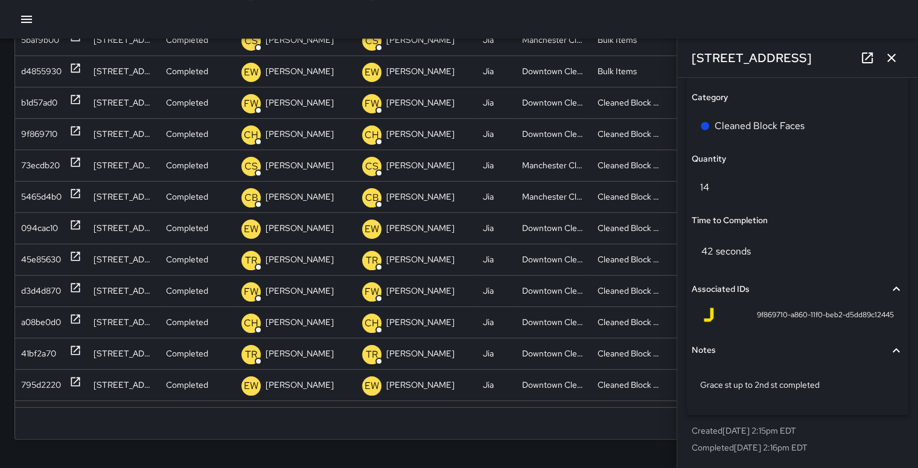
click at [895, 55] on icon "button" at bounding box center [891, 58] width 14 height 14
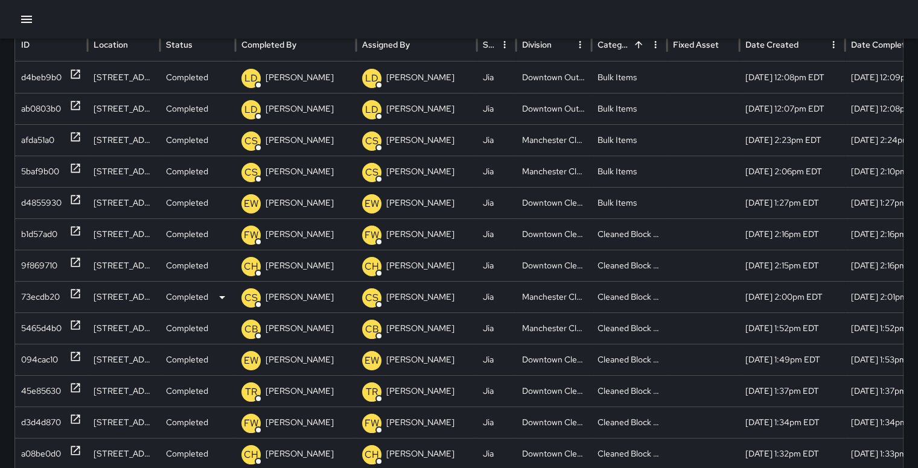
scroll to position [122, 0]
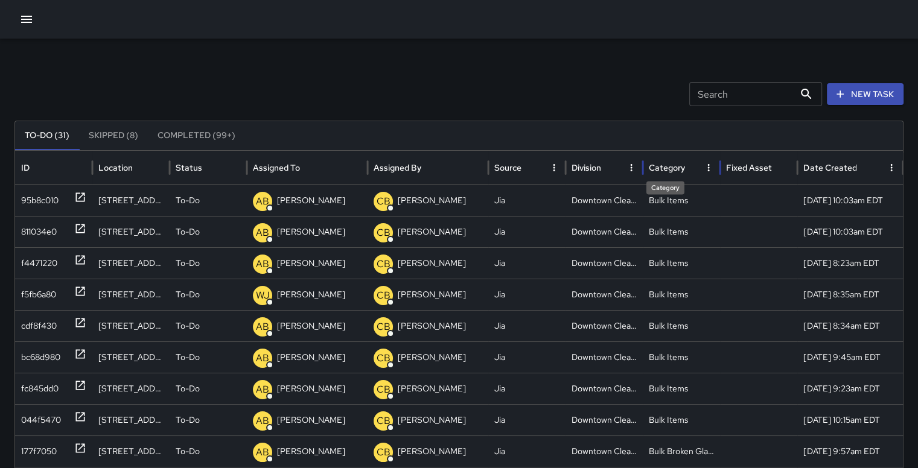
click at [668, 168] on div "Category" at bounding box center [666, 167] width 36 height 11
click at [675, 167] on div "Category" at bounding box center [664, 167] width 33 height 11
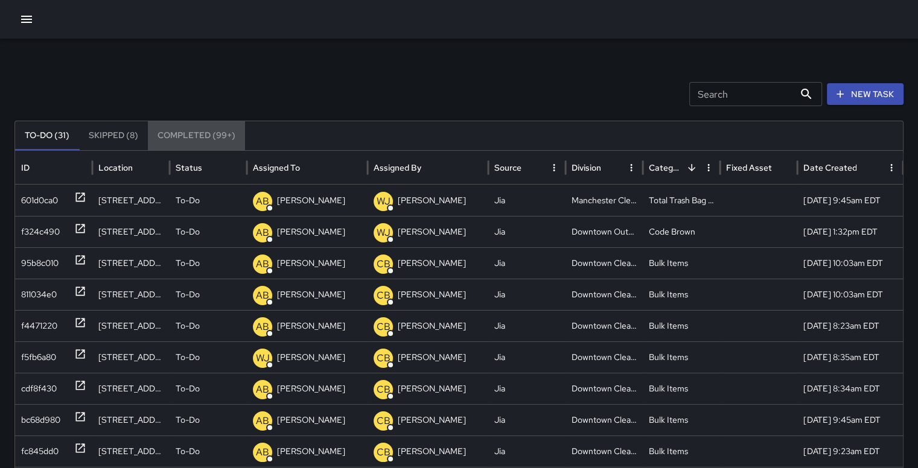
click at [201, 134] on button "Completed (99+)" at bounding box center [196, 135] width 97 height 29
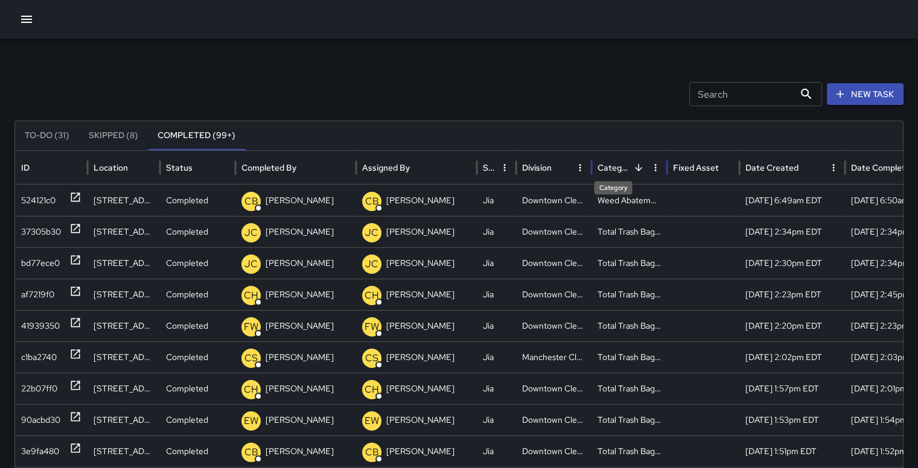
click at [623, 166] on div "Category" at bounding box center [612, 167] width 31 height 11
click at [638, 170] on icon "Sort" at bounding box center [643, 167] width 11 height 11
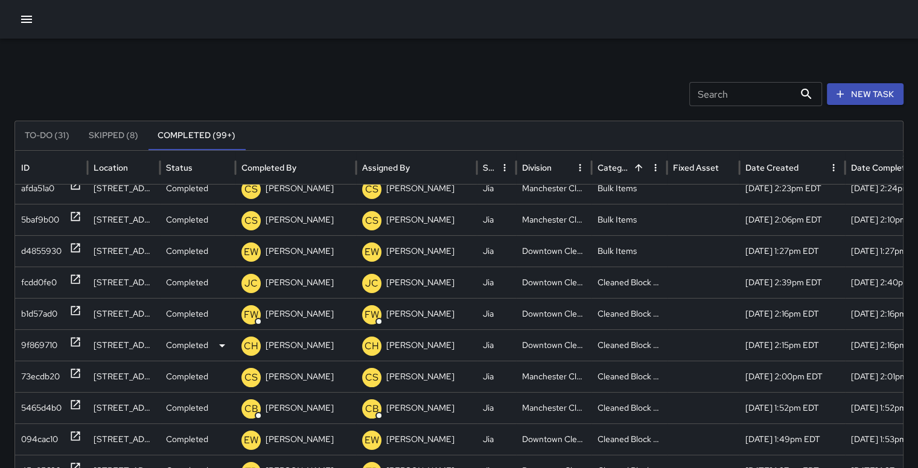
scroll to position [86, 0]
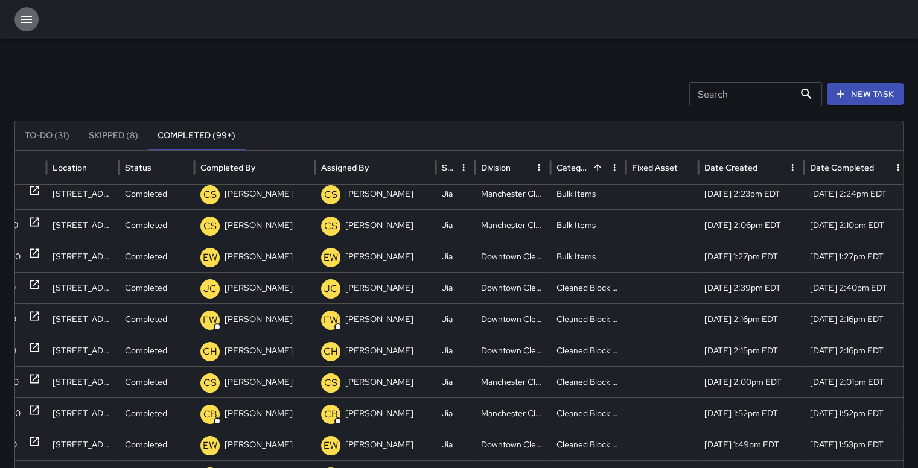
click at [28, 16] on icon "button" at bounding box center [26, 19] width 11 height 7
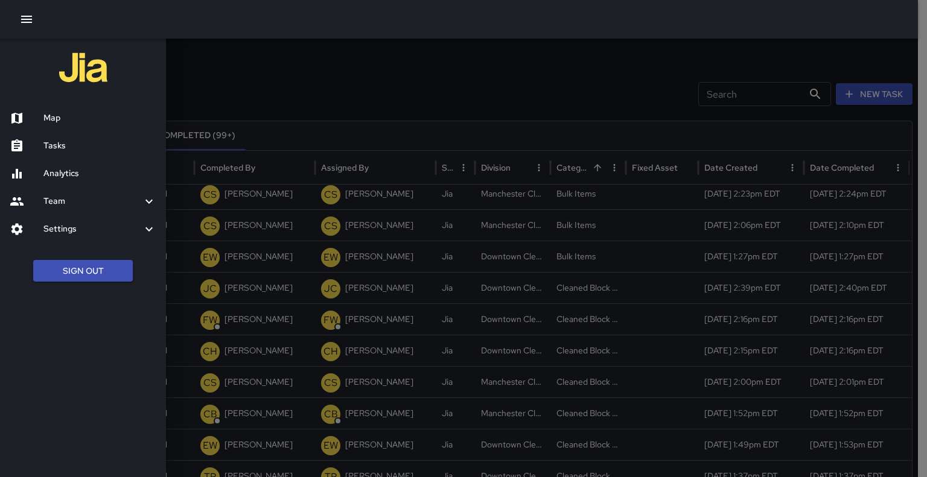
click at [64, 167] on h6 "Analytics" at bounding box center [99, 173] width 113 height 13
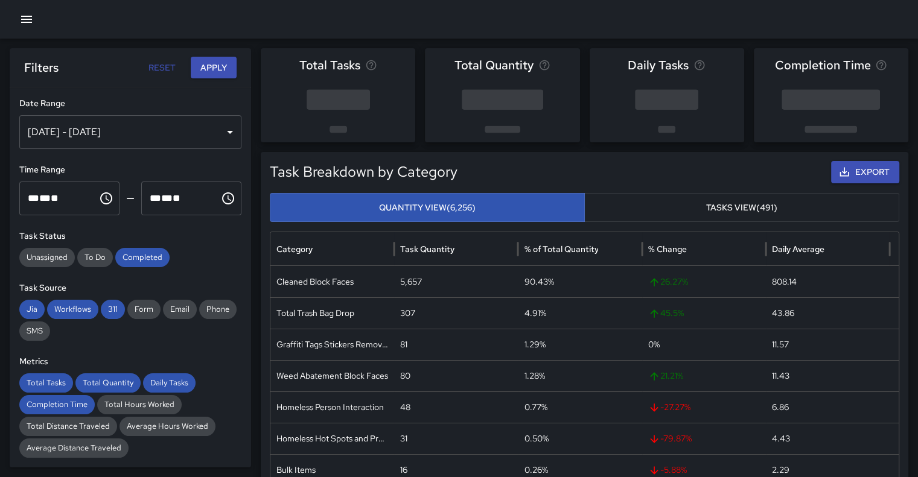
click at [217, 131] on div "[DATE] - [DATE]" at bounding box center [130, 132] width 222 height 34
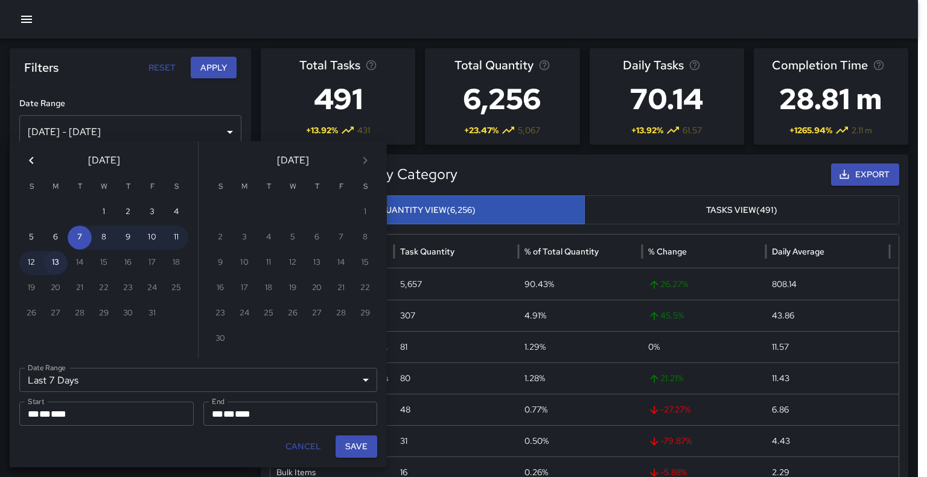
click at [58, 264] on button "13" at bounding box center [55, 263] width 24 height 24
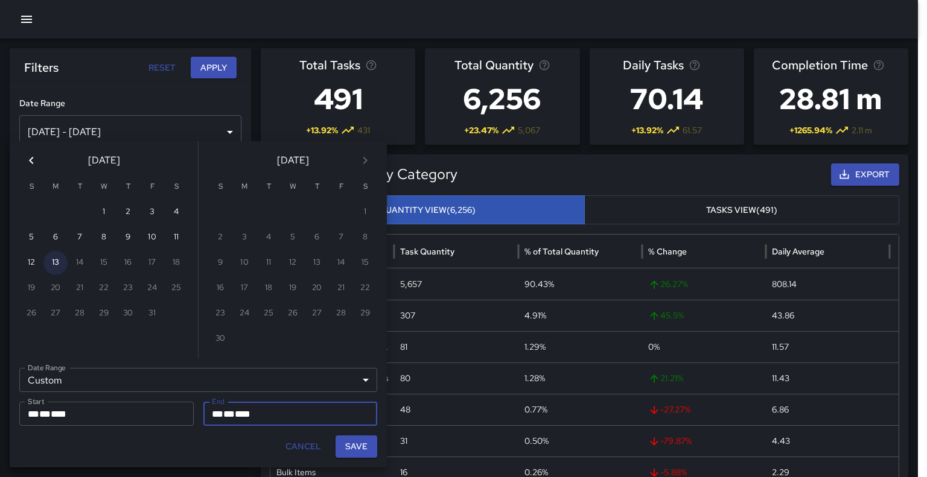
type input "******"
type input "**********"
click at [349, 441] on button "Save" at bounding box center [356, 447] width 42 height 22
type input "**********"
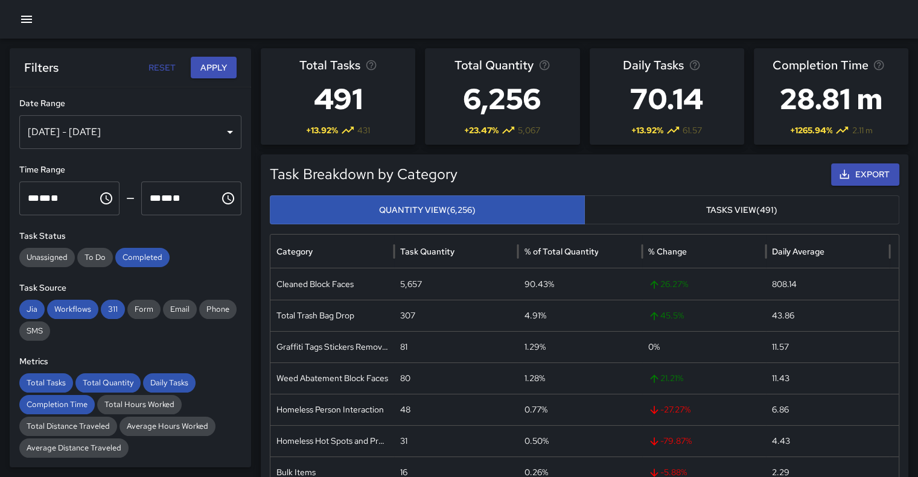
drag, startPoint x: 220, startPoint y: 74, endPoint x: 478, endPoint y: 160, distance: 272.2
click at [478, 160] on div "Task Breakdown by Category Export Quantity View (6,256) Tasks View (491) Catego…" at bounding box center [584, 379] width 647 height 451
click at [208, 62] on button "Apply" at bounding box center [214, 68] width 46 height 22
